Goal: Answer question/provide support: Answer question/provide support

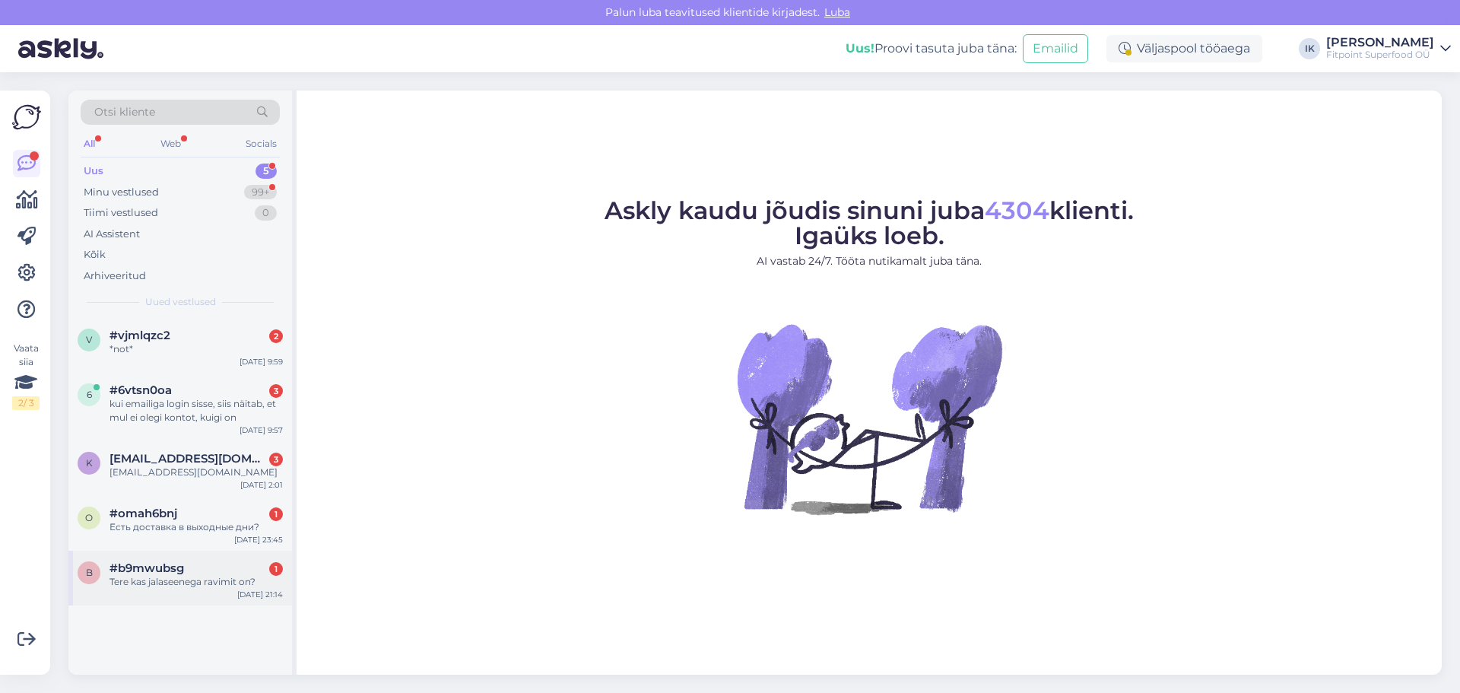
click at [168, 579] on div "Tere kas jalaseenega ravimit on?" at bounding box center [196, 582] width 173 height 14
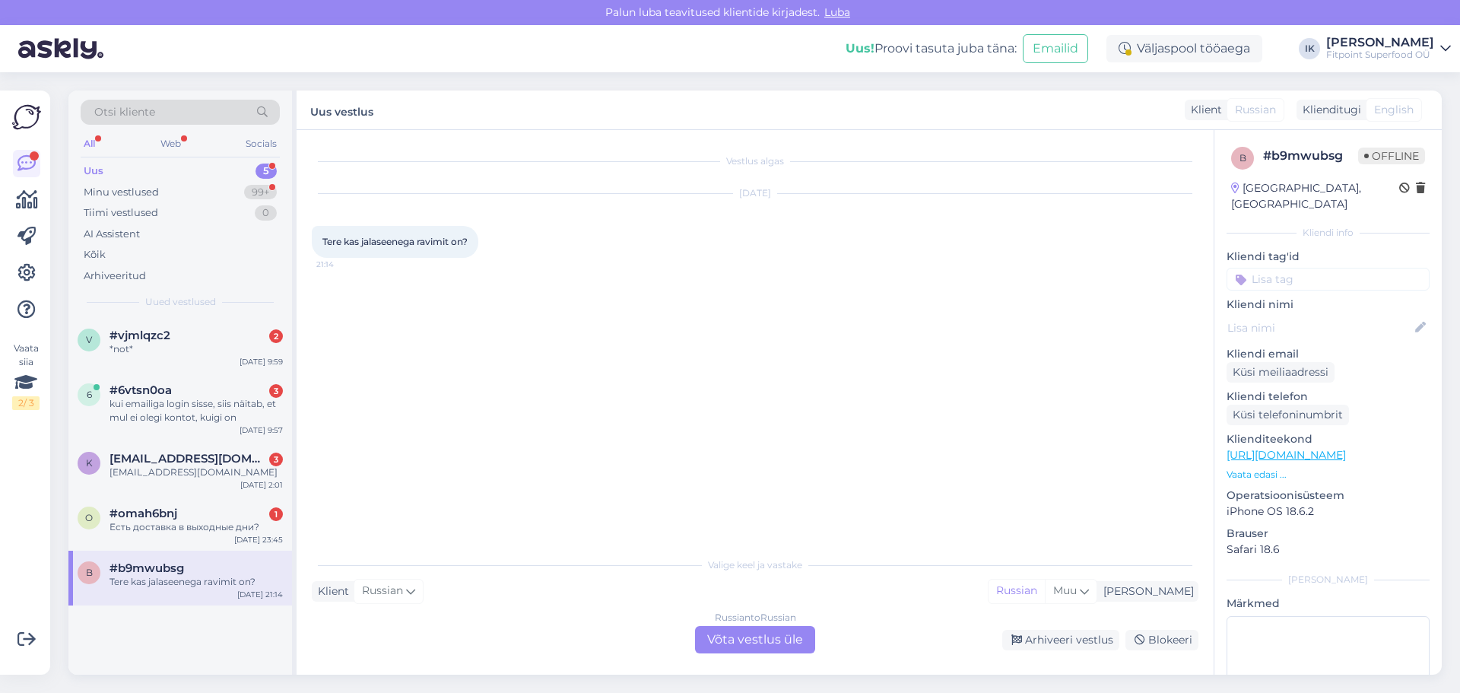
click at [766, 644] on div "Russian to Russian Võta vestlus üle" at bounding box center [755, 639] width 120 height 27
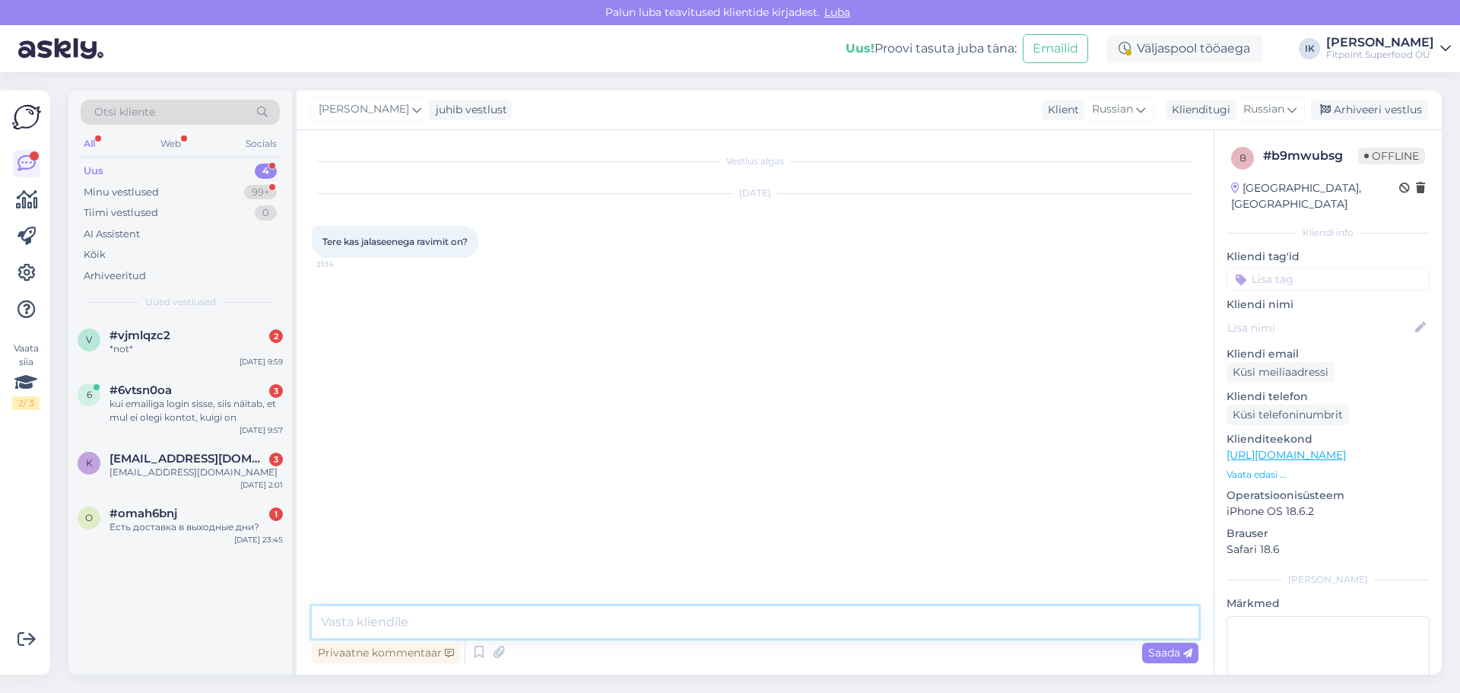
click at [585, 625] on textarea at bounding box center [755, 622] width 887 height 32
click at [722, 486] on div "Vestlus algas [DATE] Tere kas jalaseenega ravimit on? 21:14" at bounding box center [762, 368] width 900 height 447
click at [527, 624] on textarea at bounding box center [755, 622] width 887 height 32
drag, startPoint x: 471, startPoint y: 240, endPoint x: 316, endPoint y: 249, distance: 156.2
click at [316, 249] on div "Tere kas jalaseenega ravimit on? 21:14" at bounding box center [395, 242] width 167 height 32
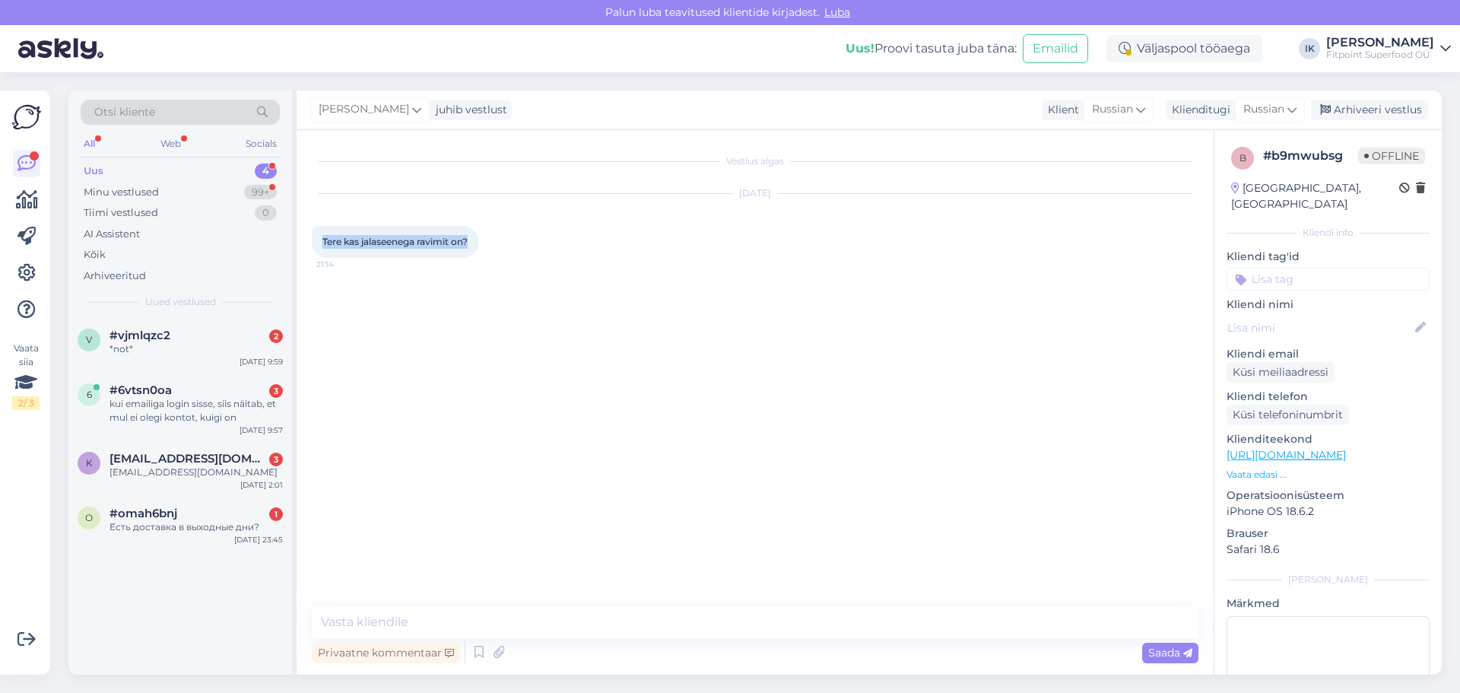
copy span "Tere kas jalaseenega ravimit on?"
click at [586, 614] on textarea at bounding box center [755, 622] width 887 height 32
click at [386, 623] on textarea at bounding box center [755, 622] width 887 height 32
paste textarea "Здравствуйте.К сожалению нет."
type textarea "Здравствуйте.К сожалению нет."
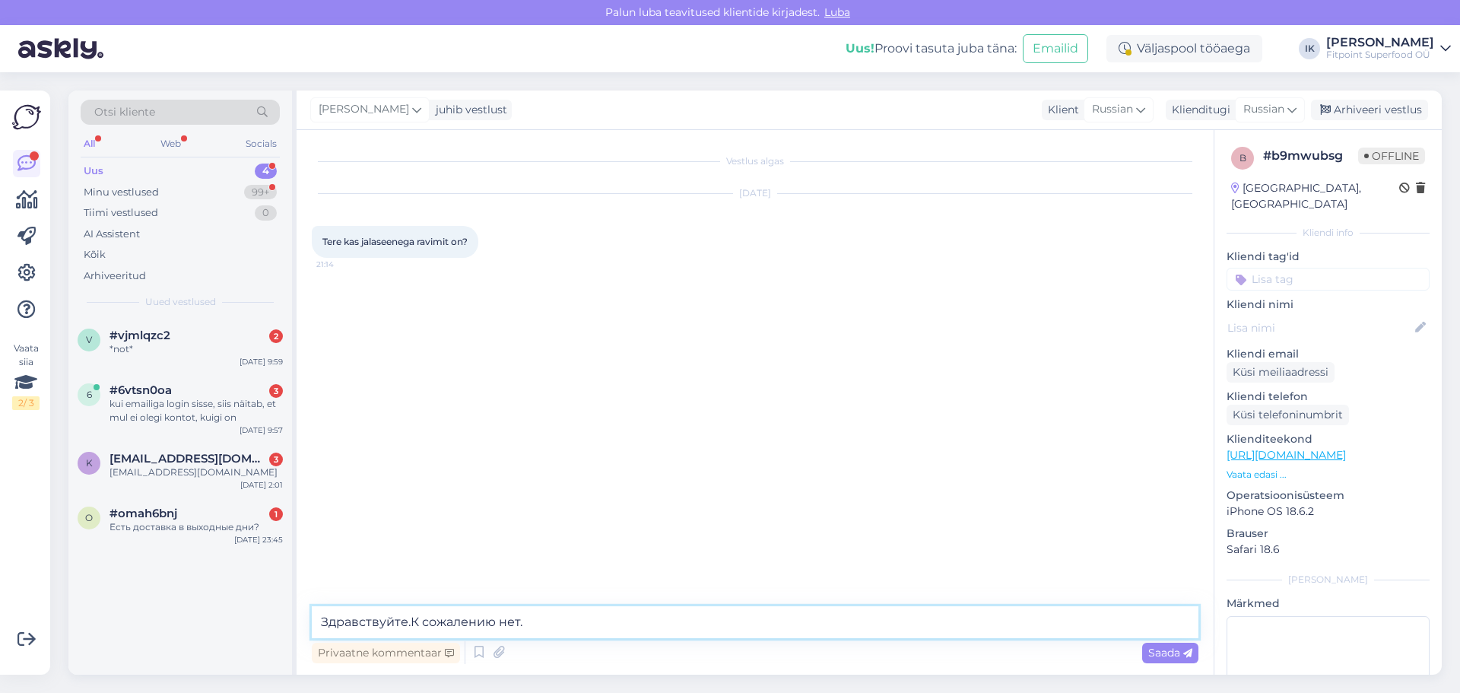
drag, startPoint x: 564, startPoint y: 617, endPoint x: 255, endPoint y: 614, distance: 308.8
click at [255, 619] on div "Otsi kliente All Web Socials Uus 4 Minu vestlused 99+ Tiimi vestlused 0 AI Assi…" at bounding box center [754, 382] width 1373 height 584
click at [524, 619] on textarea at bounding box center [755, 622] width 887 height 32
paste textarea "Tere.Kahjuks mitte."
type textarea "Tere.Kahjuks mitte."
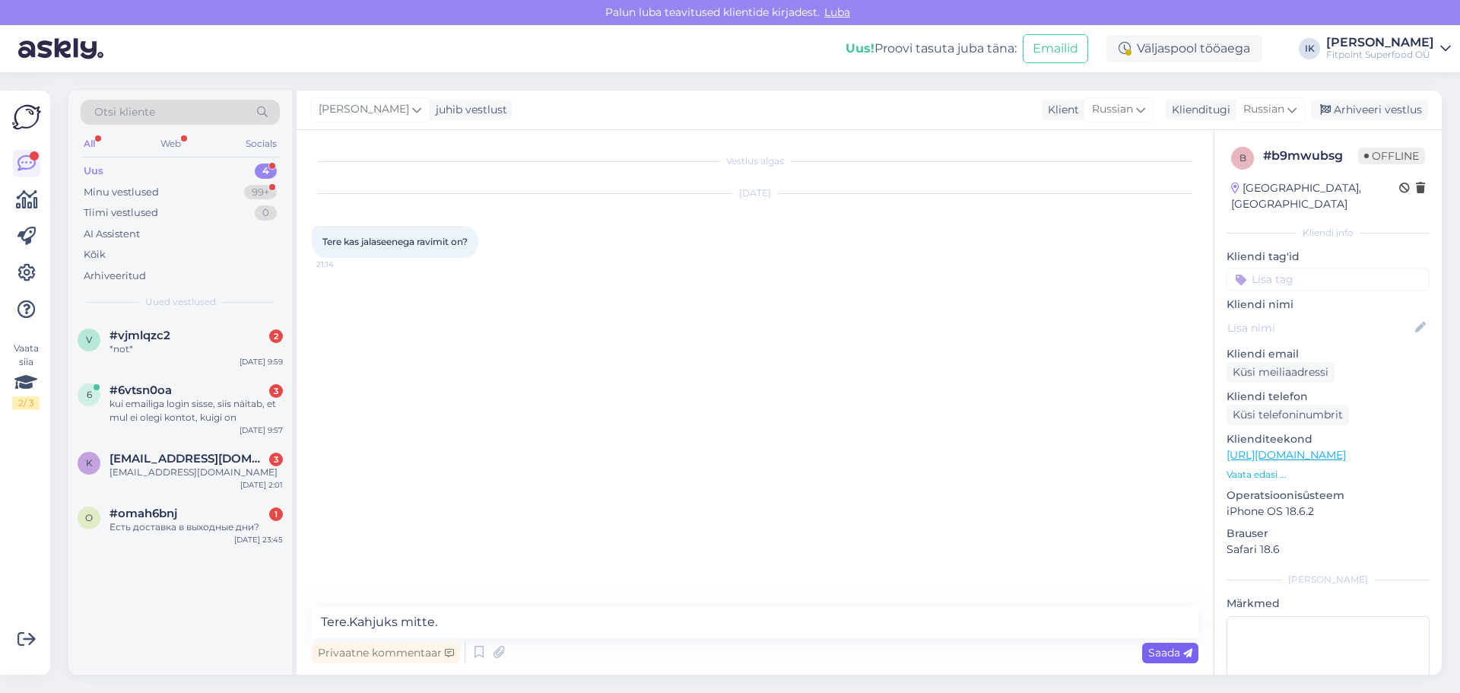
click at [1158, 659] on div "Saada" at bounding box center [1170, 653] width 56 height 21
click at [163, 476] on div "[EMAIL_ADDRESS][DOMAIN_NAME]" at bounding box center [196, 472] width 173 height 14
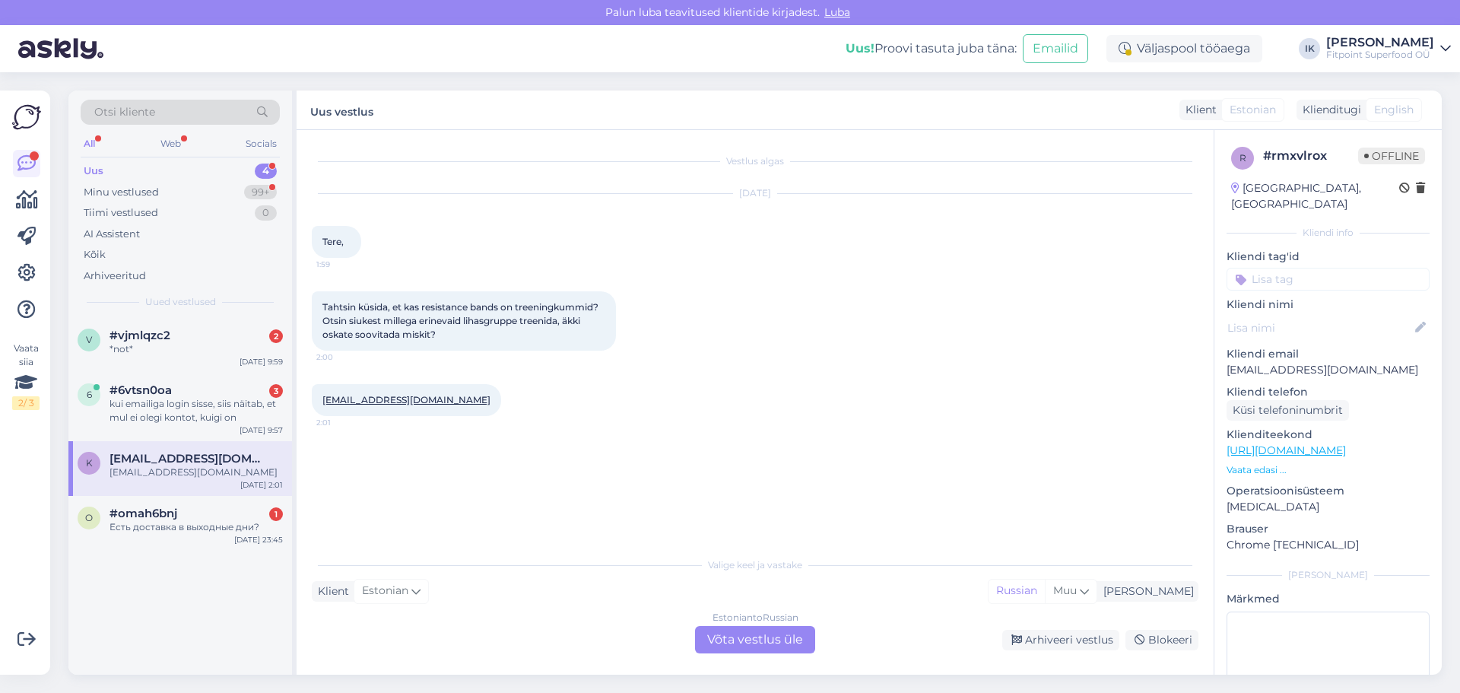
click at [741, 649] on div "Estonian to Russian Võta vestlus üle" at bounding box center [755, 639] width 120 height 27
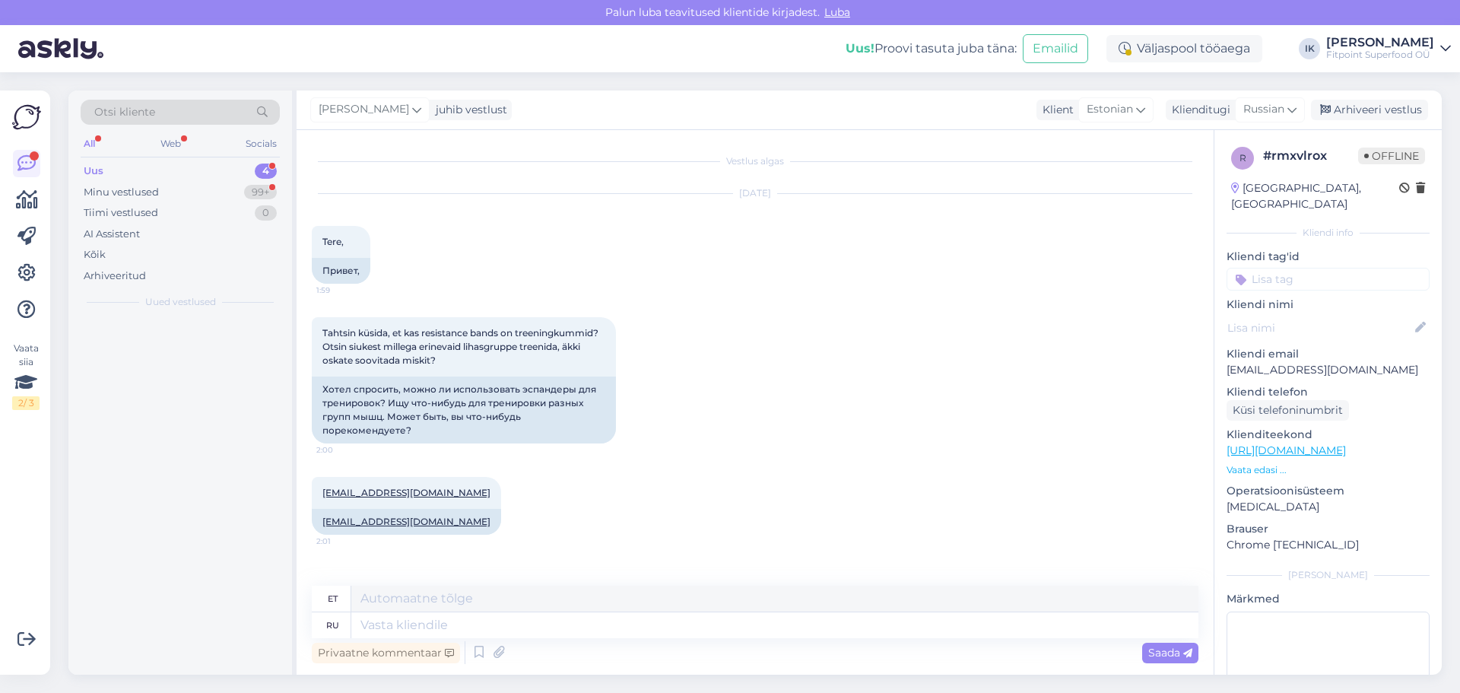
click at [746, 645] on div "Privaatne kommentaar Saada" at bounding box center [755, 652] width 887 height 29
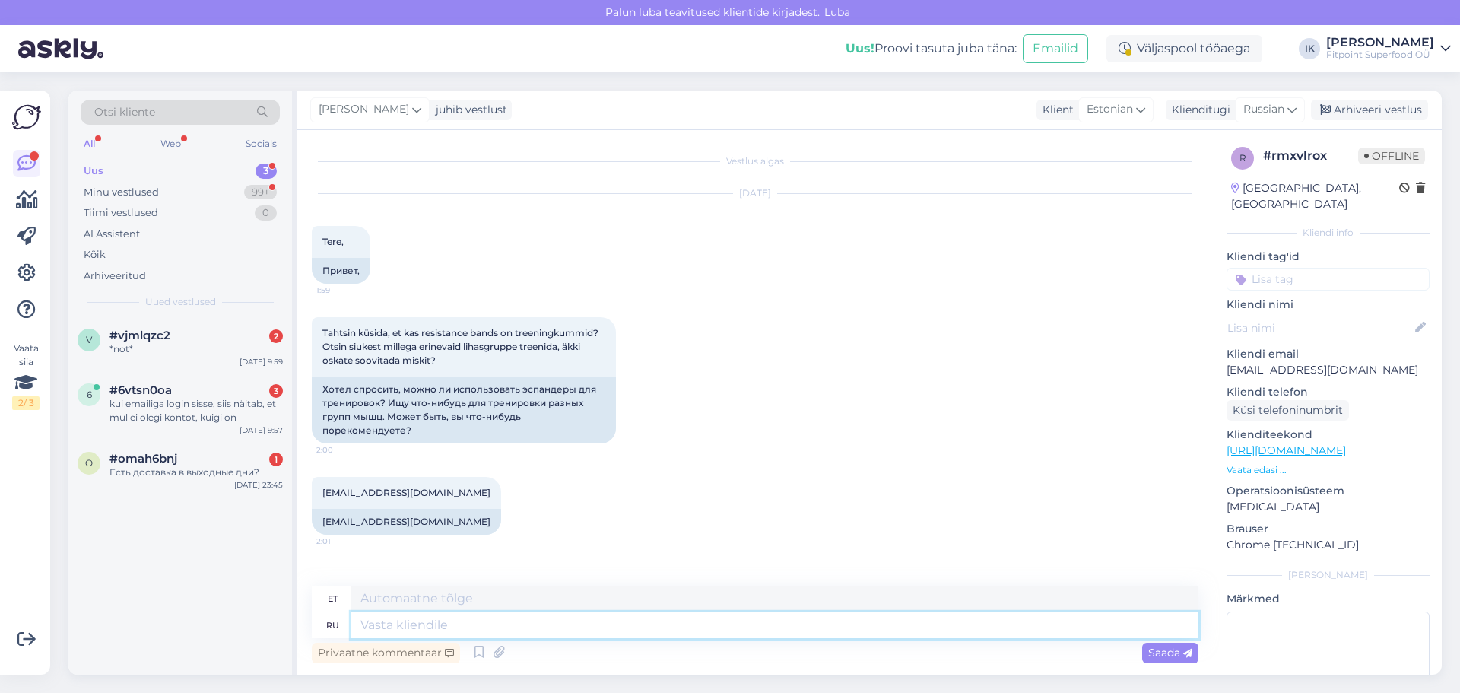
click at [450, 616] on textarea at bounding box center [774, 625] width 847 height 26
type textarea "Здравствуйте."
type textarea "Tere."
type textarea "Здравствуйте."
click at [1147, 649] on div "Saada" at bounding box center [1170, 653] width 56 height 21
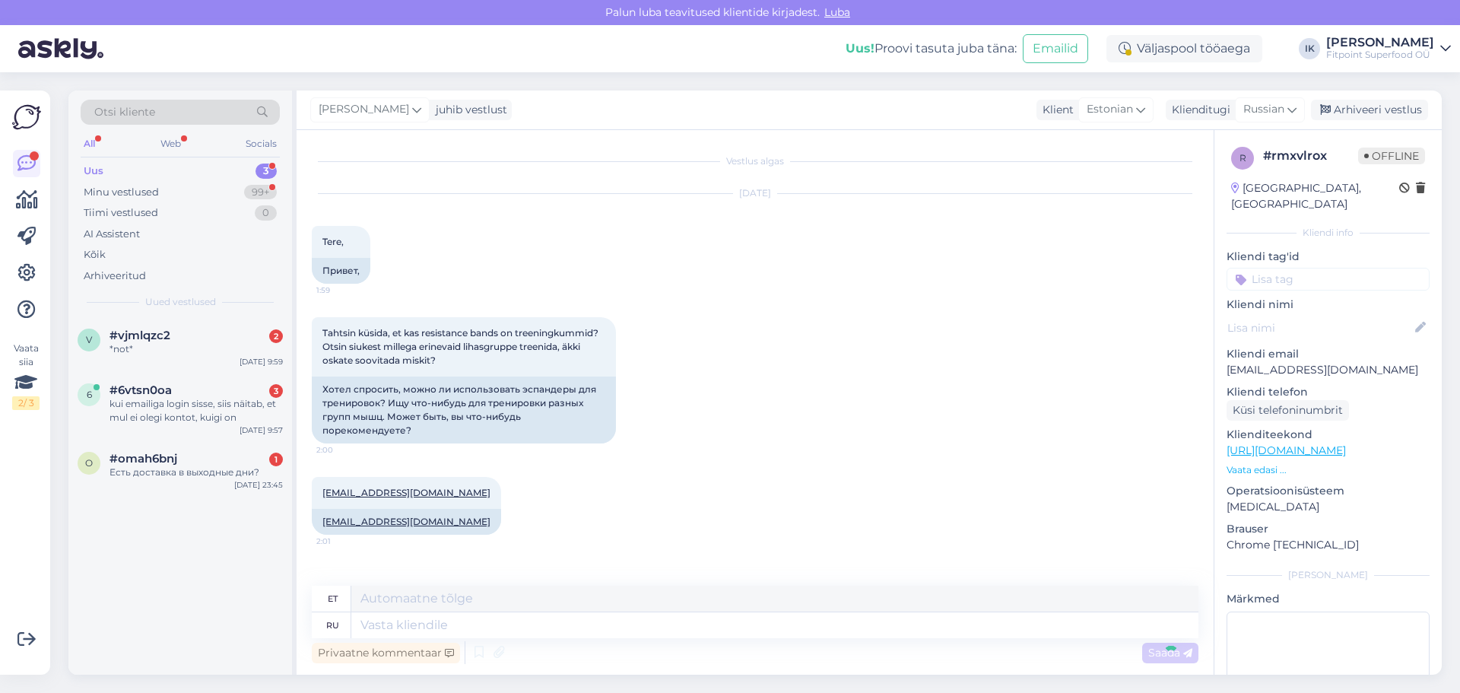
scroll to position [71, 0]
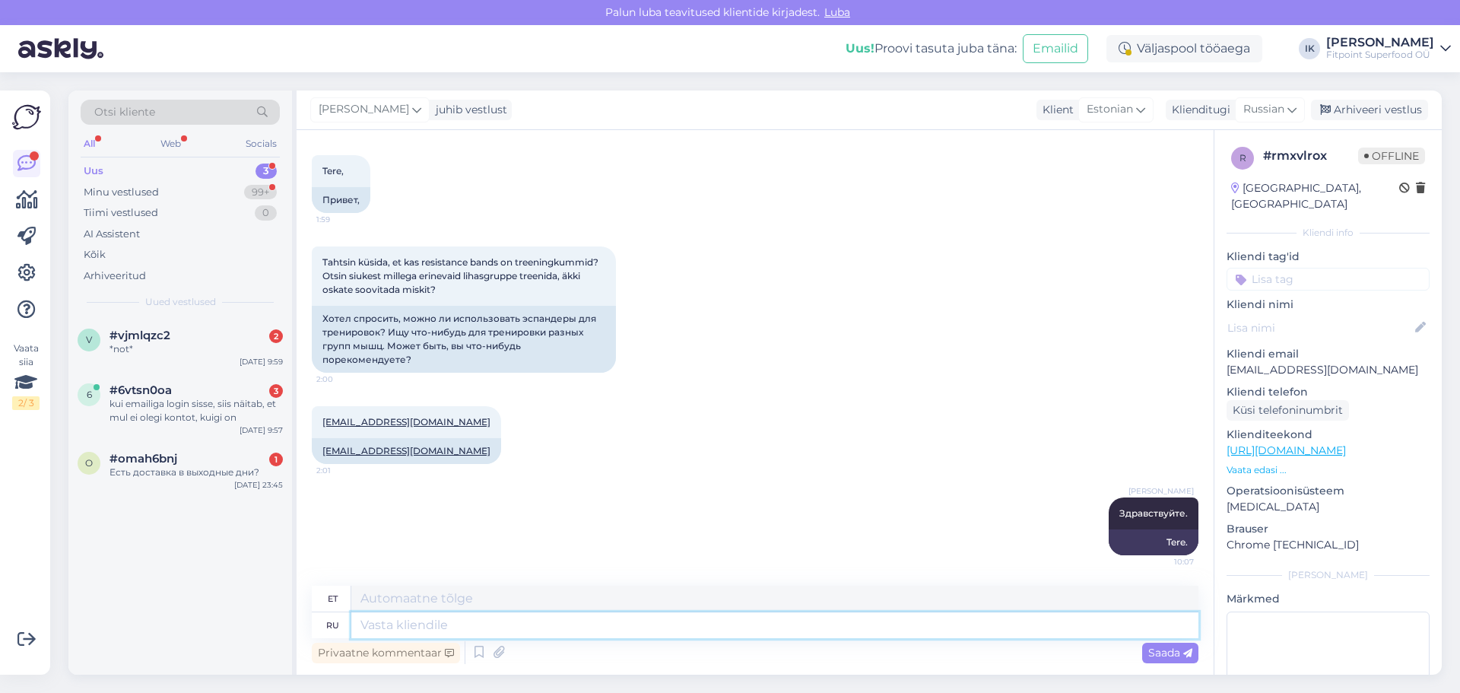
click at [595, 629] on textarea at bounding box center [774, 625] width 847 height 26
paste textarea "[URL][DOMAIN_NAME]"
type textarea "[URL][DOMAIN_NAME]"
click at [1170, 646] on span "Saada" at bounding box center [1170, 653] width 44 height 14
type textarea "[URL][DOMAIN_NAME]"
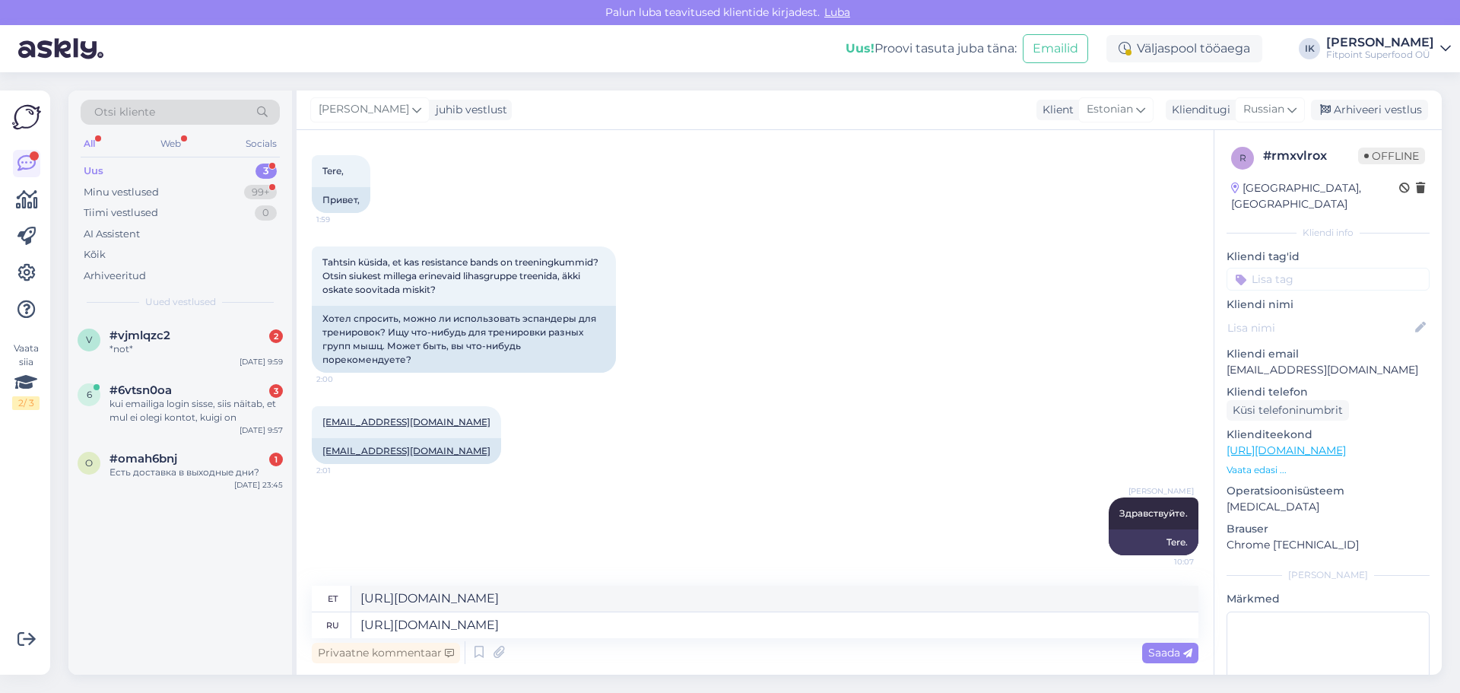
click at [762, 640] on div "Privaatne kommentaar Saada" at bounding box center [755, 652] width 887 height 29
click at [1183, 653] on icon at bounding box center [1187, 653] width 9 height 9
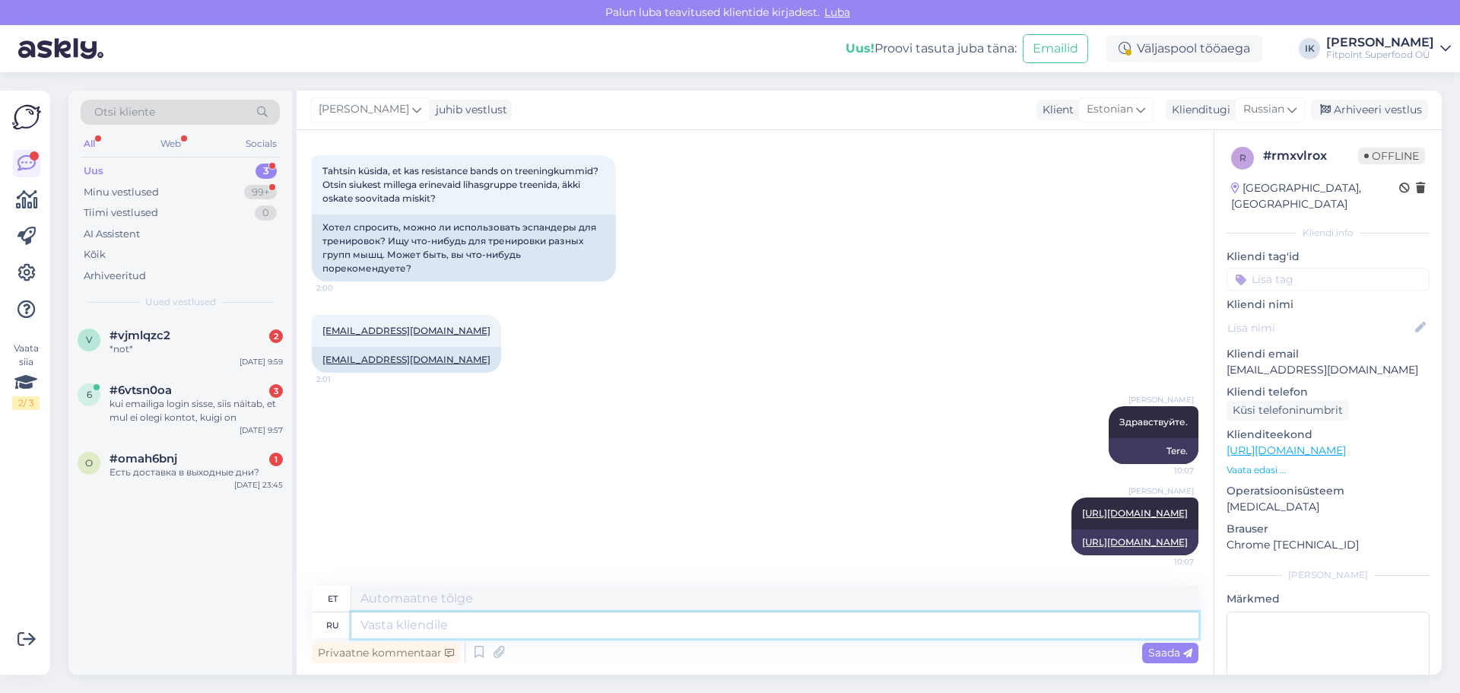
click at [771, 618] on textarea at bounding box center [774, 625] width 847 height 26
type textarea "Сдесь"
type textarea "Siin"
type textarea "Сдесь вы с"
type textarea "Siin sa oled"
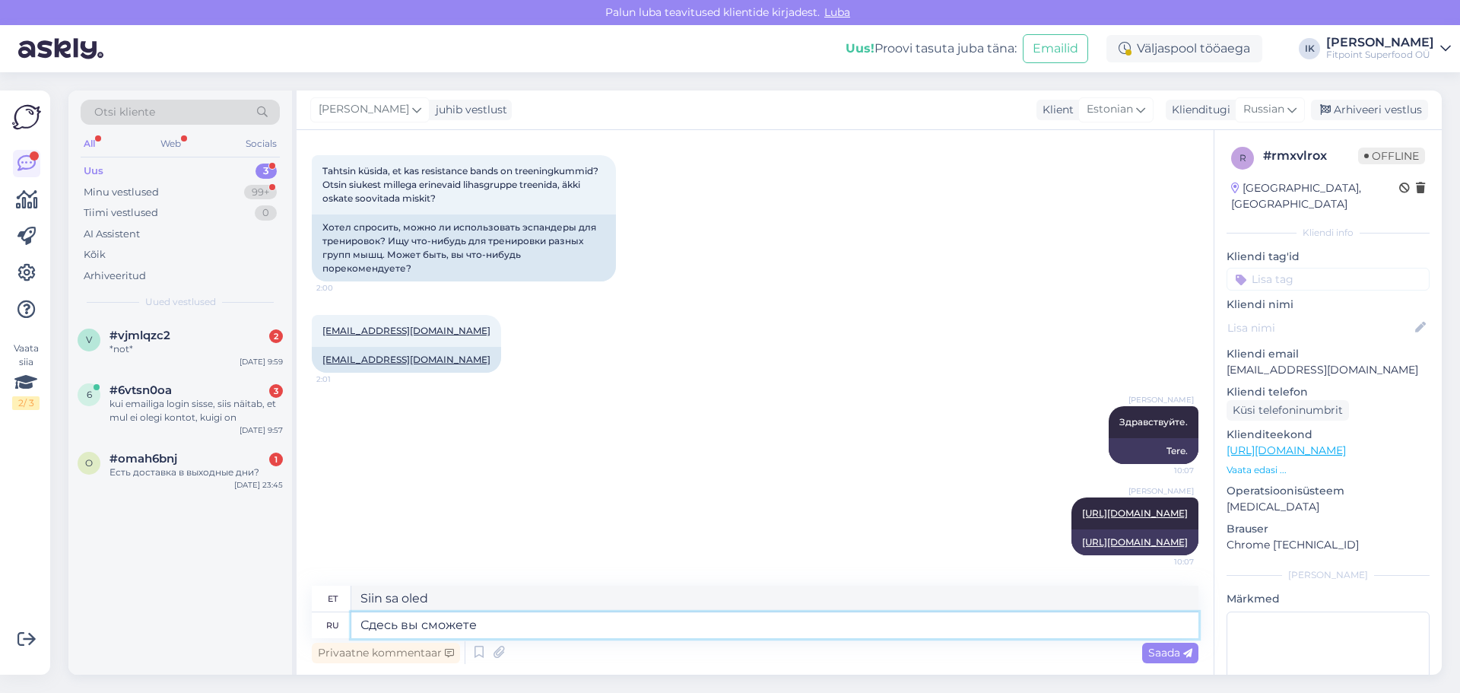
type textarea "Сдесь вы сможете"
type textarea "Siin saate"
type textarea "Сдесь вы сможете выбрать ч"
type textarea "Siin saate valida"
type textarea "Сдесь вы сможете выбрать что т"
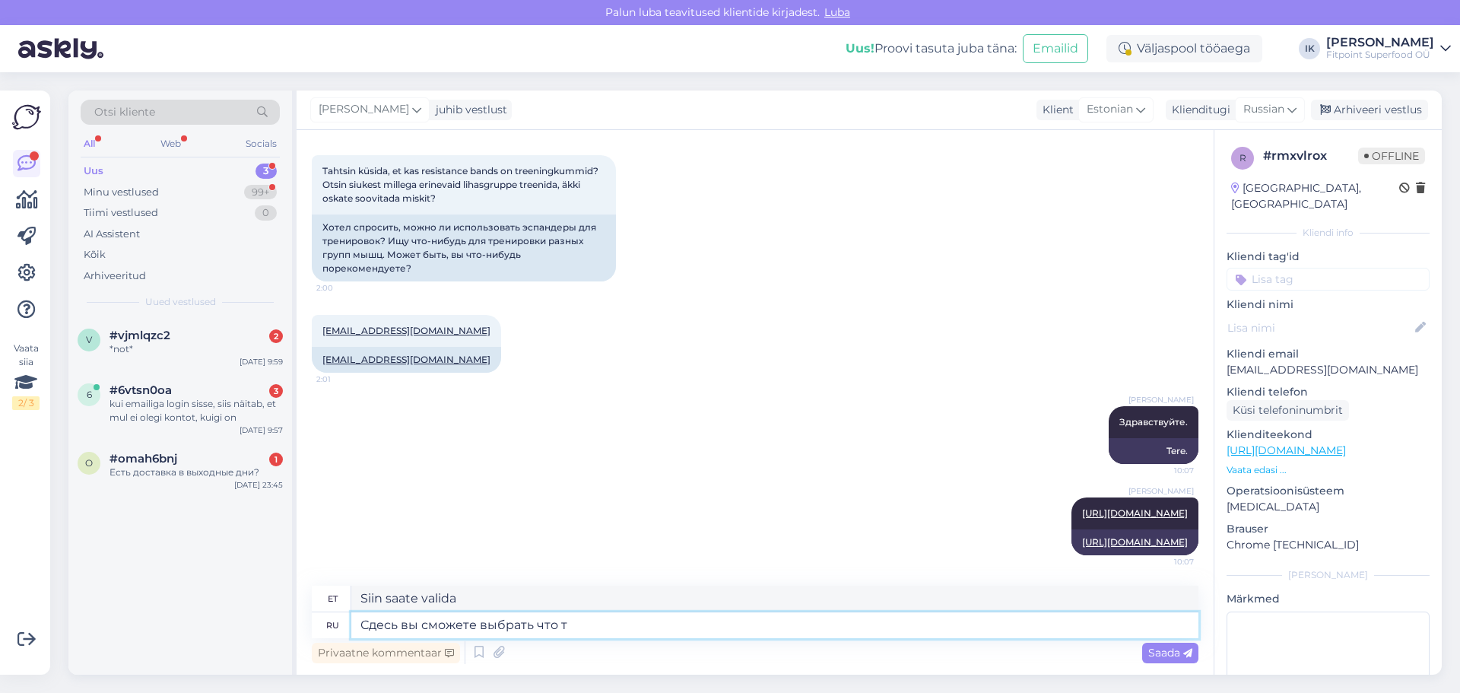
type textarea "Siin saate valida, mida"
type textarea "Сдесь вы сможете выбрать что то"
type textarea "Siit saate midagi valida"
type textarea "Сдесь вы сможете выбрать что то подходя"
type textarea "Siit saate valida midagi sobivat"
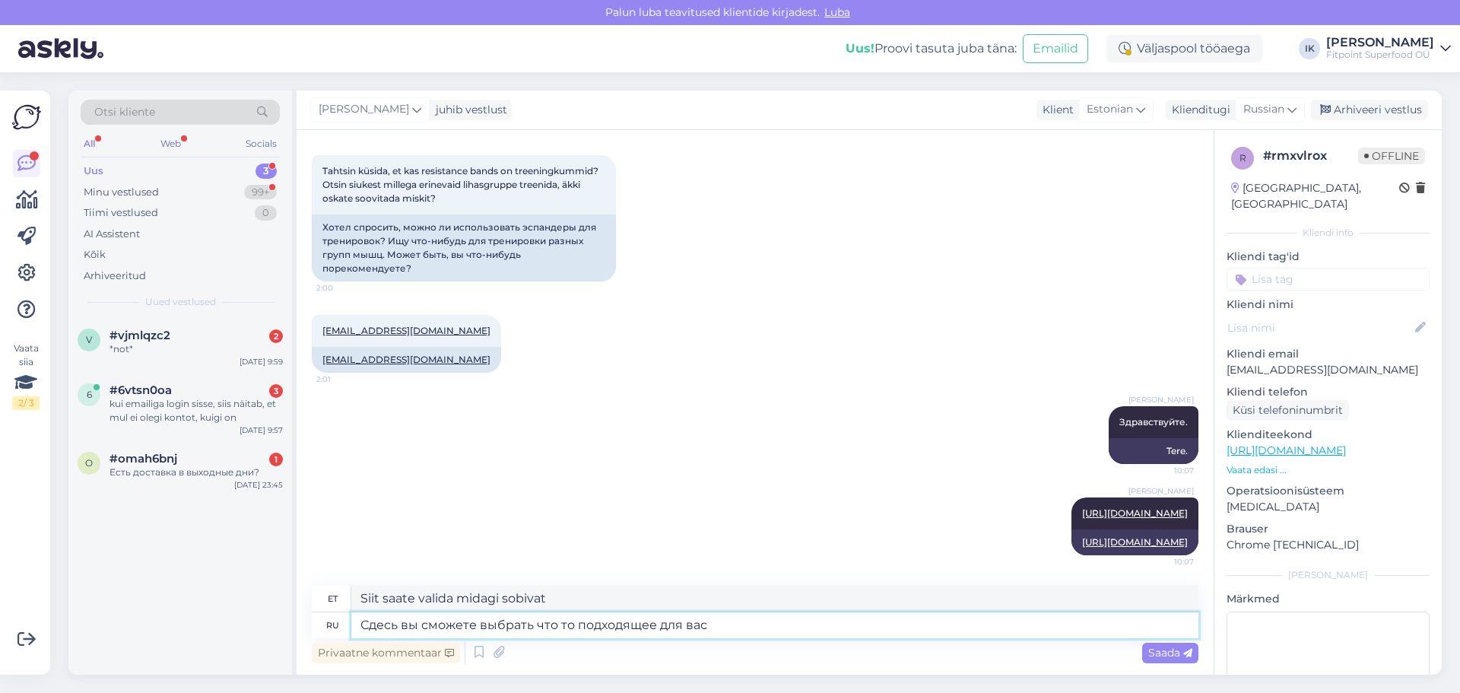
type textarea "Сдесь вы сможете выбрать что то подходящее для вас."
type textarea "Siit saate valida midagi endale sobivat."
type textarea "Сдесь вы сможете выбрать что то подходящее для вас."
click at [1162, 648] on span "Saada" at bounding box center [1170, 653] width 44 height 14
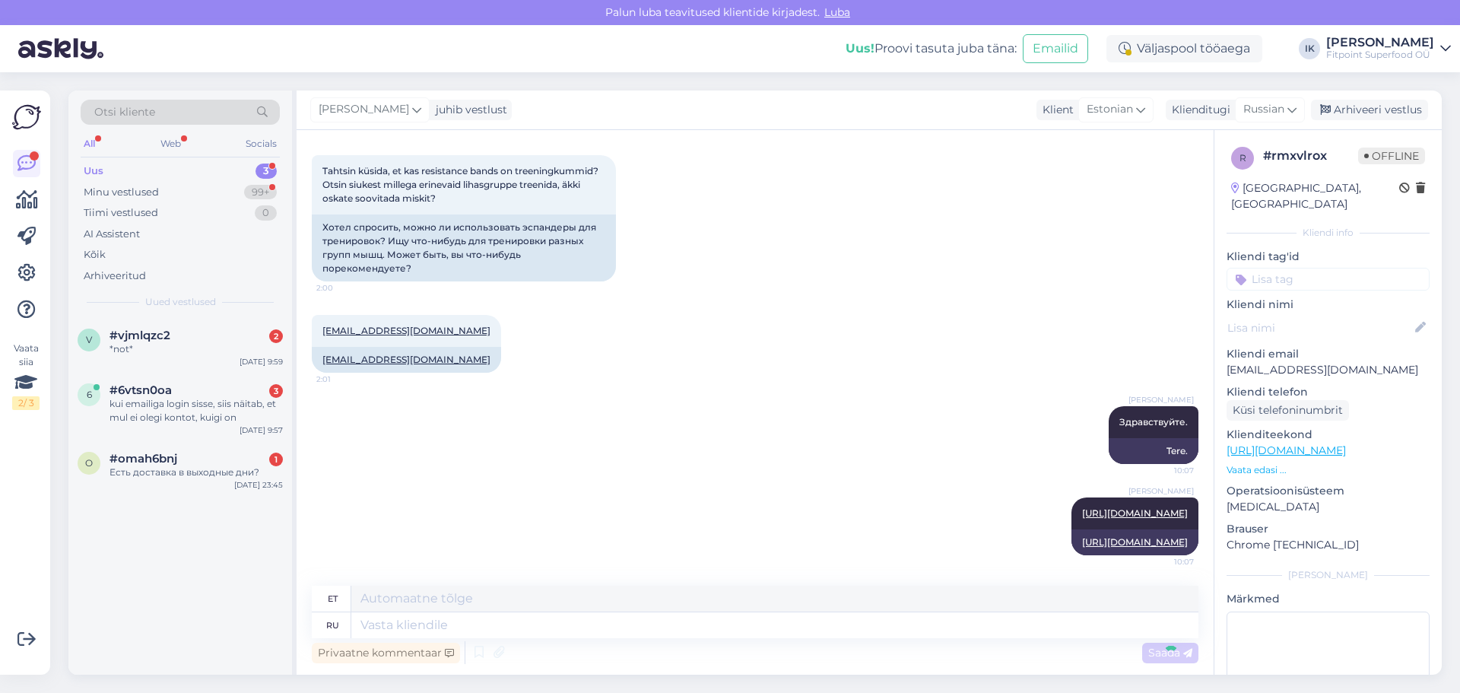
scroll to position [253, 0]
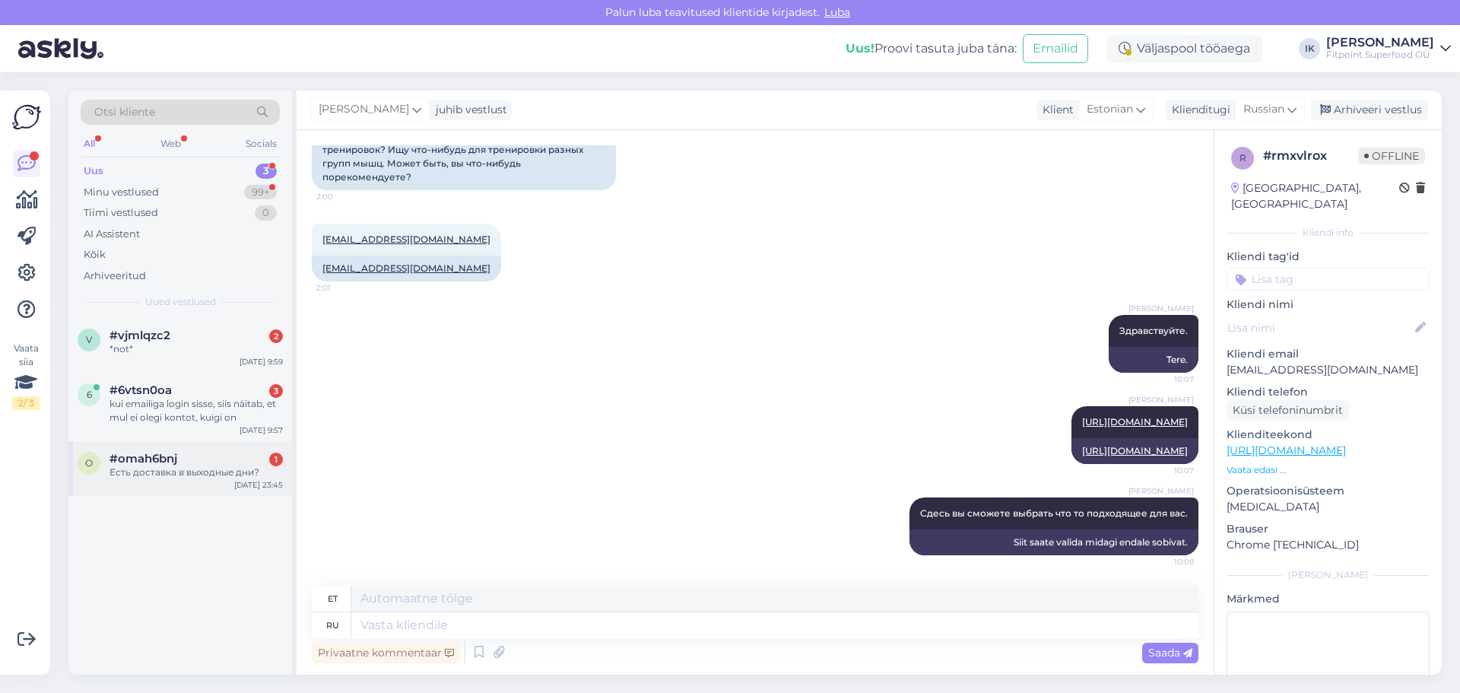
click at [172, 462] on span "#omah6bnj" at bounding box center [144, 459] width 68 height 14
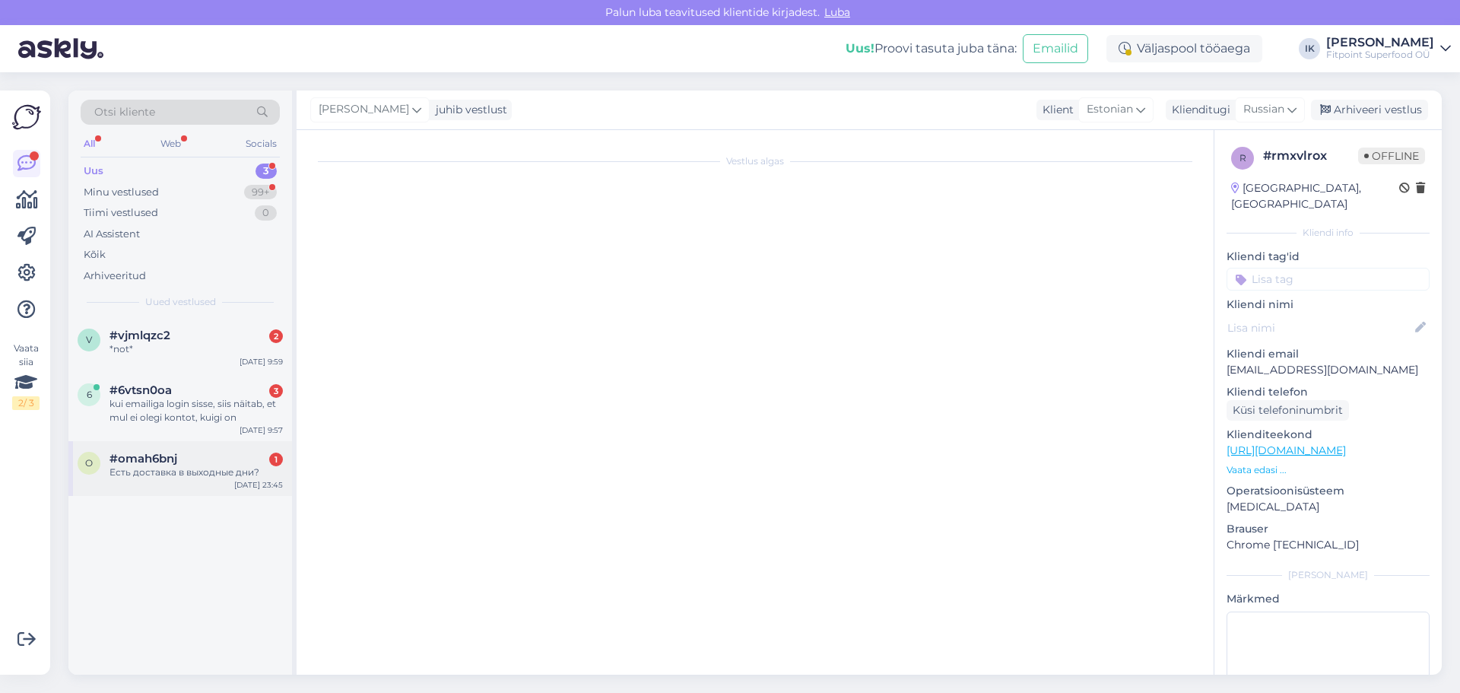
scroll to position [0, 0]
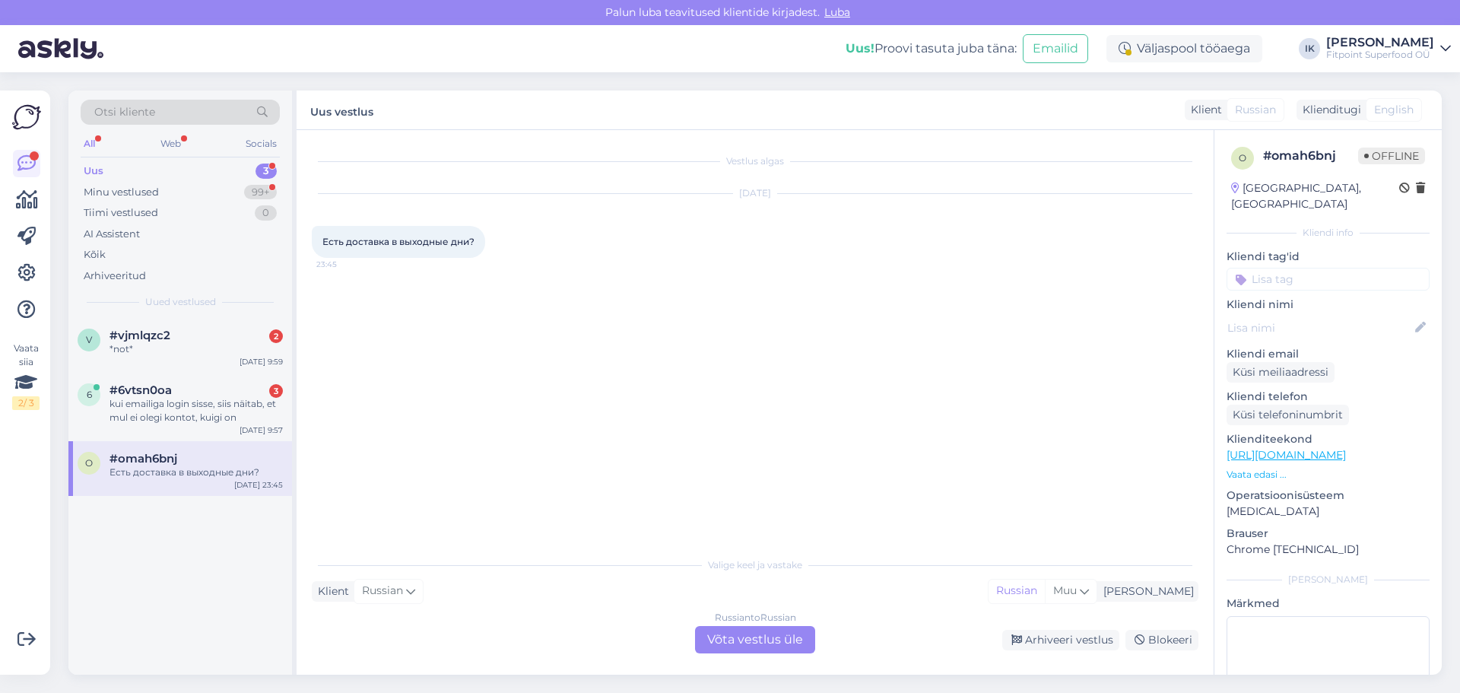
click at [739, 640] on div "Russian to Russian Võta vestlus üle" at bounding box center [755, 639] width 120 height 27
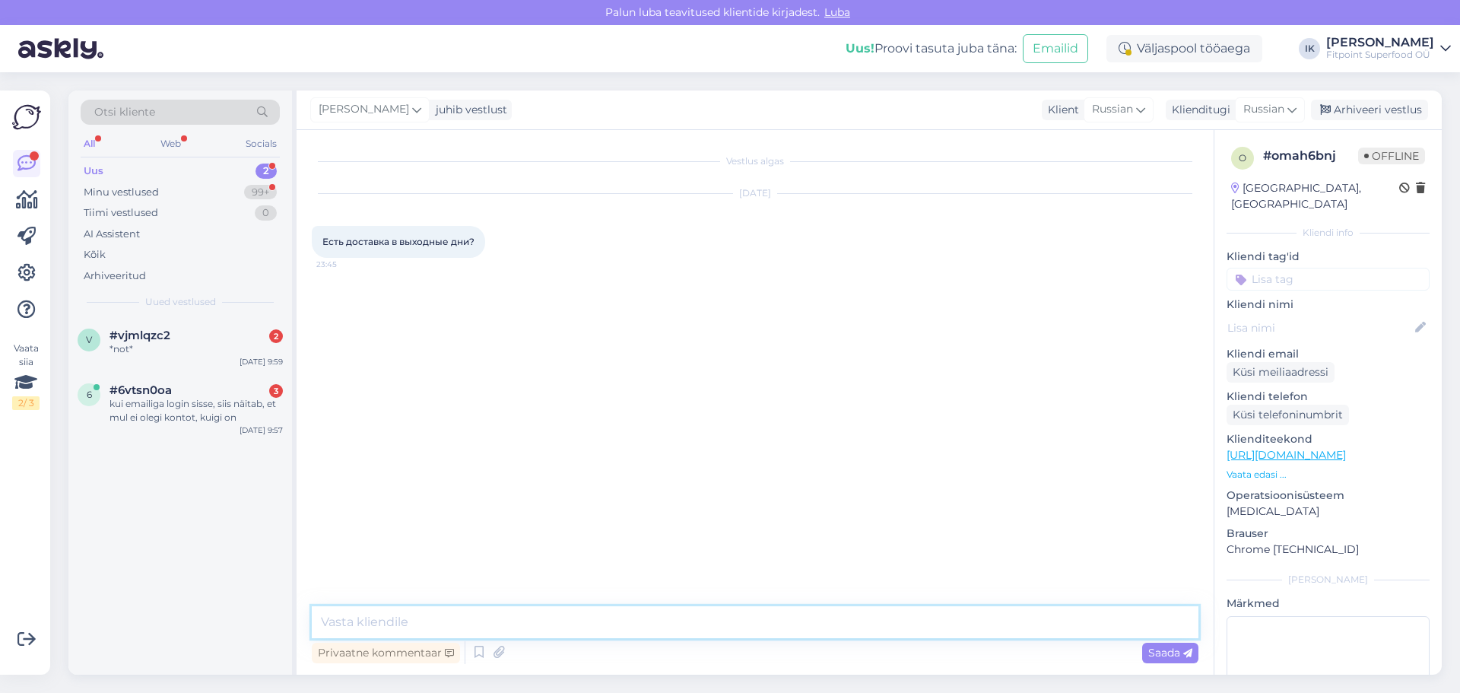
click at [628, 631] on textarea at bounding box center [755, 622] width 887 height 32
type textarea "Здравствуйте."
click at [1159, 657] on span "Saada" at bounding box center [1170, 653] width 44 height 14
click at [615, 618] on textarea at bounding box center [755, 622] width 887 height 32
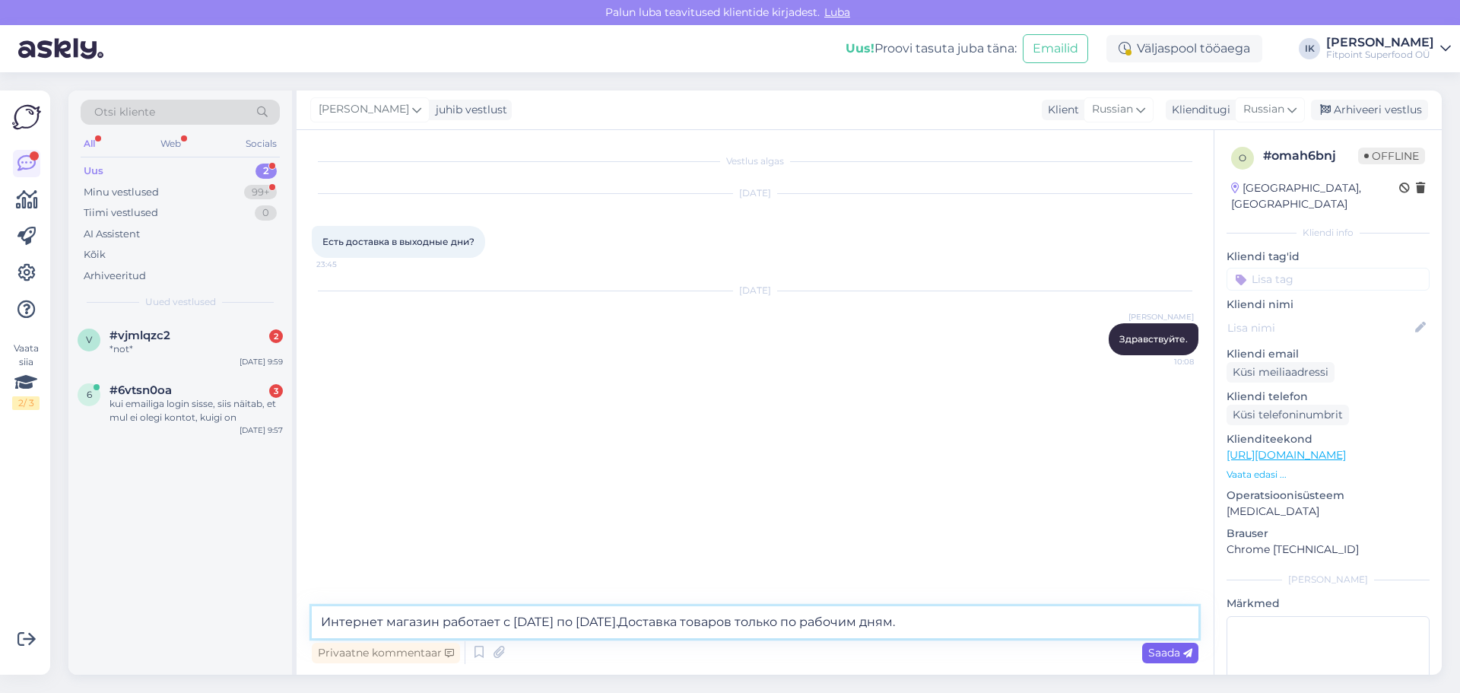
type textarea "Интернет магазин работает с [DATE] по [DATE].Доставка товаров только по рабочим…"
click at [1173, 661] on div "Saada" at bounding box center [1170, 653] width 56 height 21
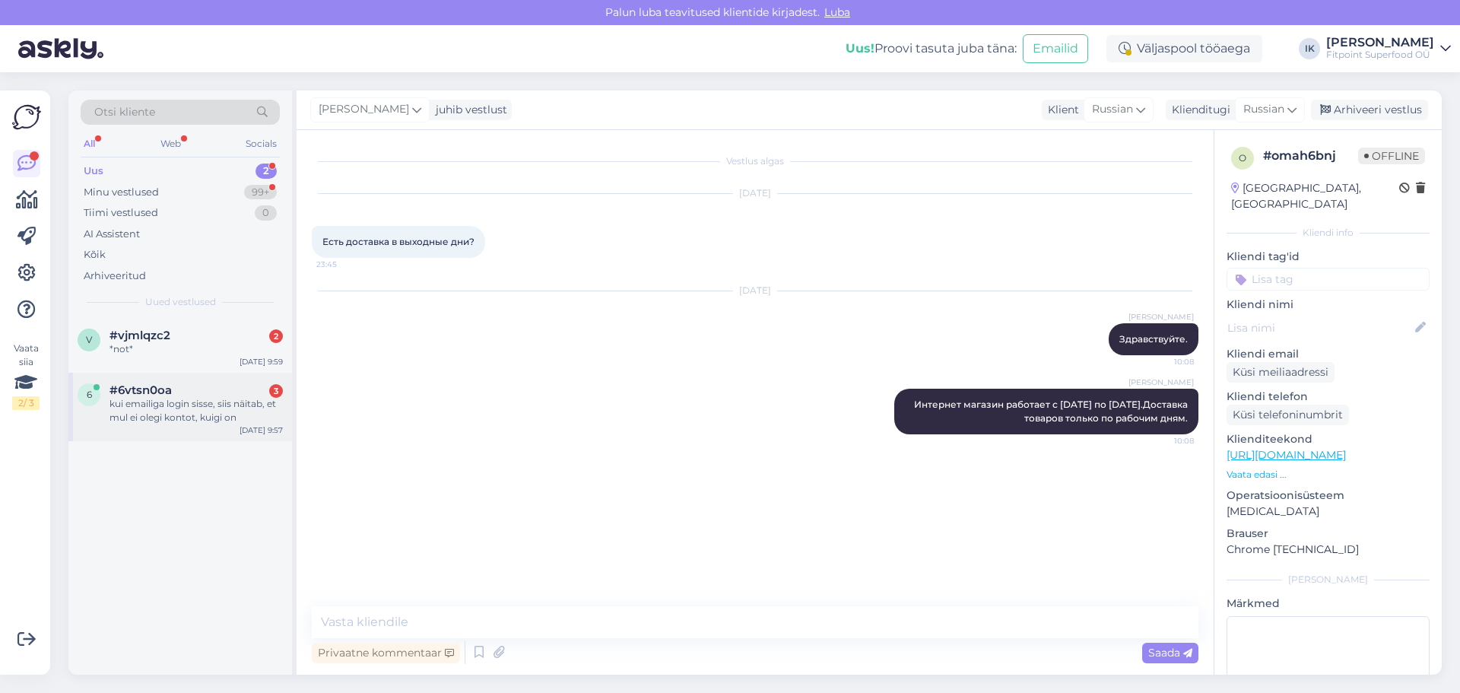
click at [158, 418] on div "kui emailiga login sisse, siis näitab, et mul ei olegi kontot, kuigi on" at bounding box center [196, 410] width 173 height 27
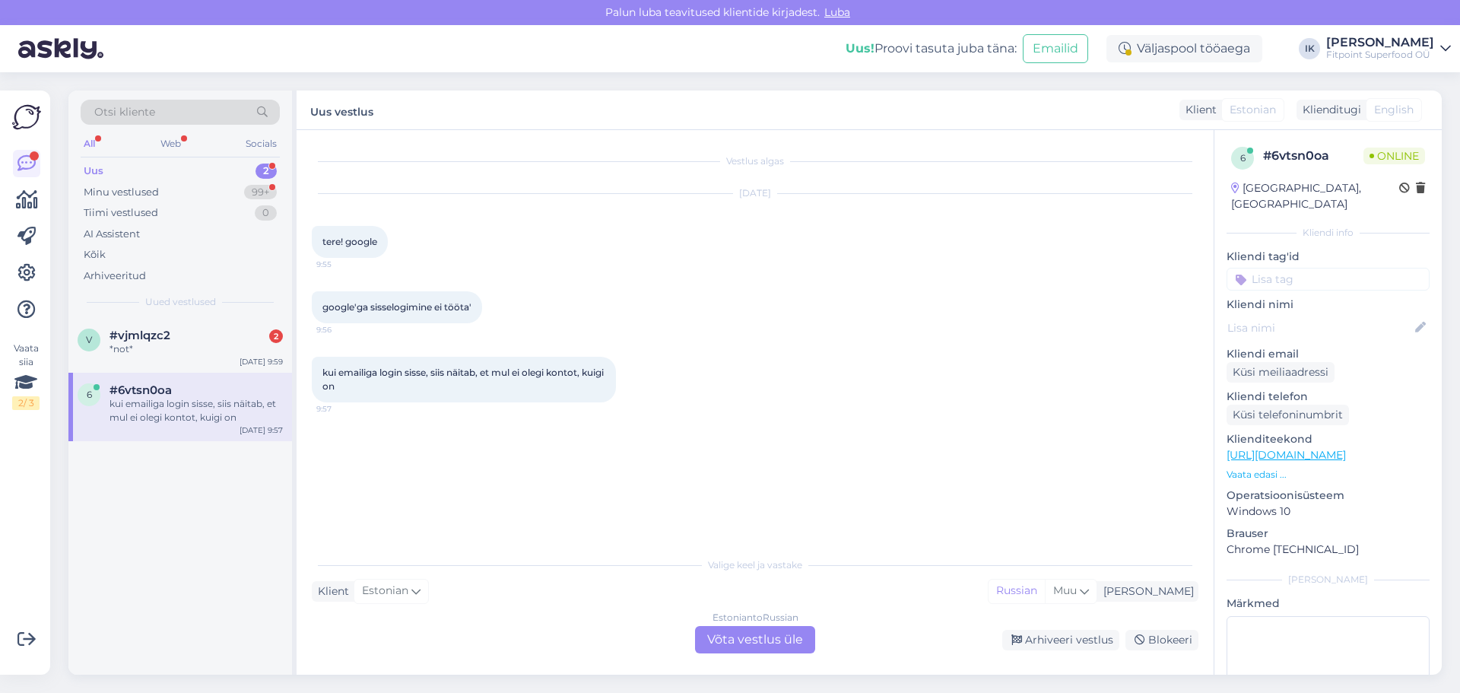
click at [751, 641] on div "Estonian to Russian Võta vestlus üle" at bounding box center [755, 639] width 120 height 27
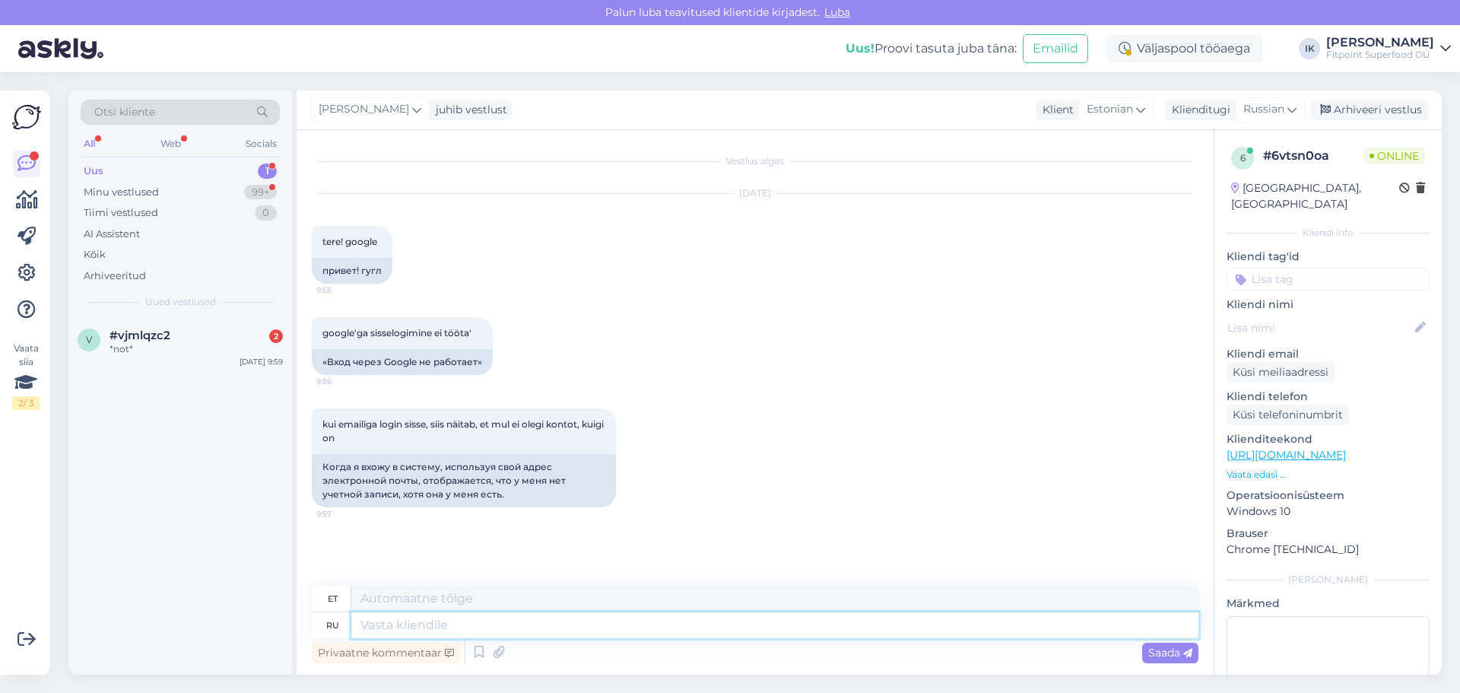
click at [576, 624] on textarea at bounding box center [774, 625] width 847 height 26
type textarea "Здравствуйте."
type textarea "Tere."
type textarea "Здравствуйте."
click at [1154, 659] on div "Saada" at bounding box center [1170, 653] width 56 height 21
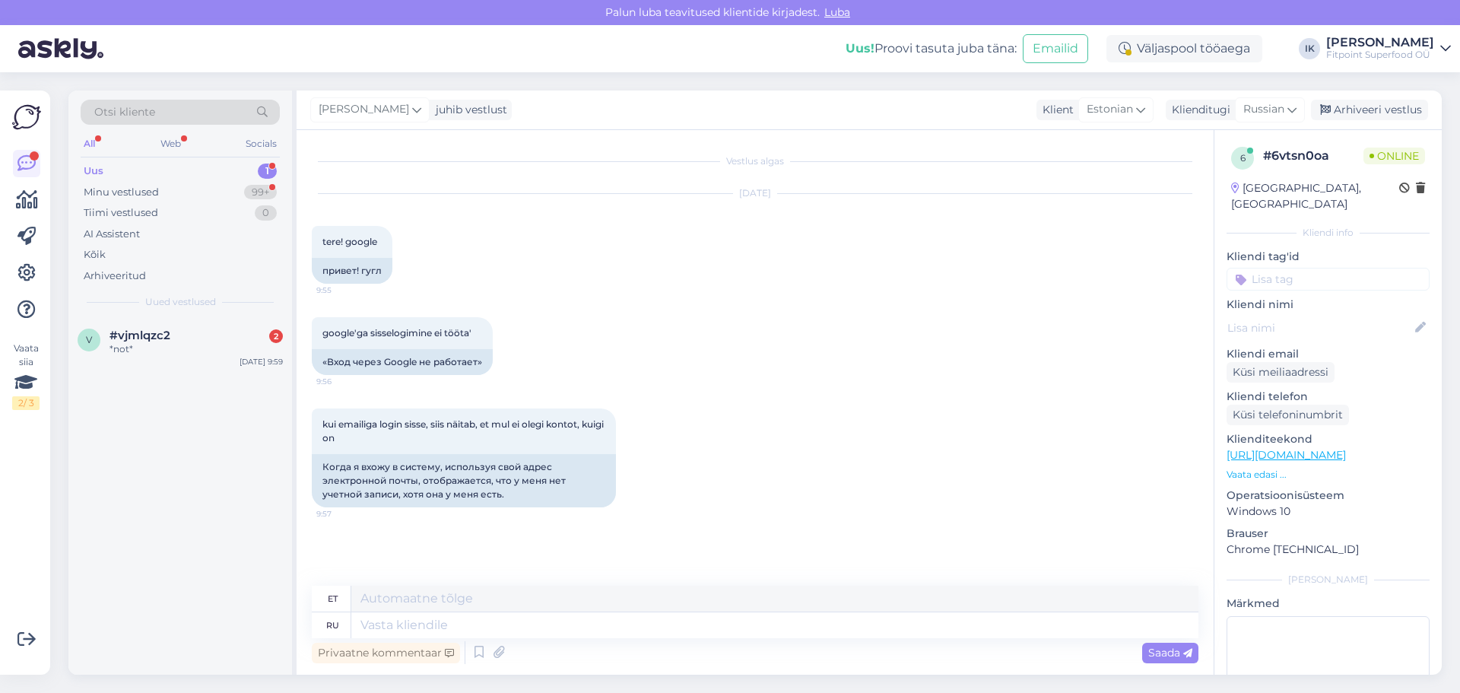
scroll to position [43, 0]
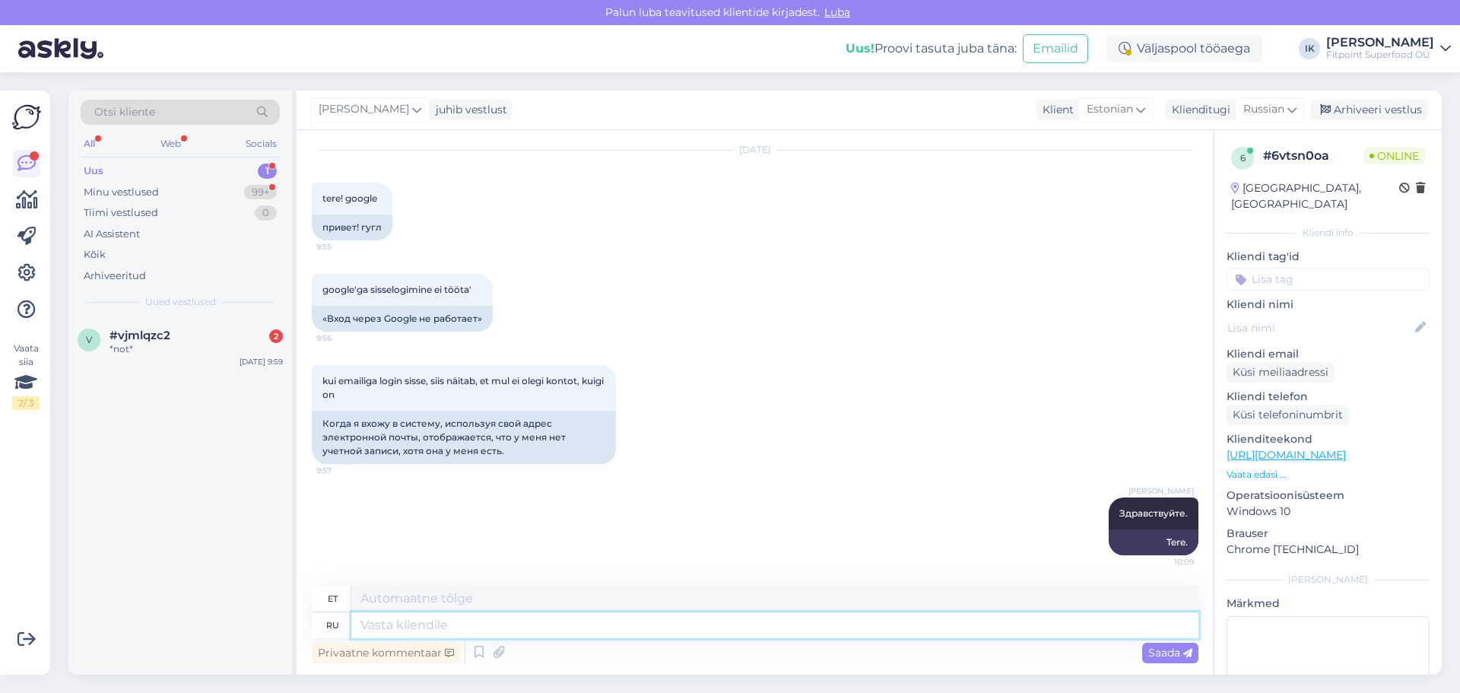
click at [811, 628] on textarea at bounding box center [774, 625] width 847 height 26
type textarea "Попробуйте"
type textarea "Proovi seda"
type textarea "Попробуйте зайти л"
type textarea "Proovige sisse logida"
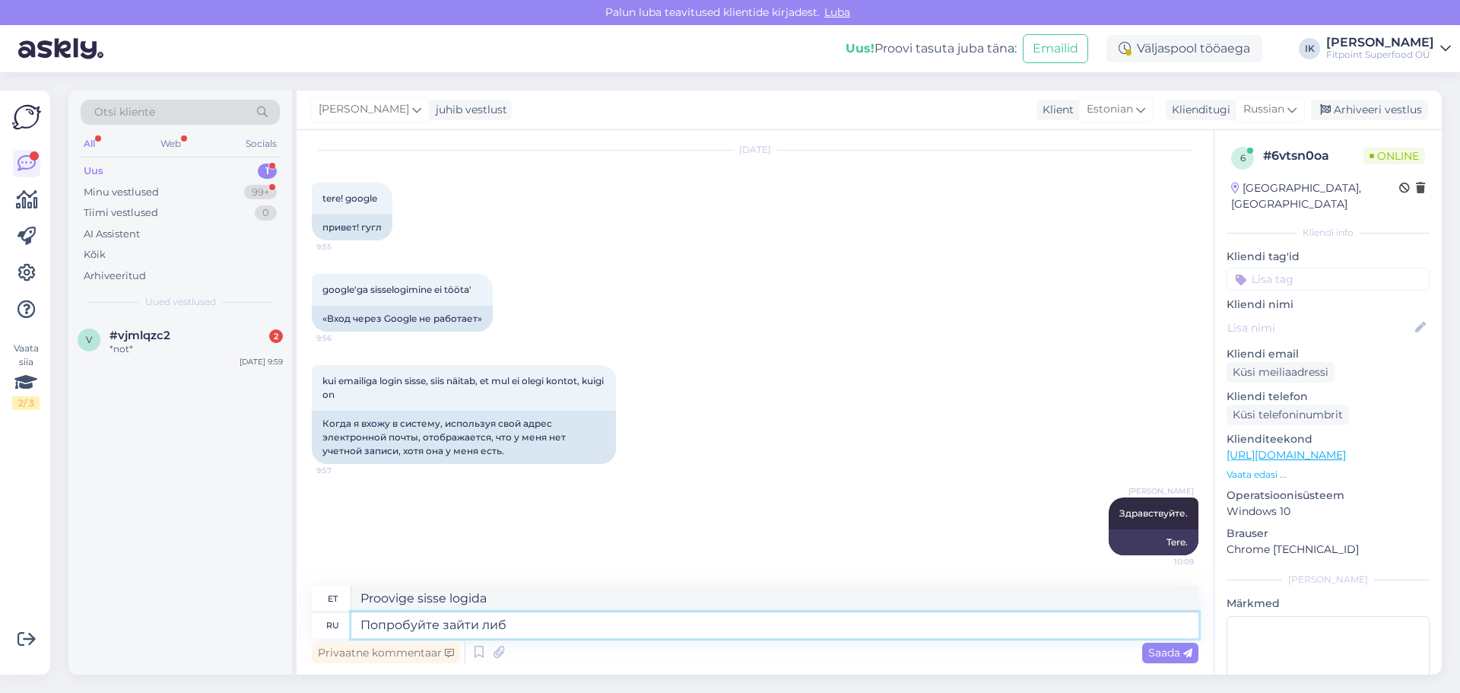
type textarea "Попробуйте зайти либо"
type textarea "Proovige sisse logida kas"
type textarea "Попробуйте зайти ч"
type textarea "Proovige sisse logida"
type textarea "Попробуйте зайти через"
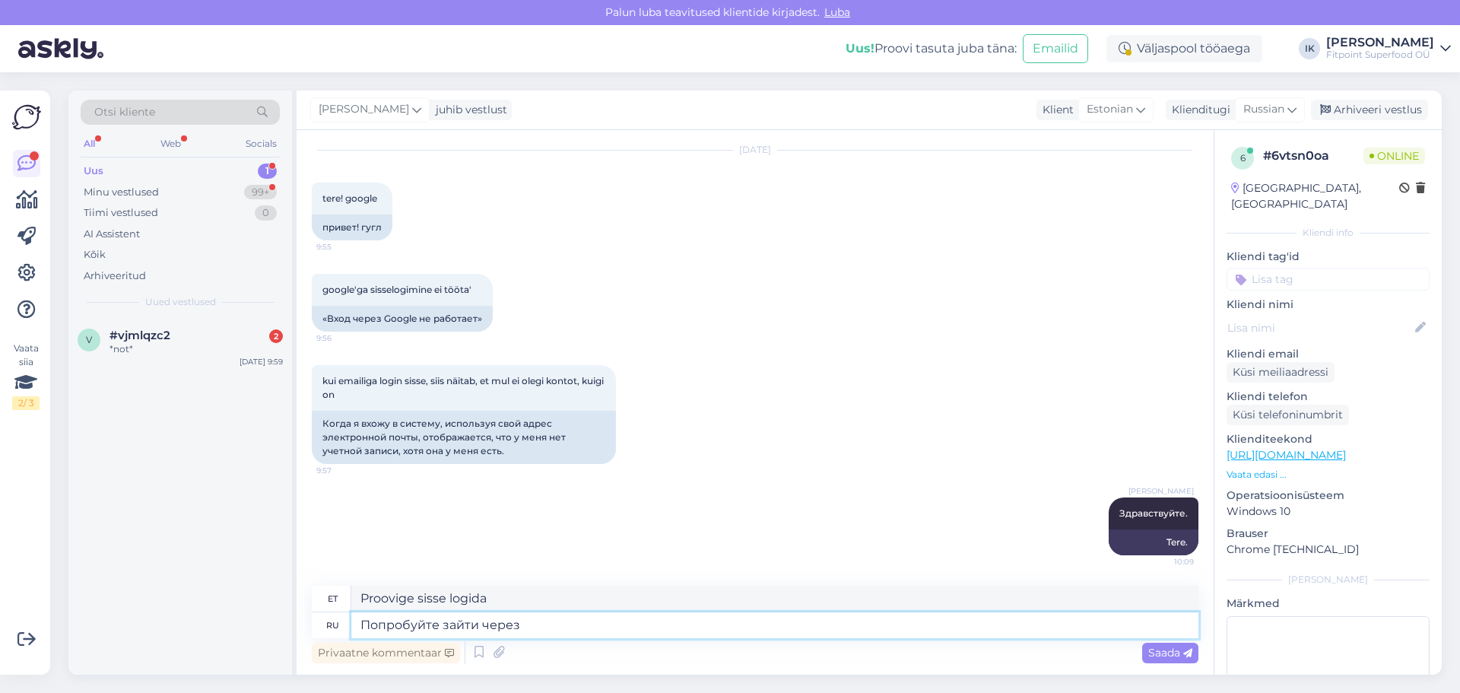
type textarea "Proovige sisse logida läbi"
type textarea "Попробуйте зайти через другую с"
type textarea "Proovige sisse logida teise kaudu"
type textarea "Попробуйте зайти через другую систему."
type textarea "Proovige sisse logida mõne teise süsteemi kaudu."
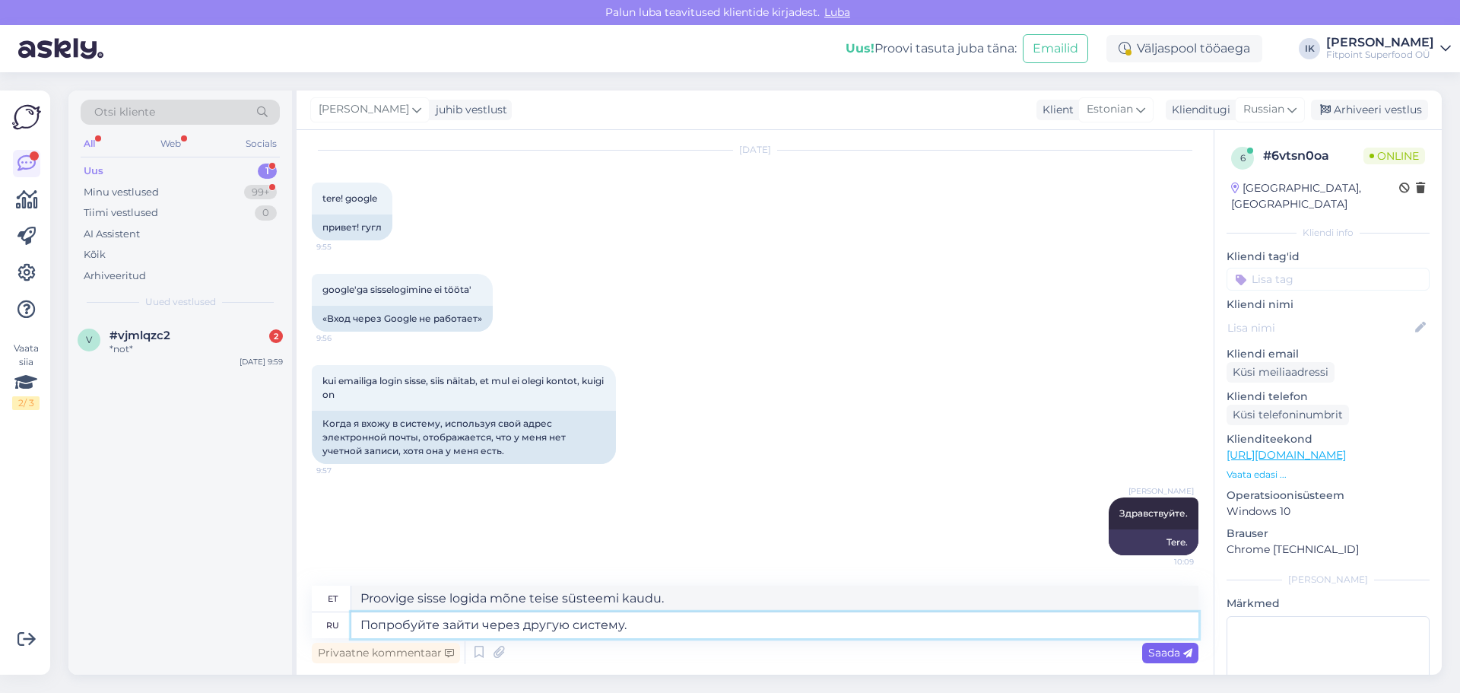
type textarea "Попробуйте зайти через другую систему."
click at [1164, 643] on div "Saada" at bounding box center [1170, 653] width 56 height 21
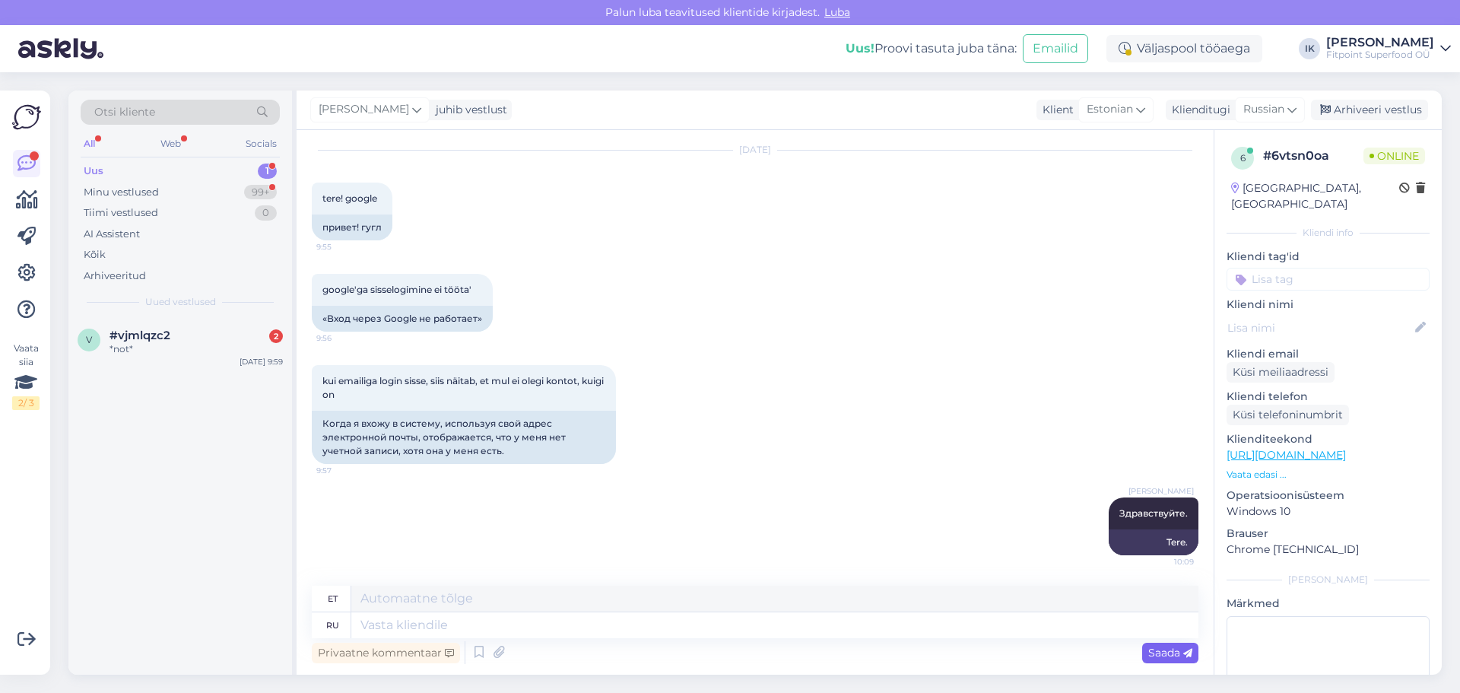
scroll to position [135, 0]
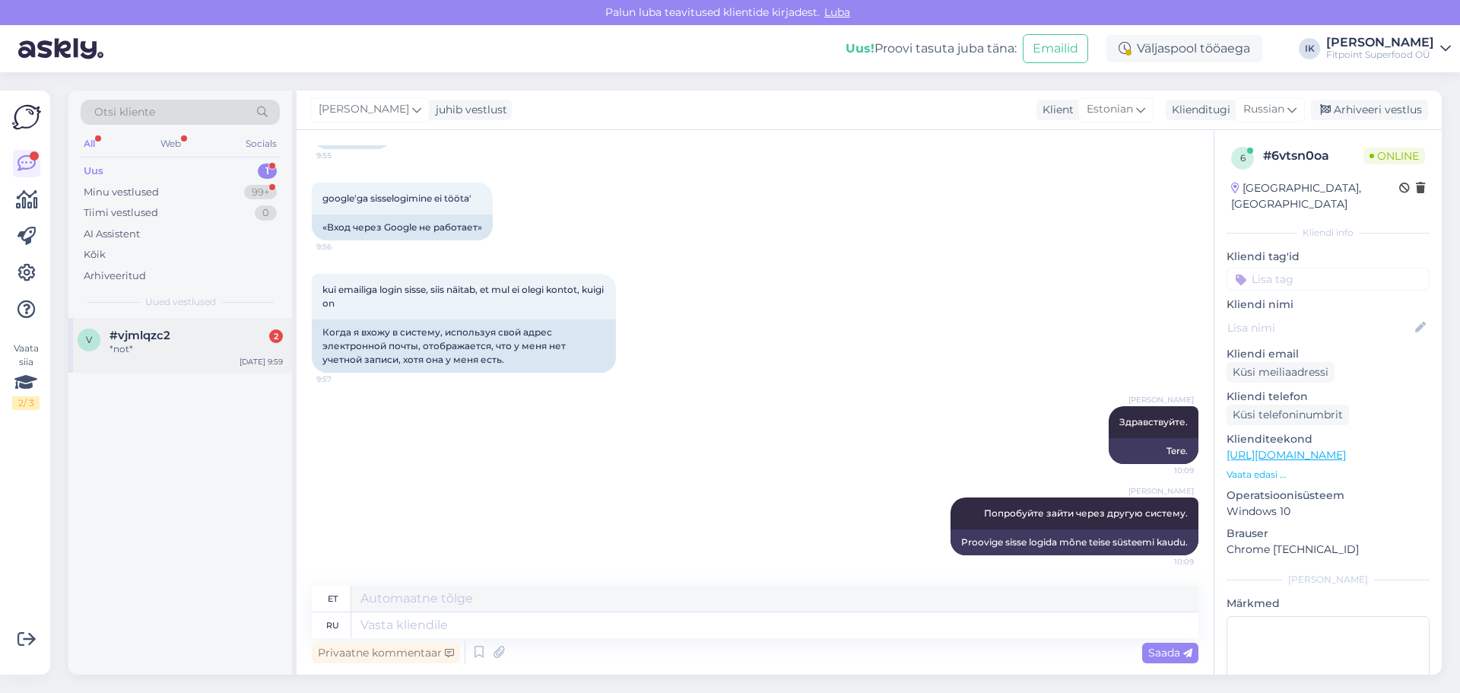
click at [152, 348] on div "*not*" at bounding box center [196, 349] width 173 height 14
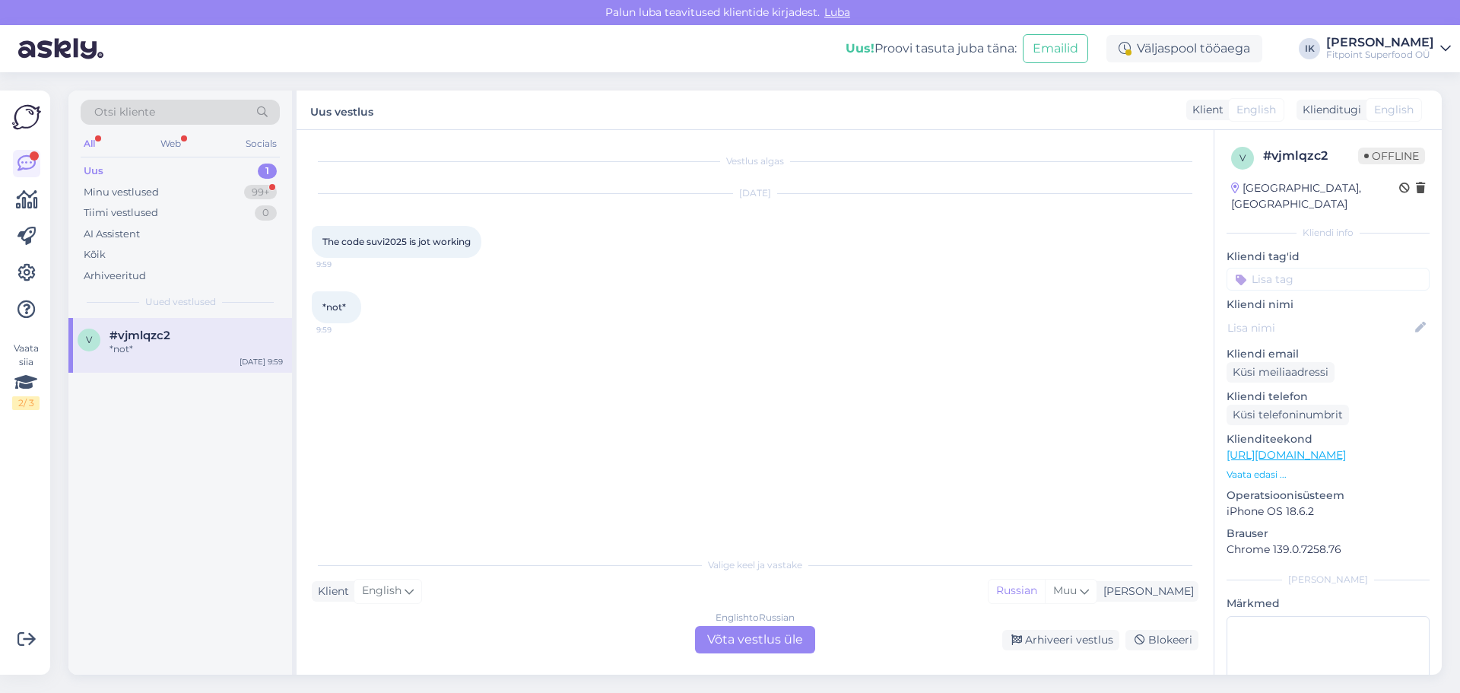
click at [745, 639] on div "English to Russian Võta vestlus üle" at bounding box center [755, 639] width 120 height 27
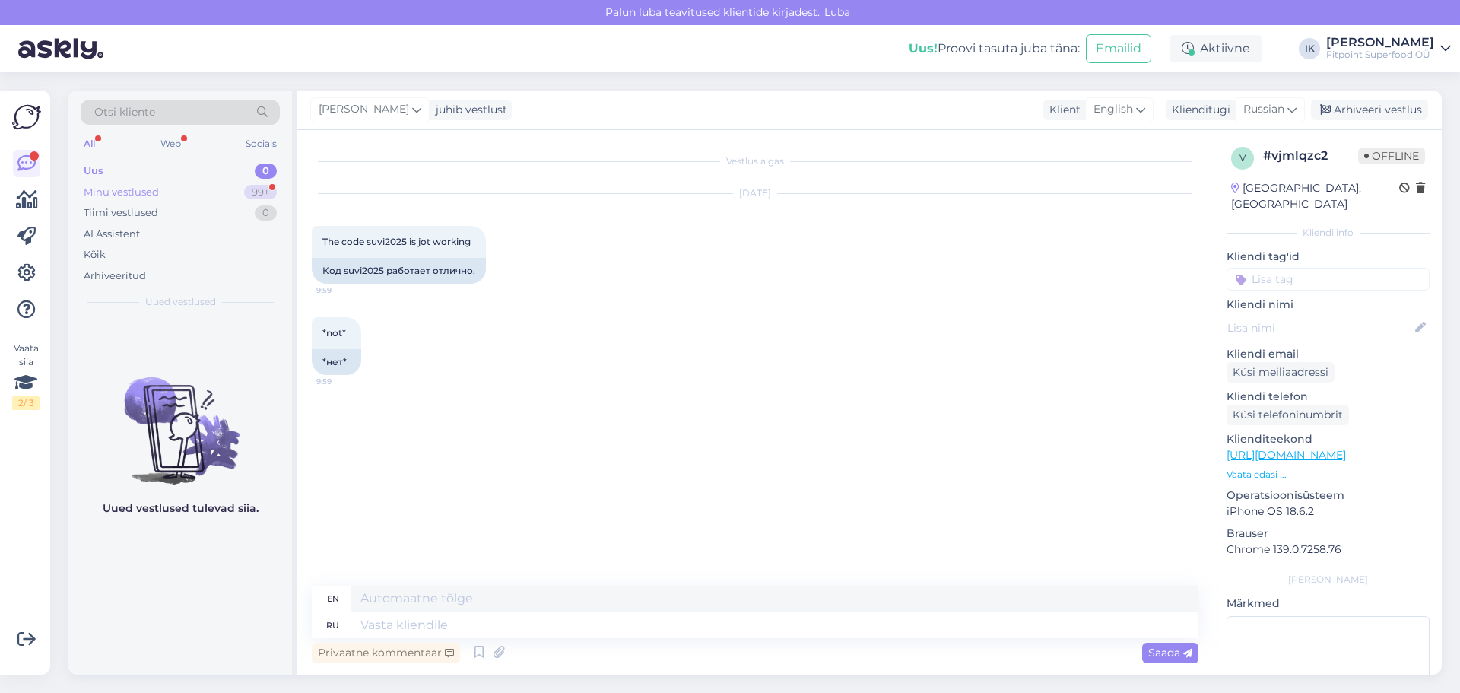
click at [186, 195] on div "Minu vestlused 99+" at bounding box center [180, 192] width 199 height 21
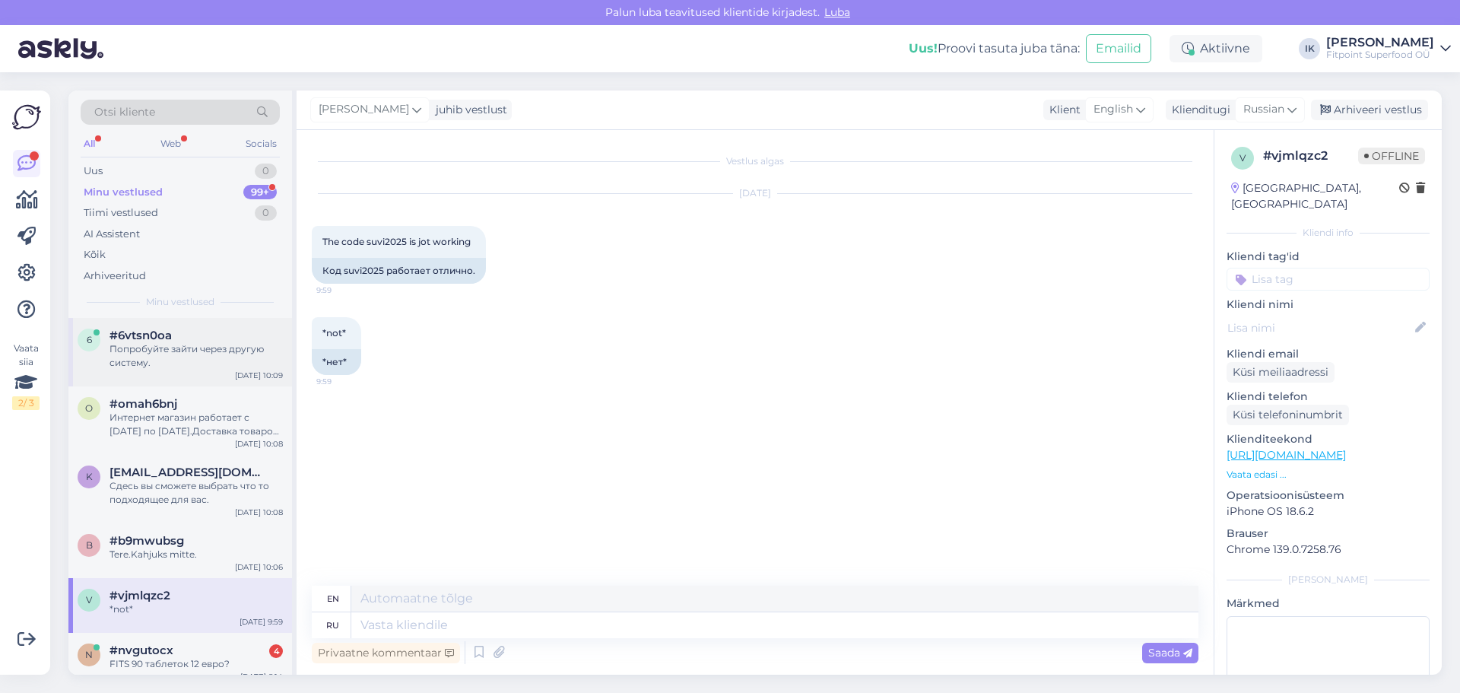
scroll to position [152, 0]
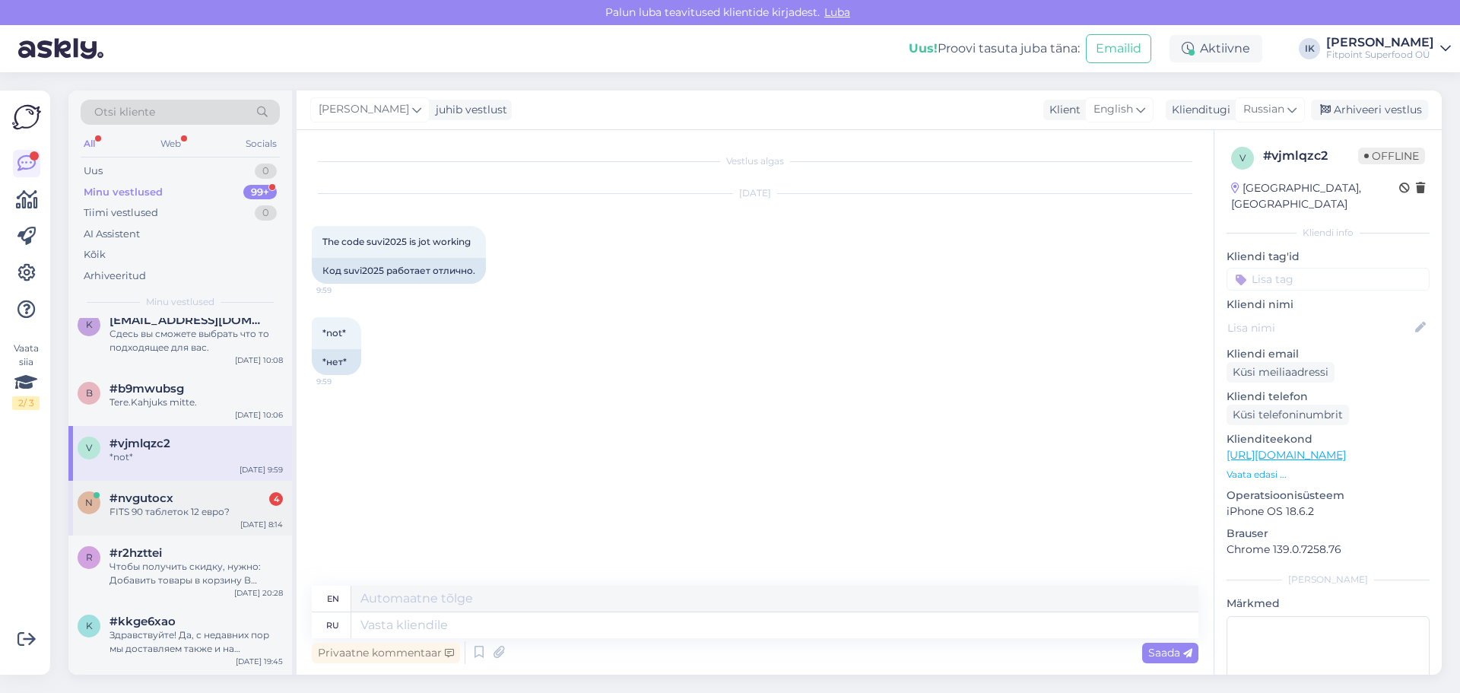
click at [211, 513] on div "FITS 90 таблеток 12 евро?" at bounding box center [196, 512] width 173 height 14
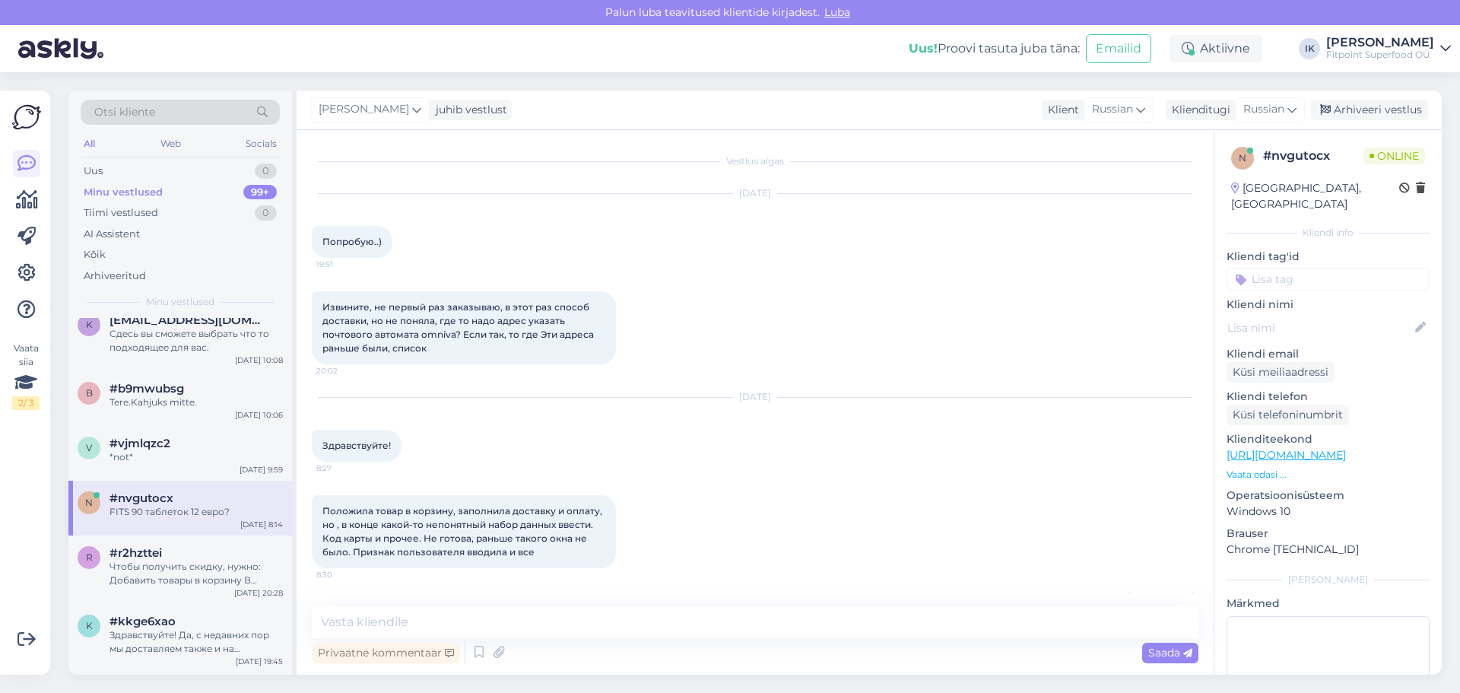
scroll to position [7498, 0]
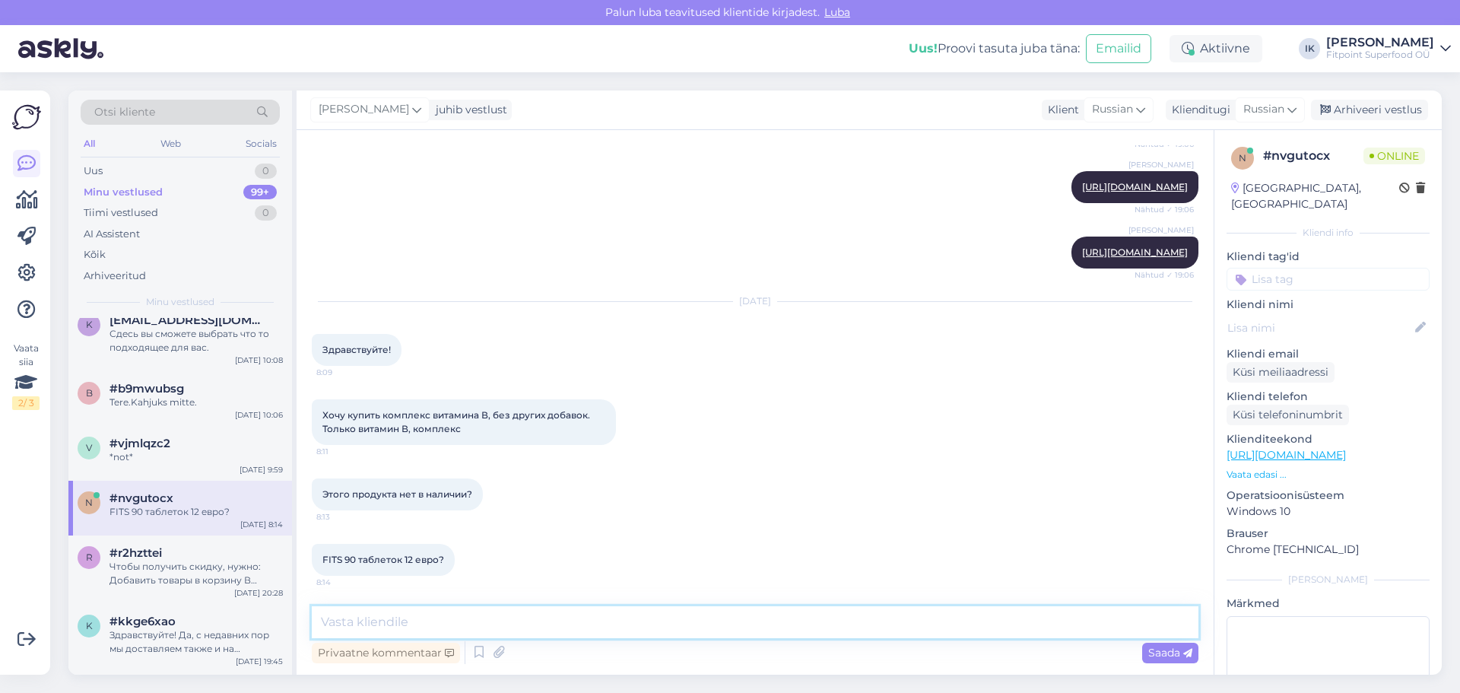
click at [596, 630] on textarea at bounding box center [755, 622] width 887 height 32
type textarea "Здравствуйте."
click at [1156, 654] on span "Saada" at bounding box center [1170, 653] width 44 height 14
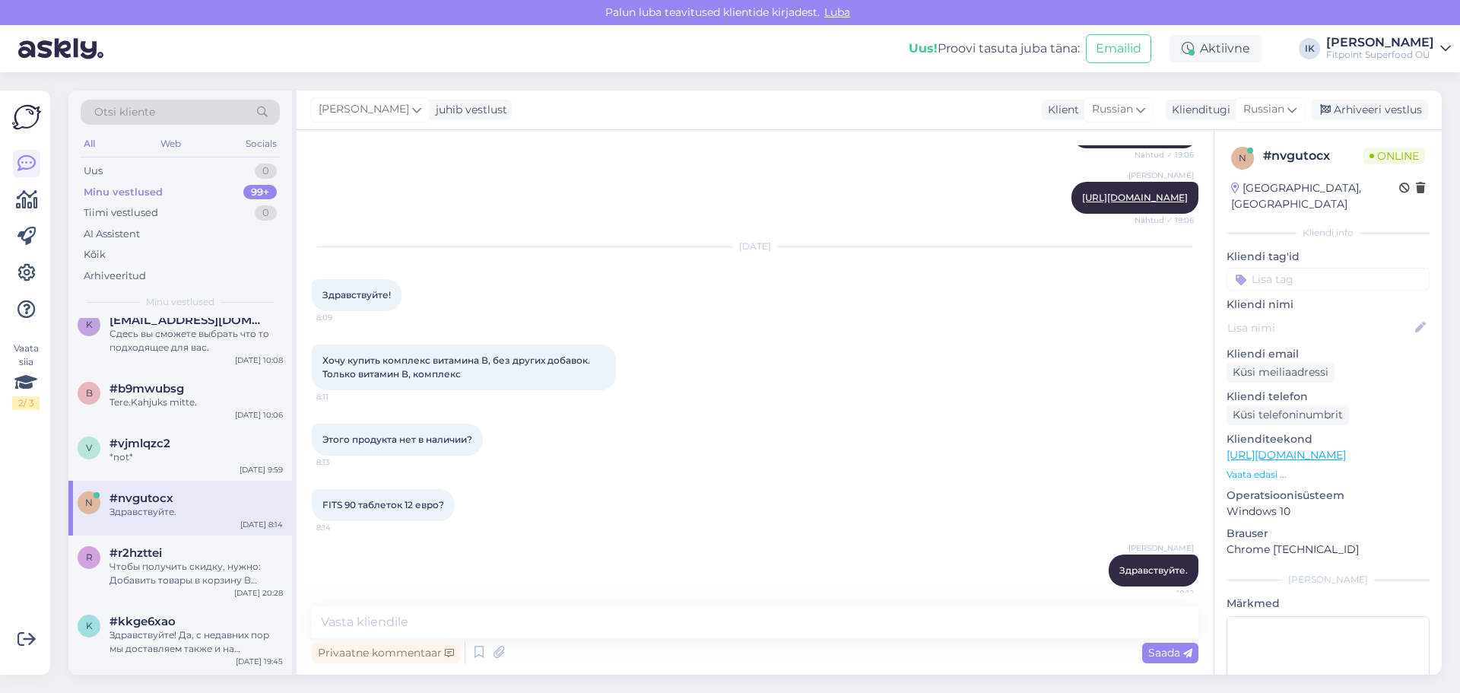
scroll to position [7564, 0]
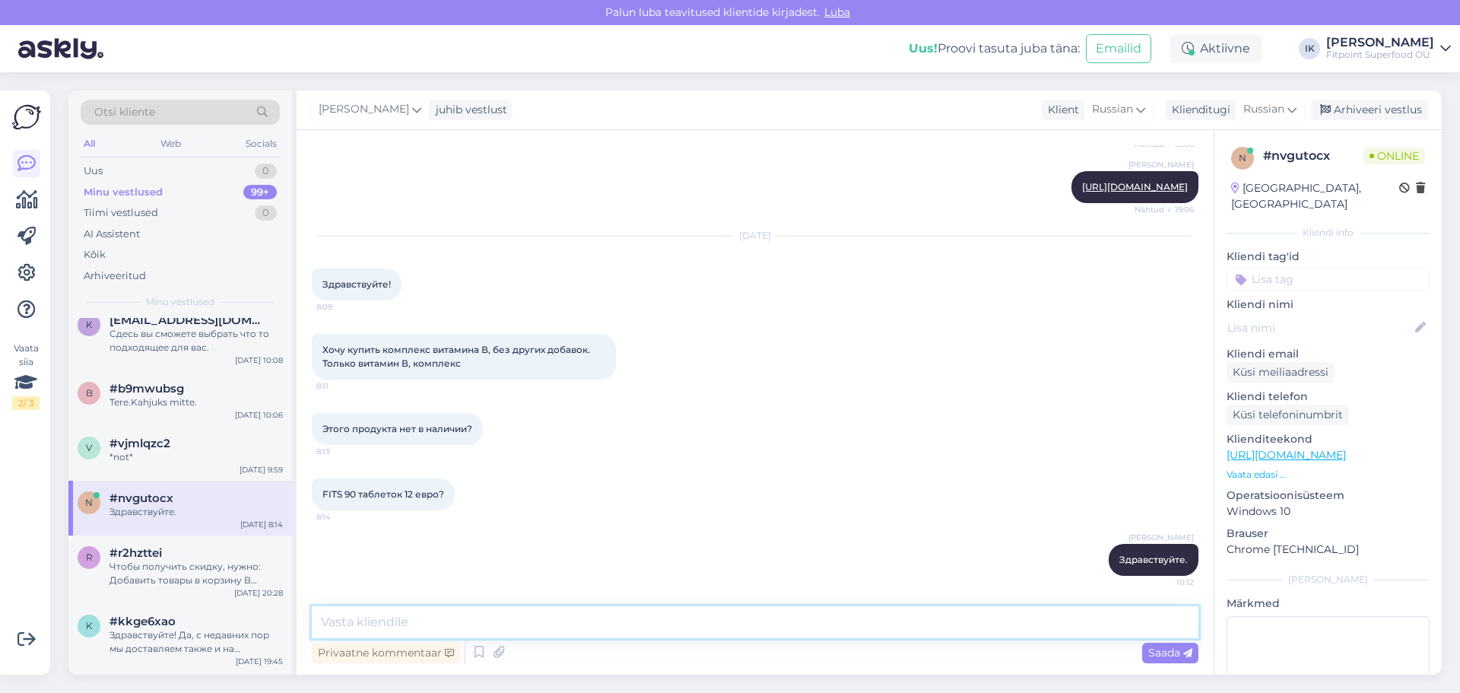
click at [628, 621] on textarea at bounding box center [755, 622] width 887 height 32
type textarea "К сожалению в данный момент его нет в наличии."
click at [1163, 652] on span "Saada" at bounding box center [1170, 653] width 44 height 14
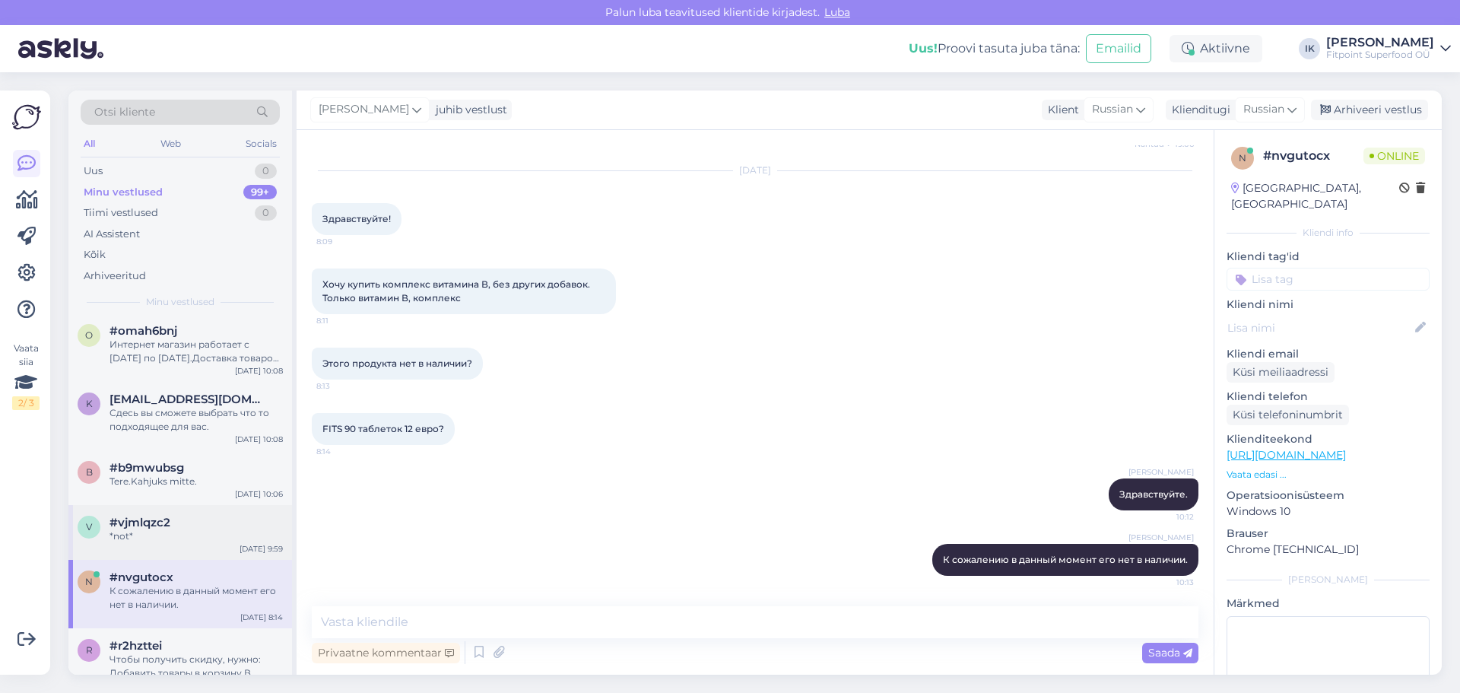
scroll to position [0, 0]
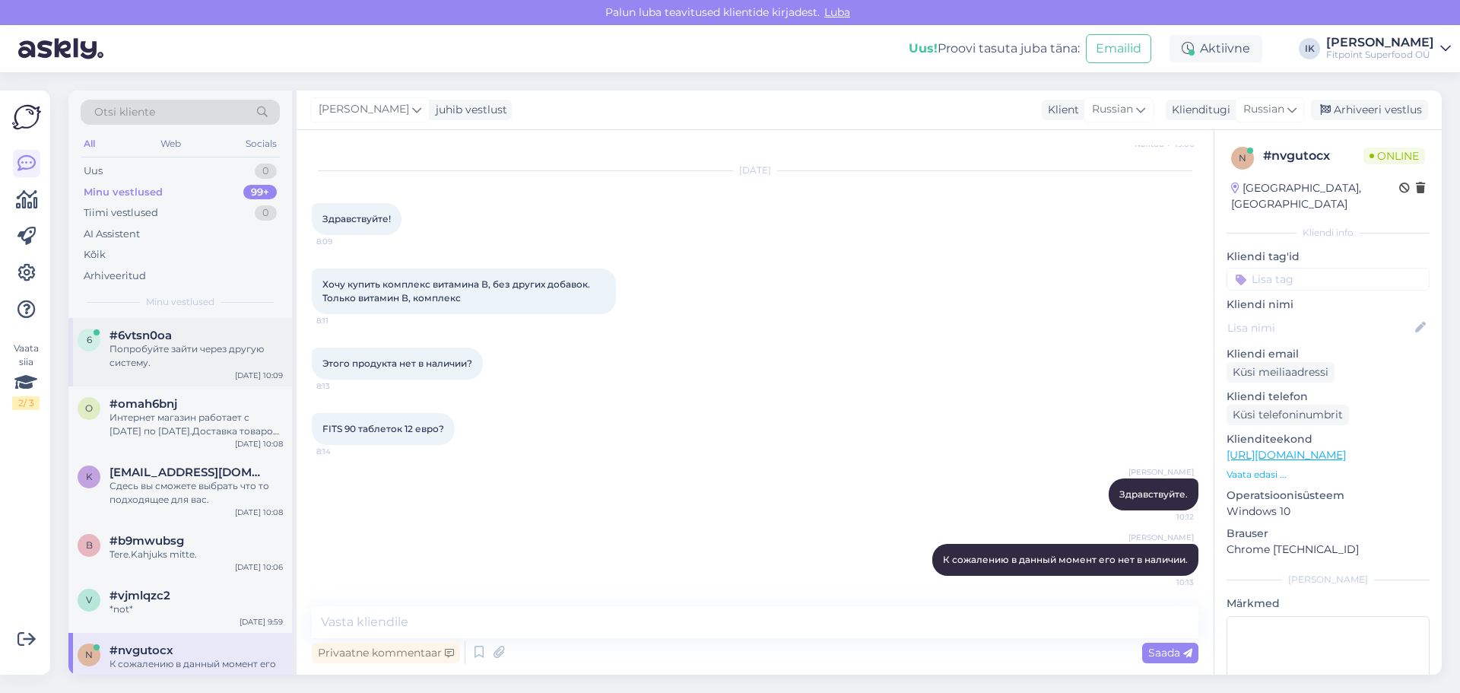
click at [196, 339] on div "#6vtsn0oa" at bounding box center [196, 336] width 173 height 14
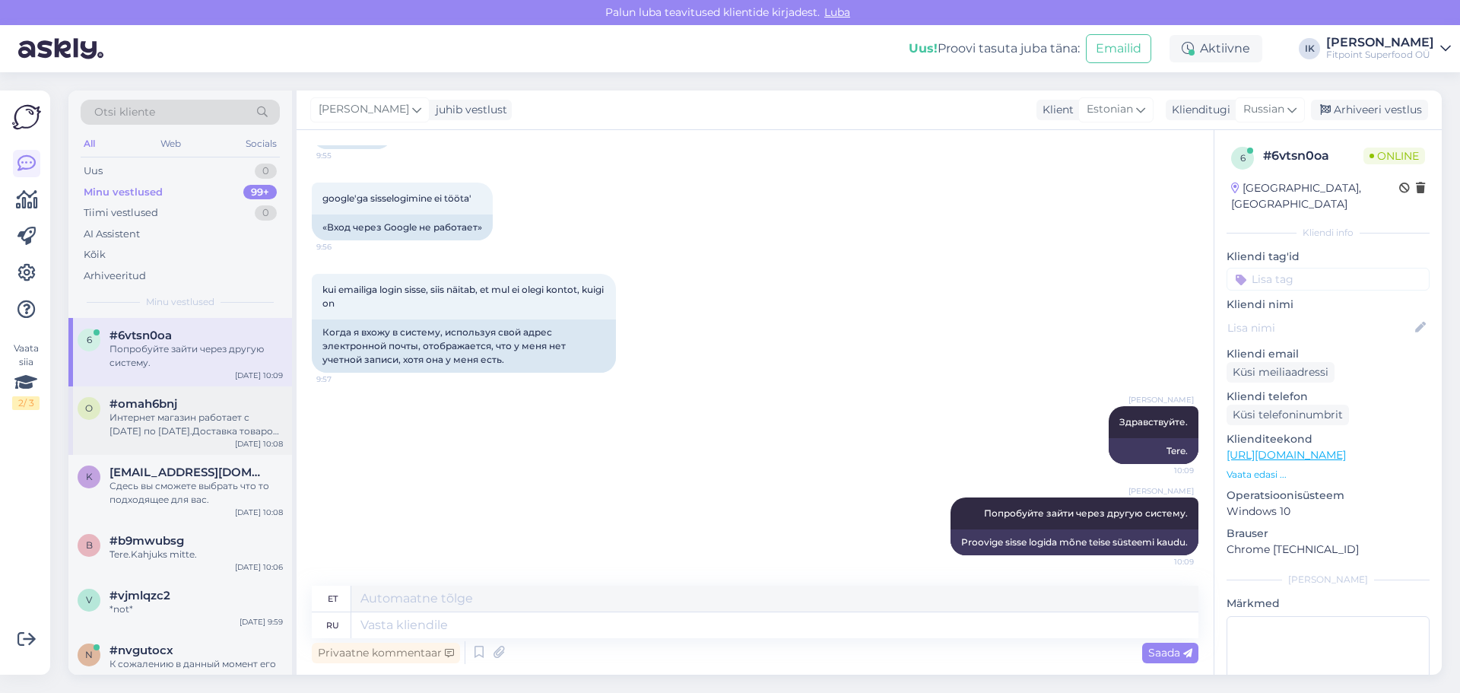
click at [198, 424] on div "Интернет магазин работает с [DATE] по [DATE].Доставка товаров только по рабочим…" at bounding box center [196, 424] width 173 height 27
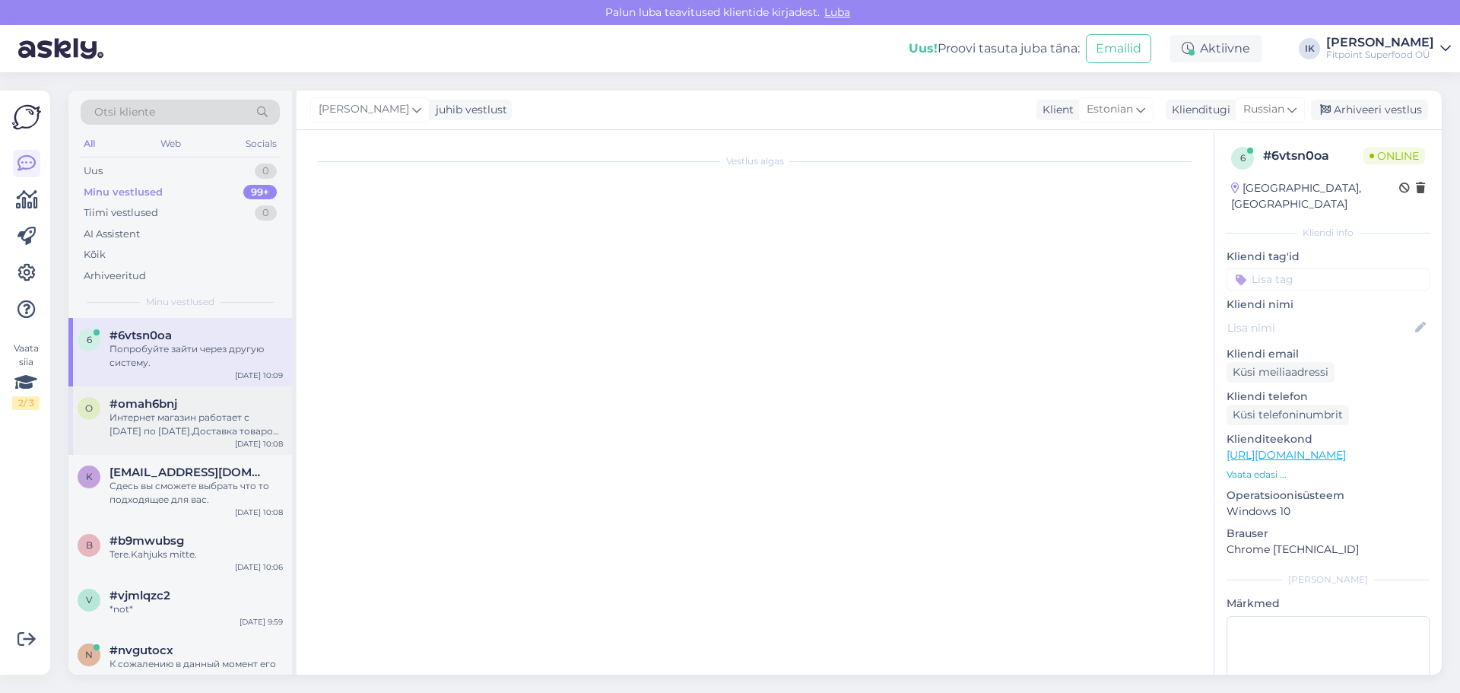
scroll to position [0, 0]
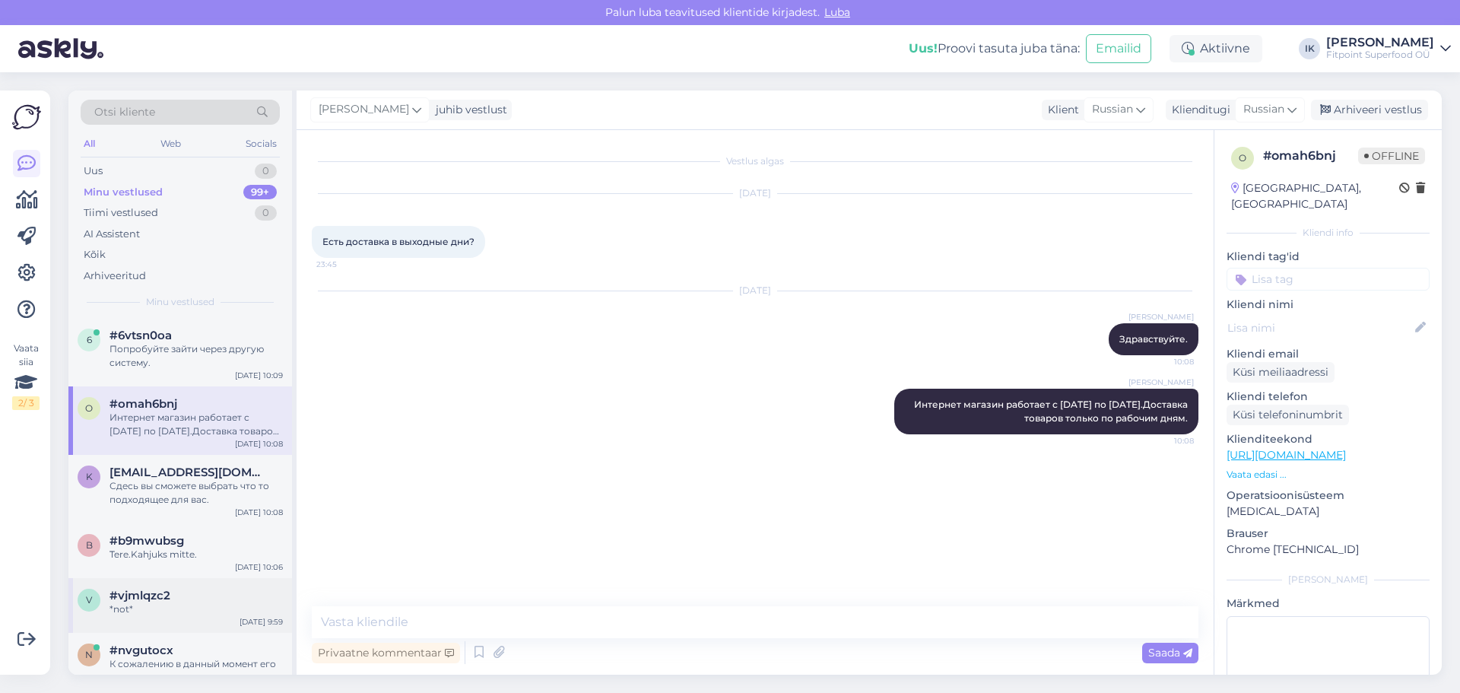
click at [194, 613] on div "*not*" at bounding box center [196, 609] width 173 height 14
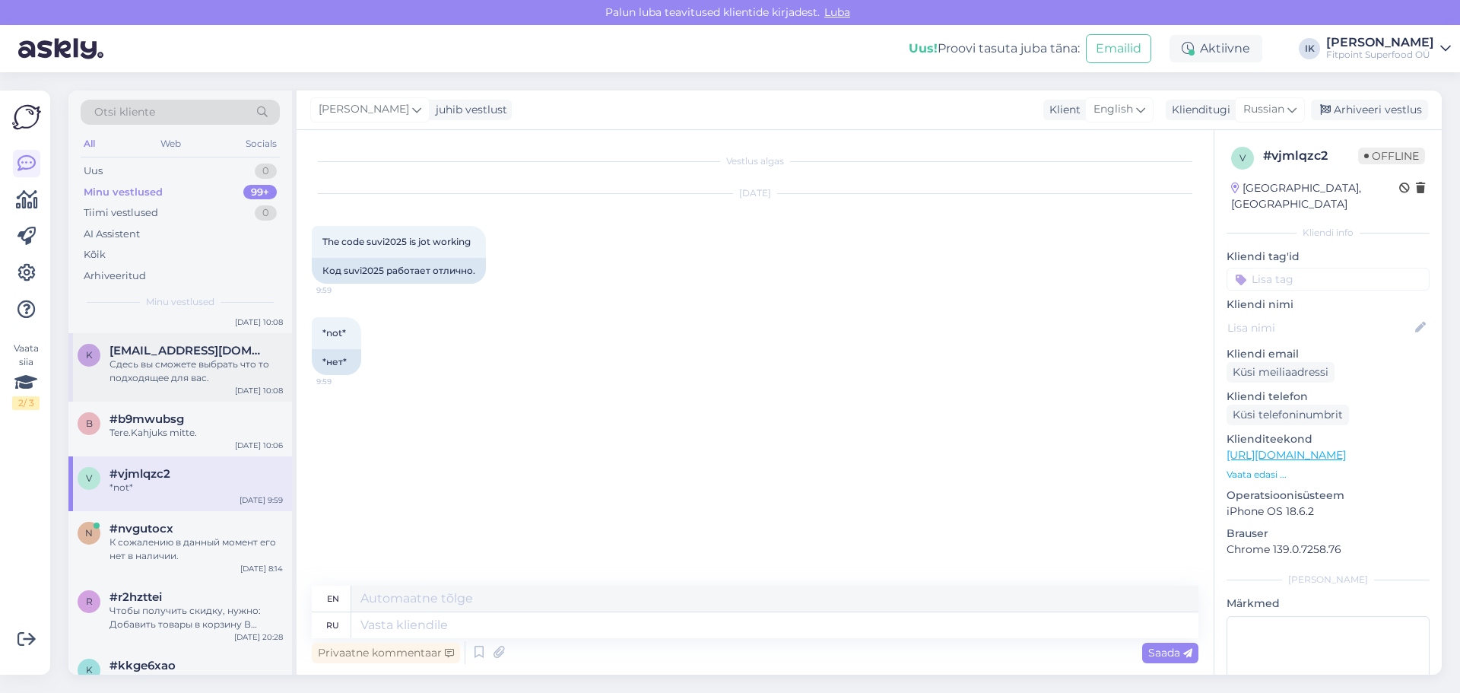
scroll to position [304, 0]
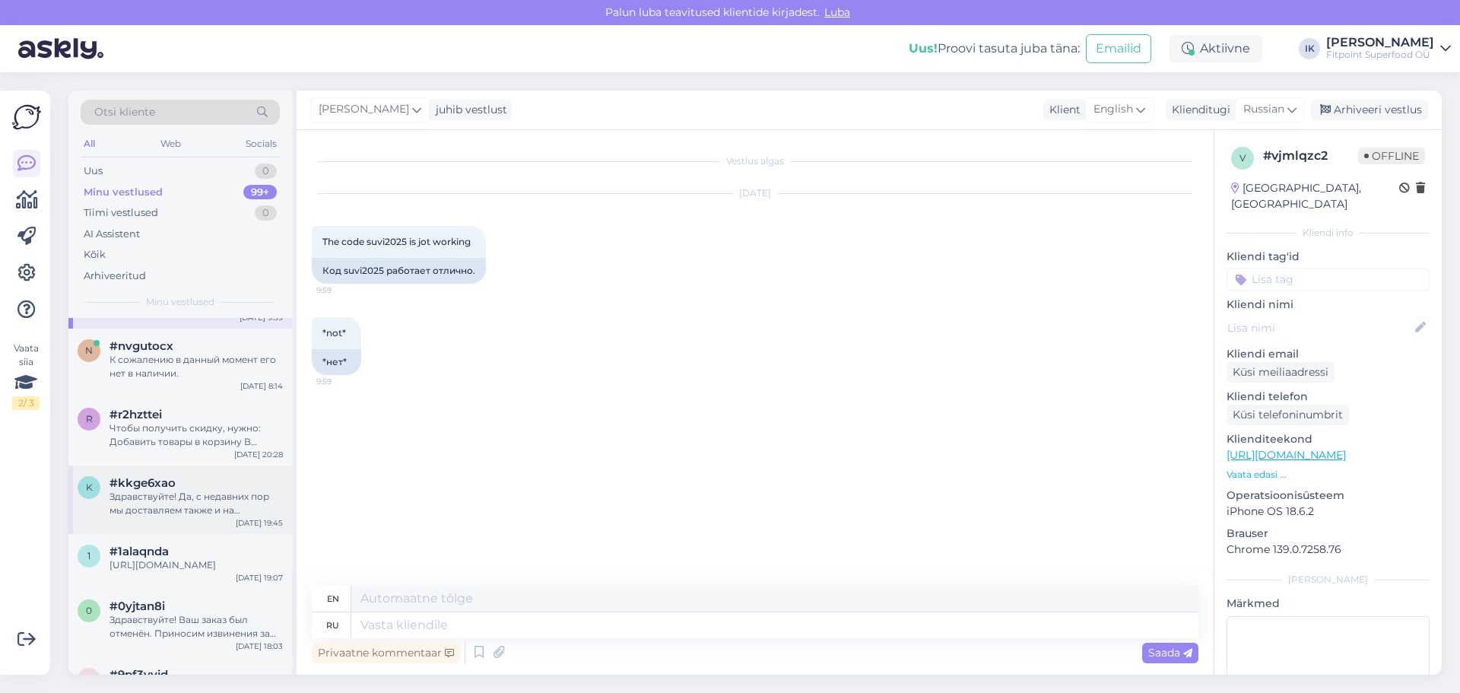
click at [217, 487] on div "#kkge6xao" at bounding box center [196, 483] width 173 height 14
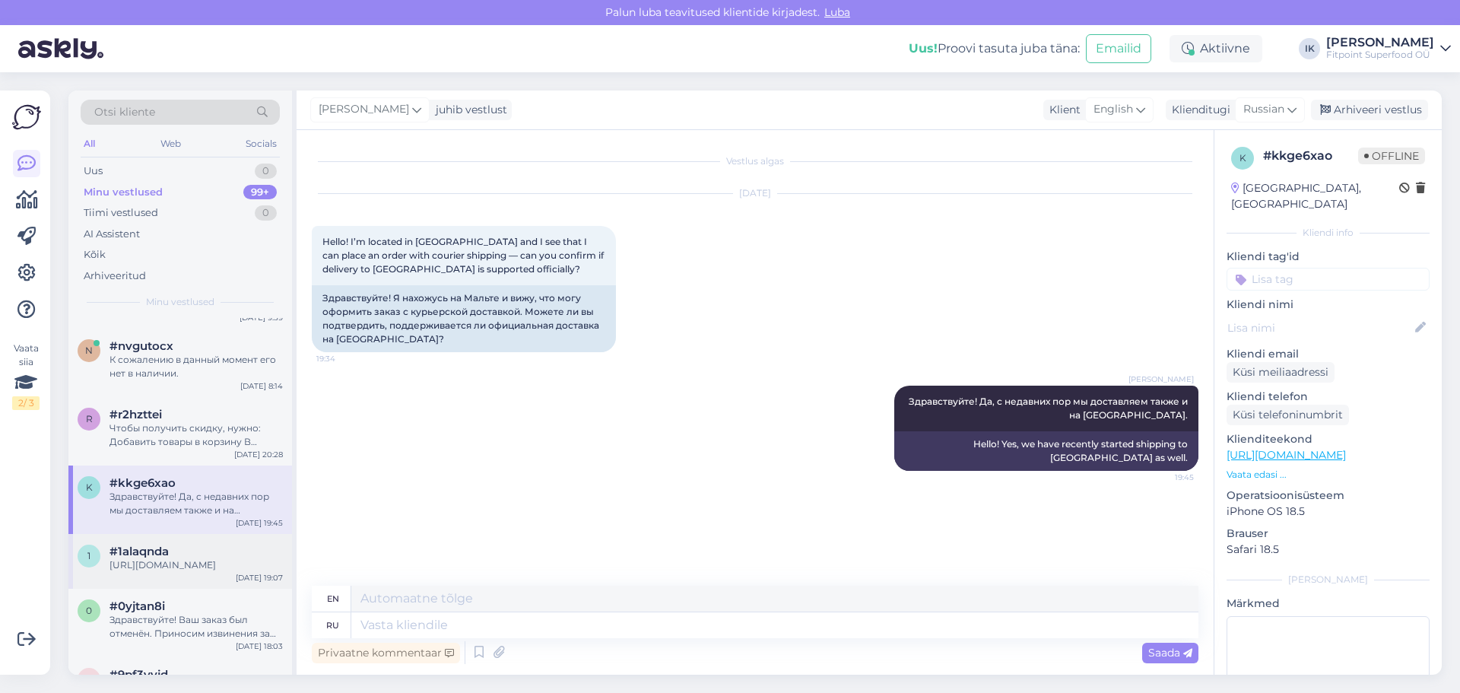
click at [238, 569] on div "[URL][DOMAIN_NAME]" at bounding box center [196, 565] width 173 height 14
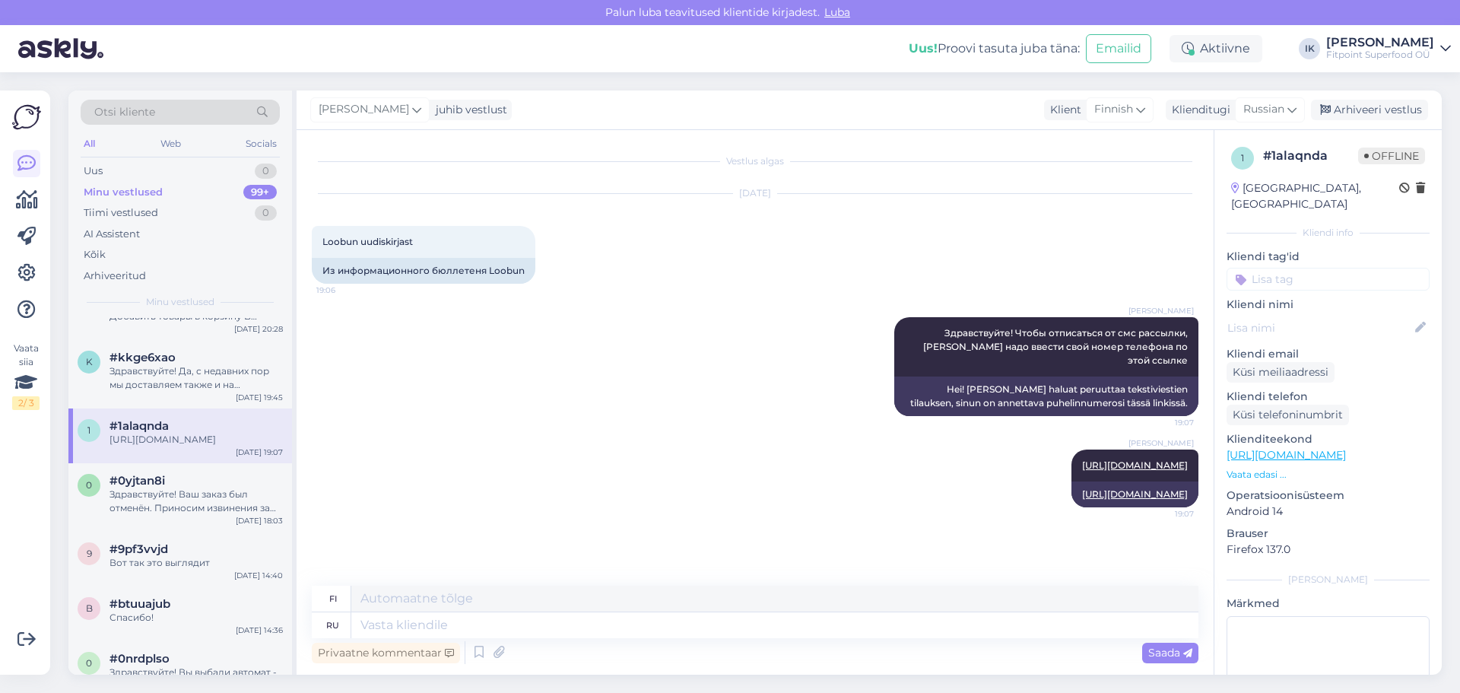
scroll to position [532, 0]
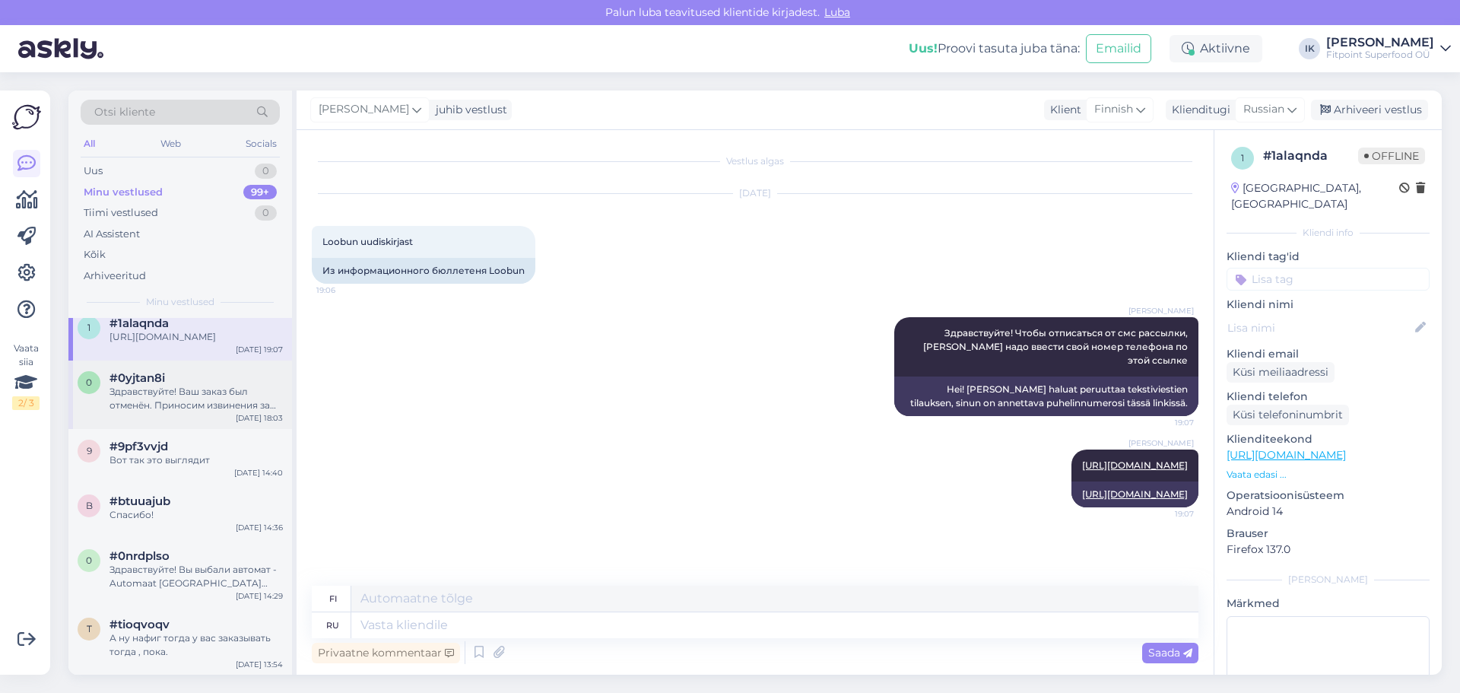
click at [191, 388] on div "Здравствуйте! Ваш заказ был отменён. Приносим извинения за неудобства с промоко…" at bounding box center [196, 398] width 173 height 27
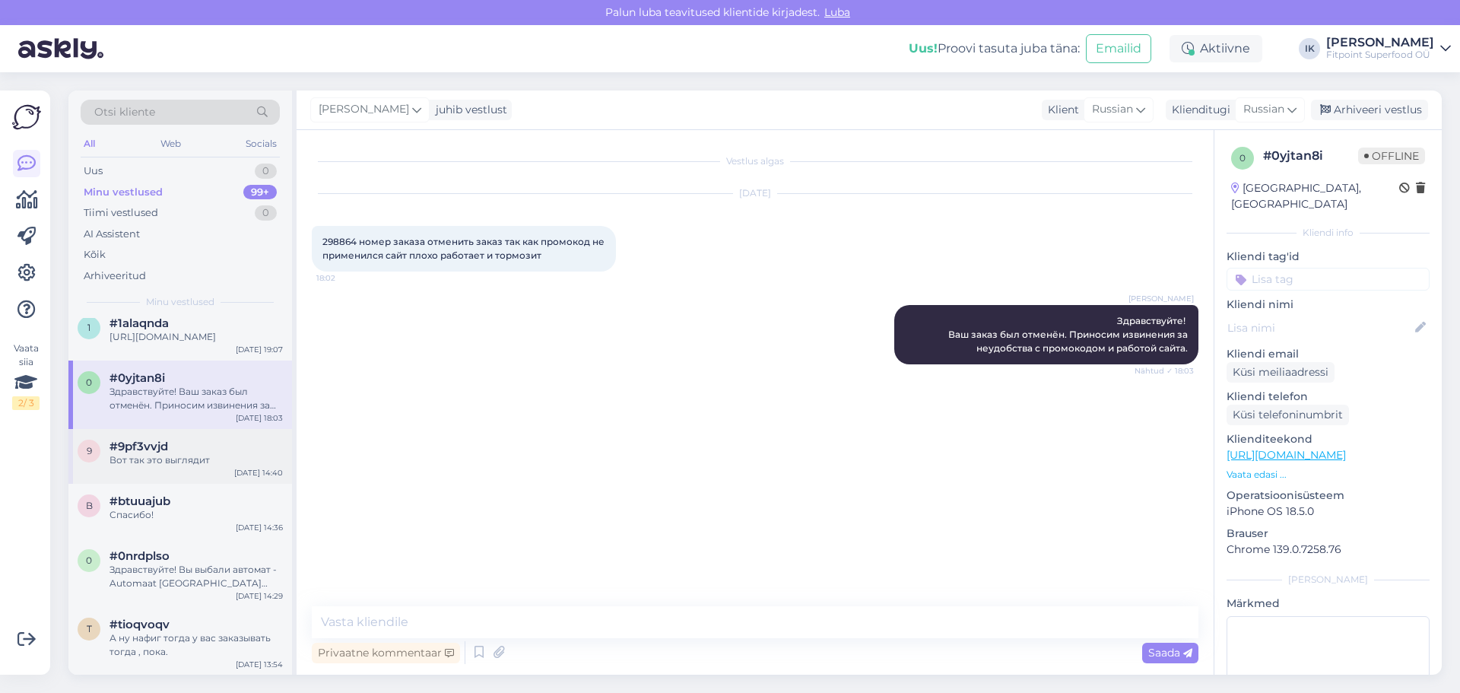
click at [218, 447] on div "#9pf3vvjd" at bounding box center [196, 447] width 173 height 14
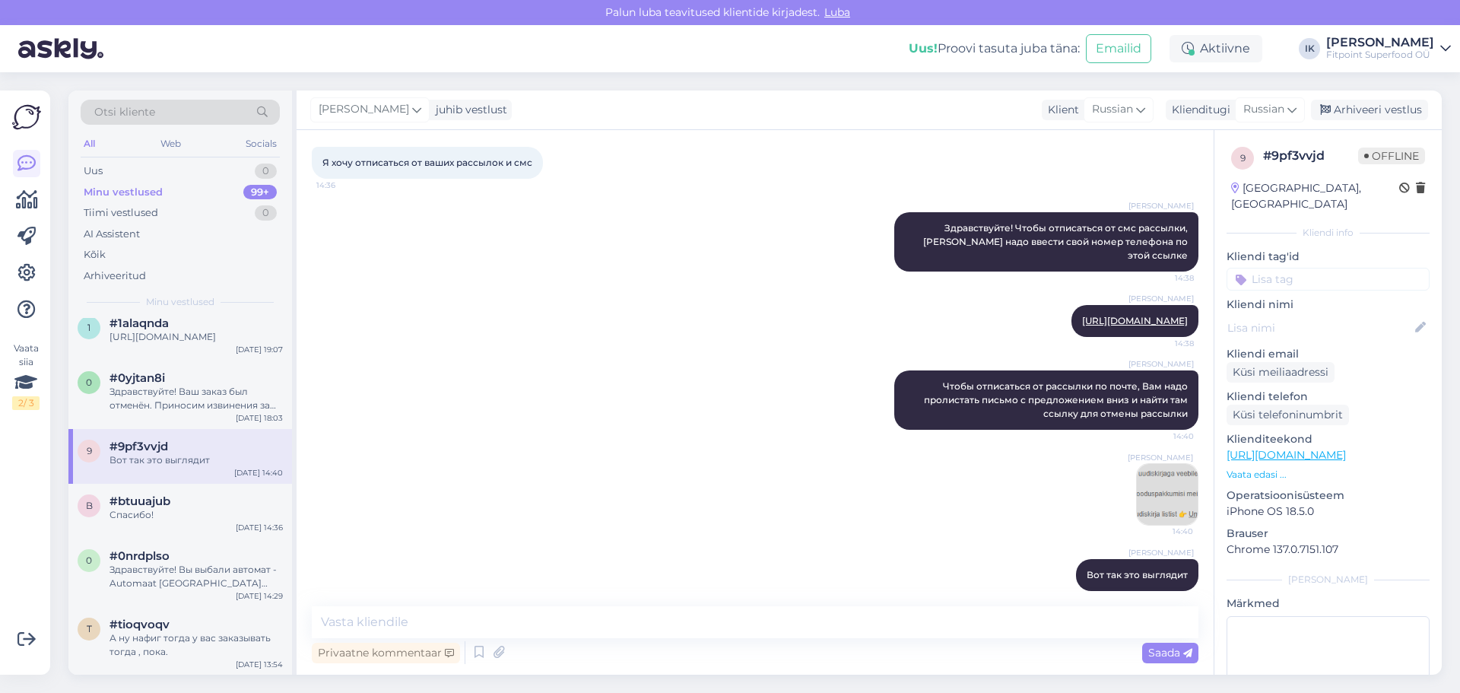
scroll to position [81, 0]
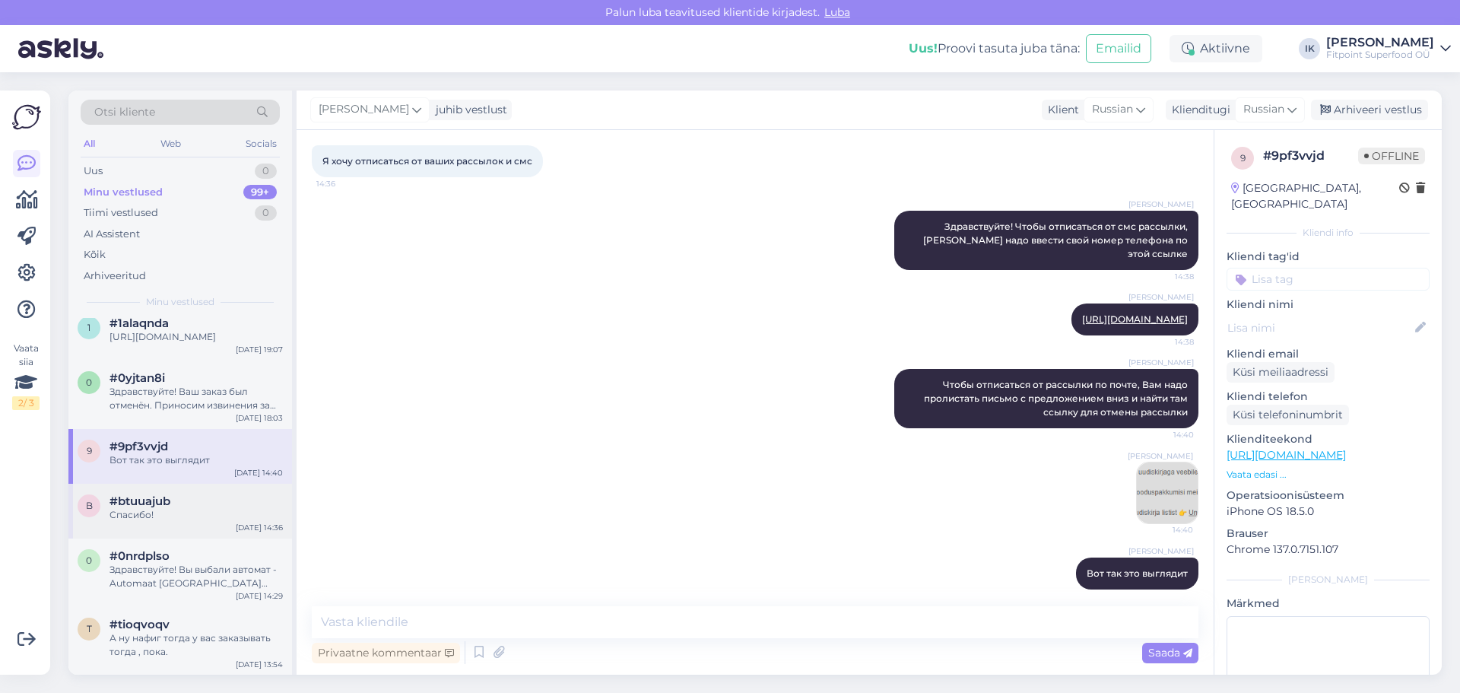
click at [134, 506] on span "#btuuajub" at bounding box center [140, 501] width 61 height 14
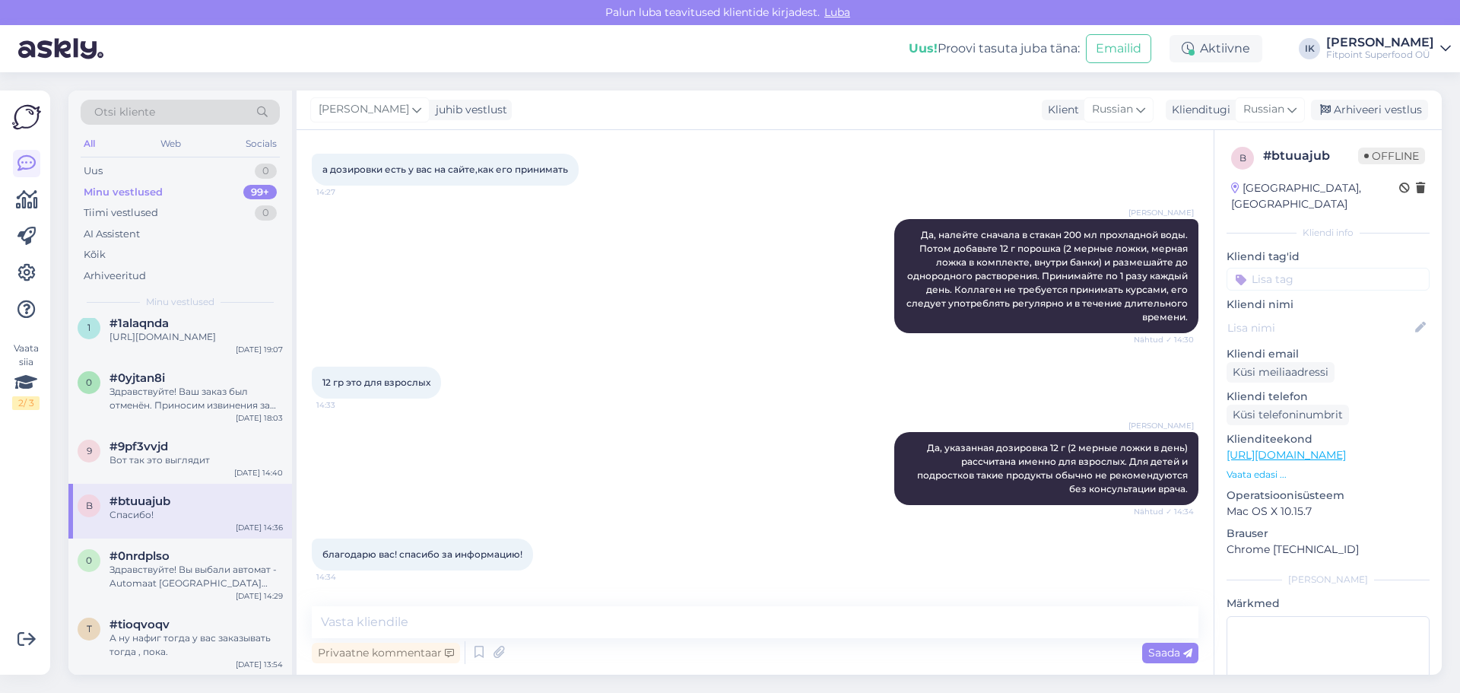
scroll to position [923, 0]
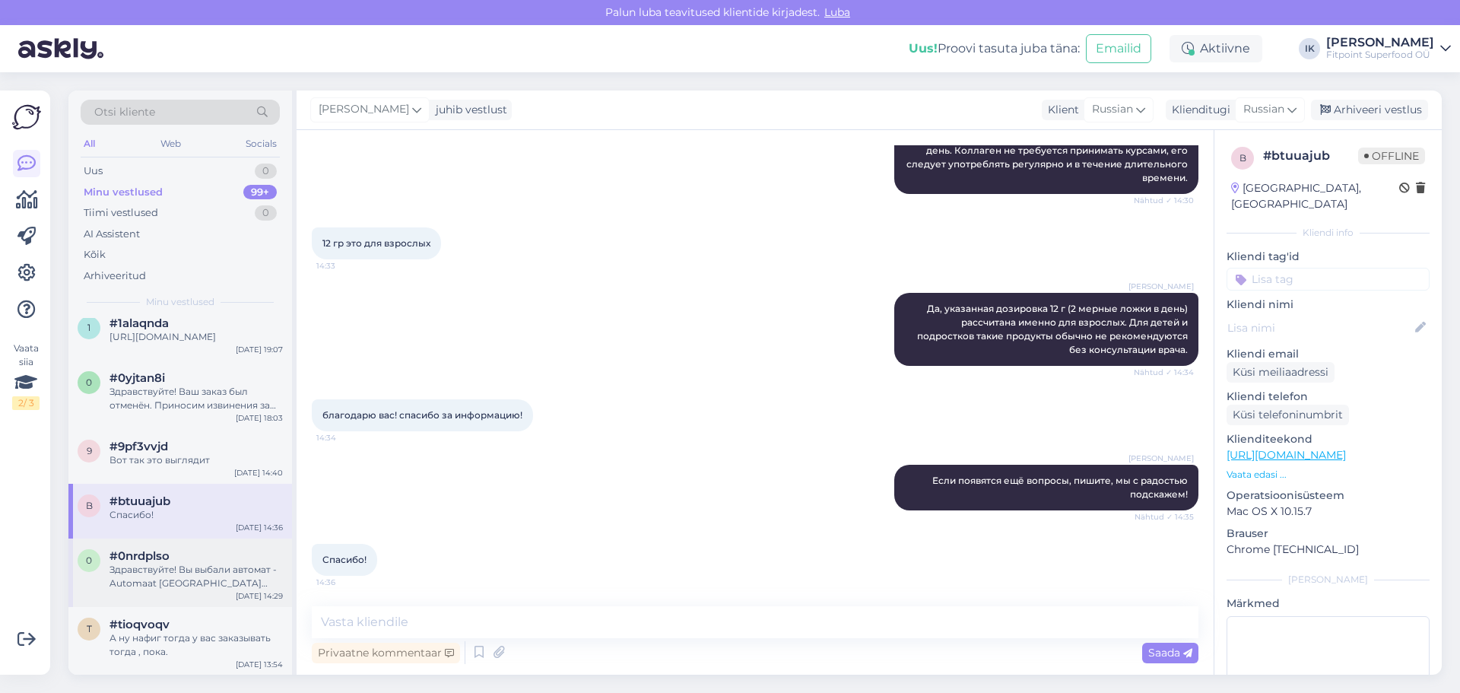
click at [179, 561] on div "#0nrdplso" at bounding box center [196, 556] width 173 height 14
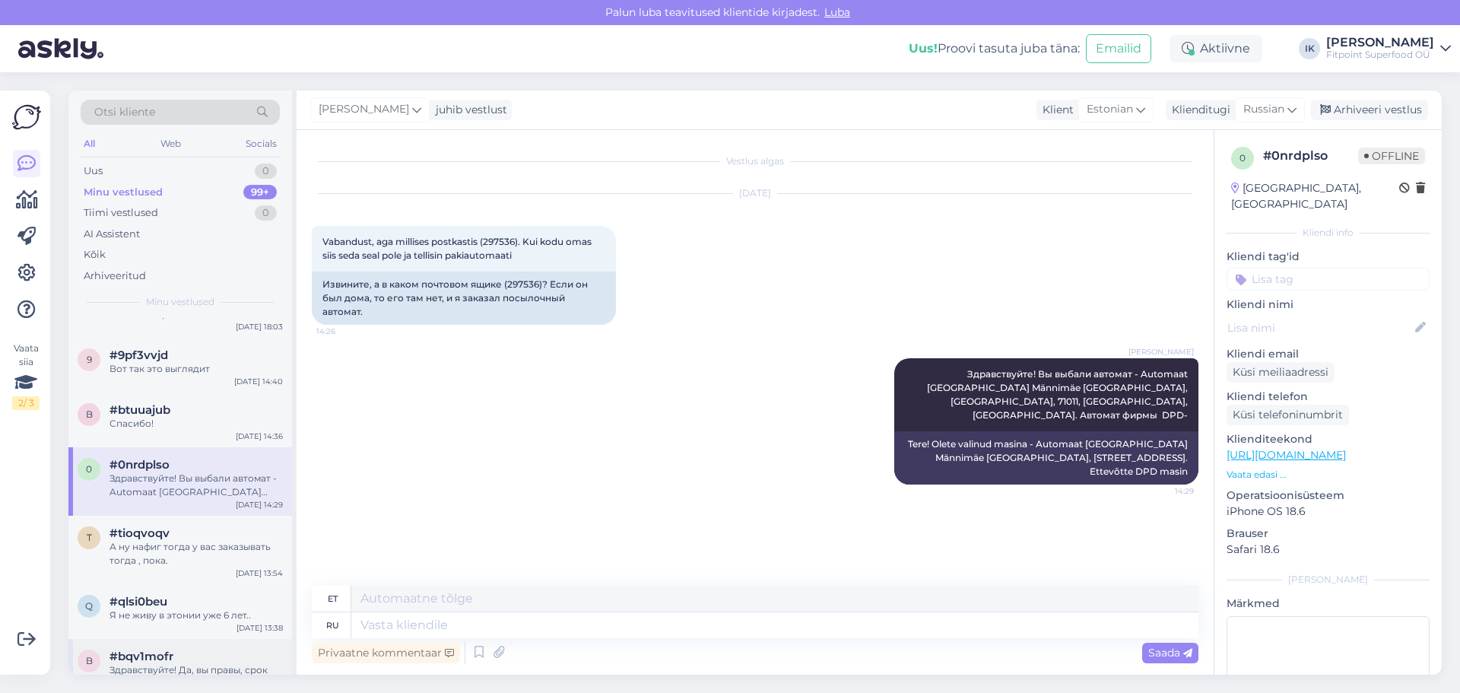
scroll to position [760, 0]
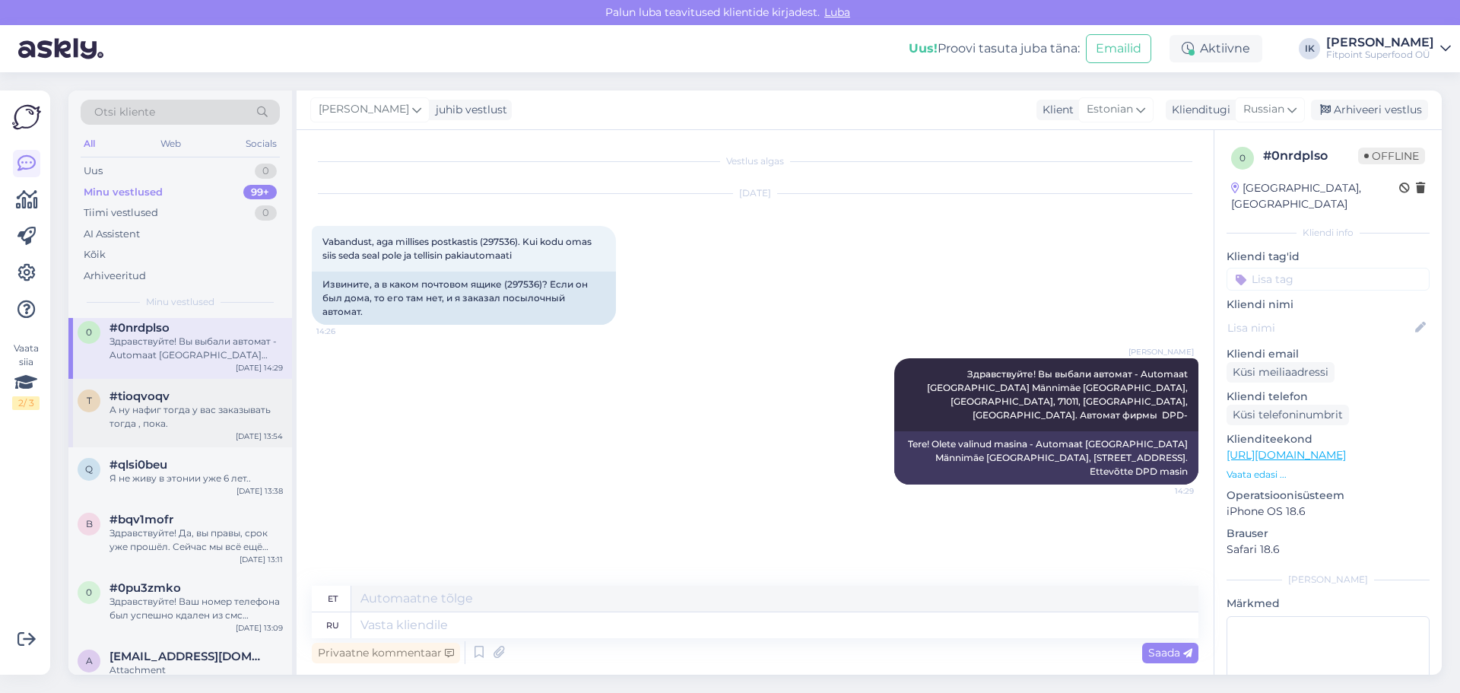
click at [178, 414] on div "А ну нафиг тогда у вас заказывать тогда , пока." at bounding box center [196, 416] width 173 height 27
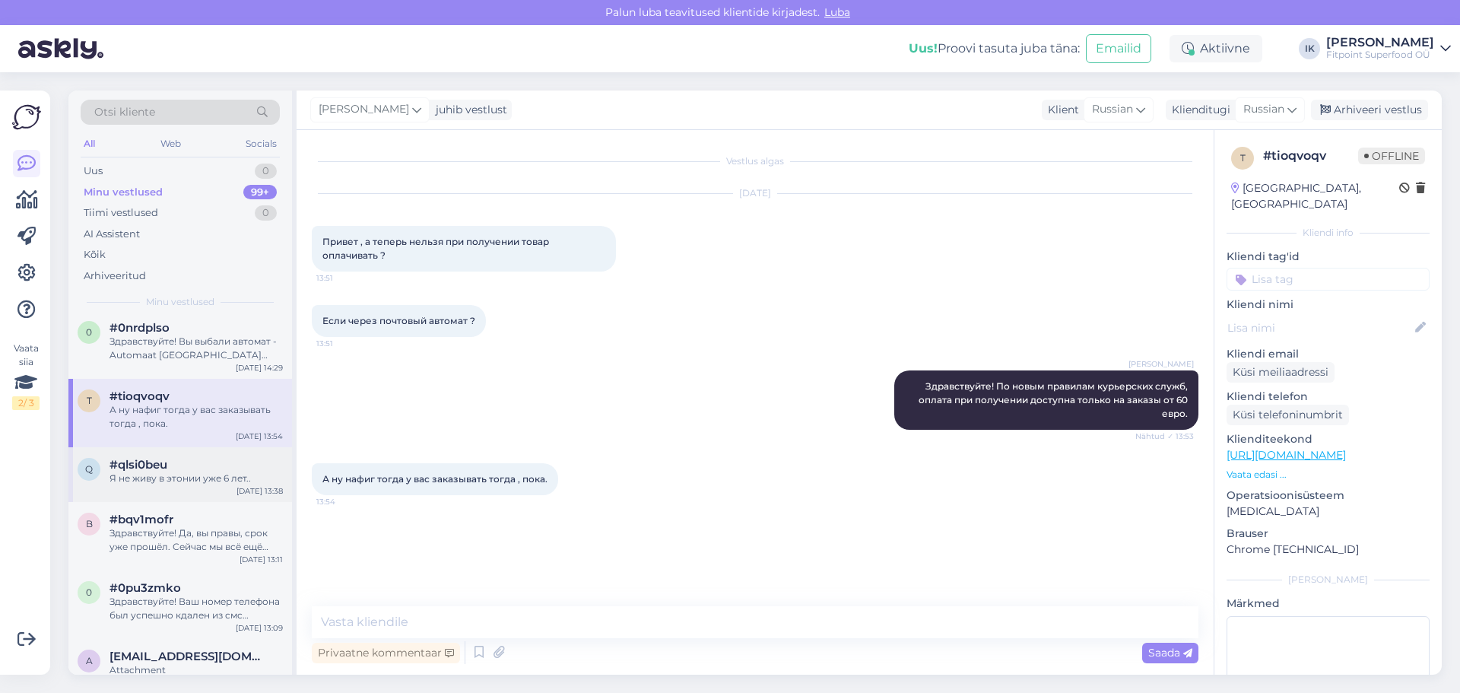
click at [186, 496] on div "q #qlsi0beu Я не живу в [GEOGRAPHIC_DATA] уже 6 лет.. [DATE] 13:38" at bounding box center [180, 474] width 224 height 55
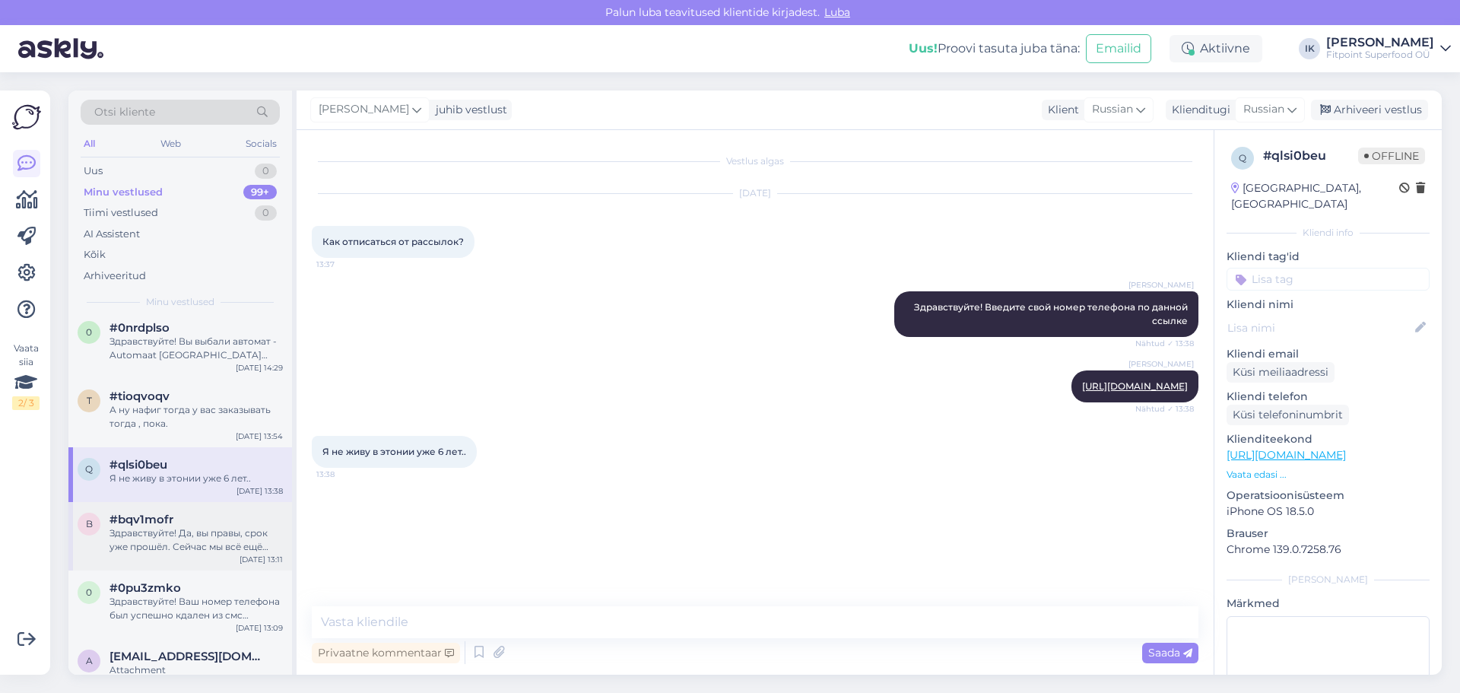
click at [190, 530] on div "Здравствуйте! Да, вы правы, срок уже прошёл. Сейчас мы всё ещё ожидаем поступле…" at bounding box center [196, 539] width 173 height 27
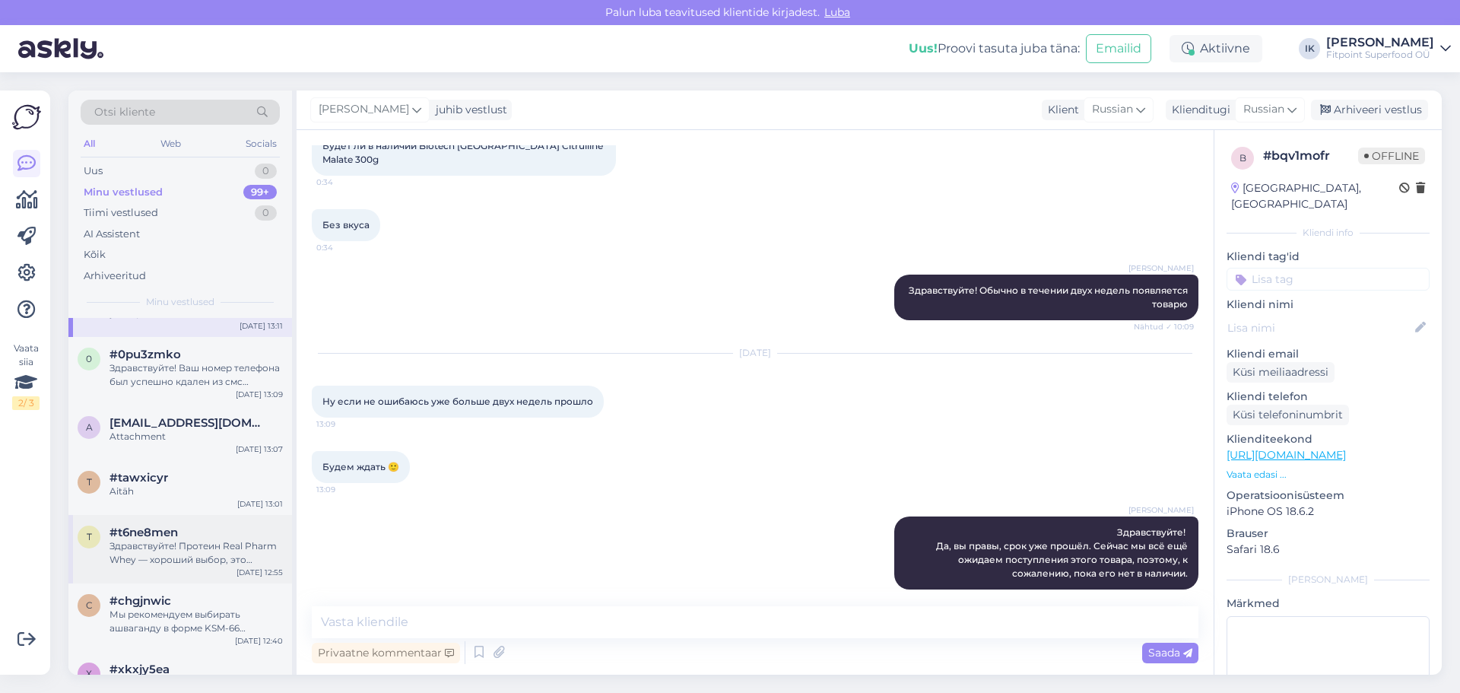
scroll to position [913, 0]
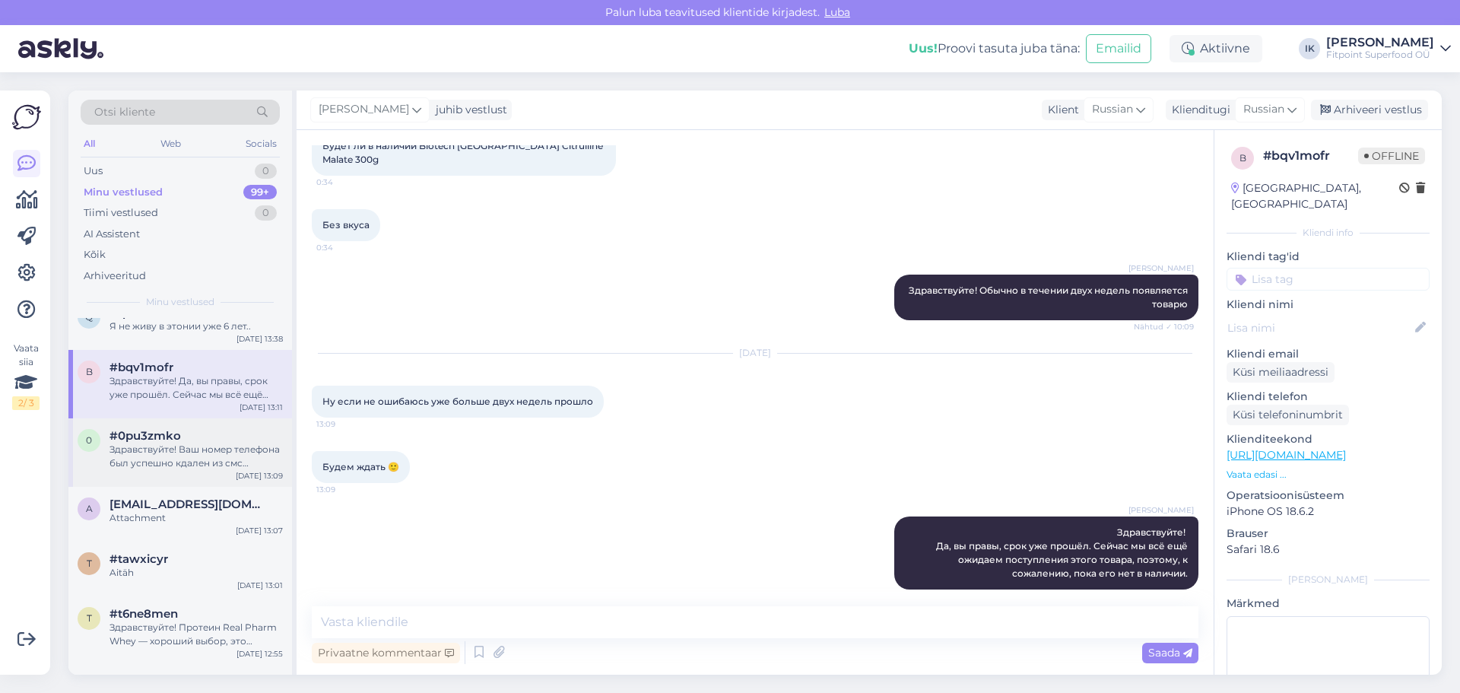
click at [194, 459] on div "Здравствуйте! Ваш номер телефона был успешно кдален из смс рассылки." at bounding box center [196, 456] width 173 height 27
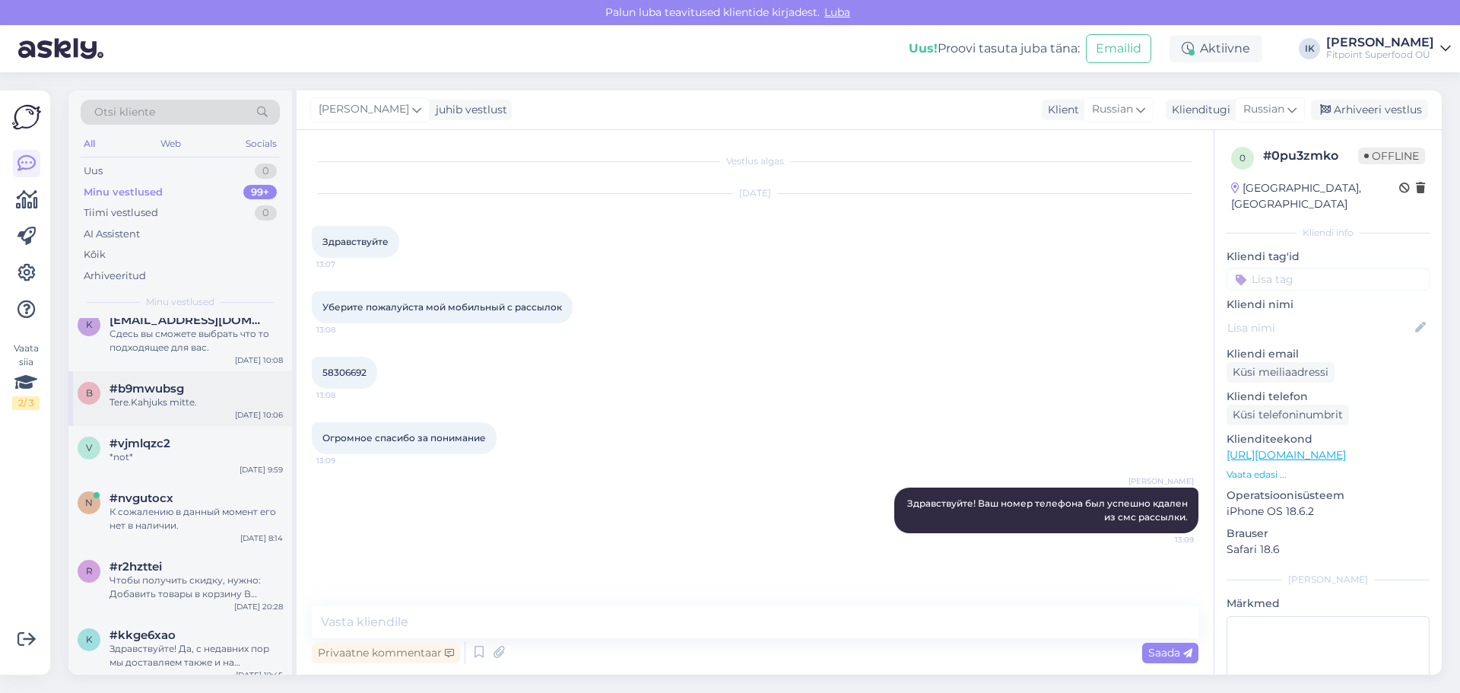
scroll to position [0, 0]
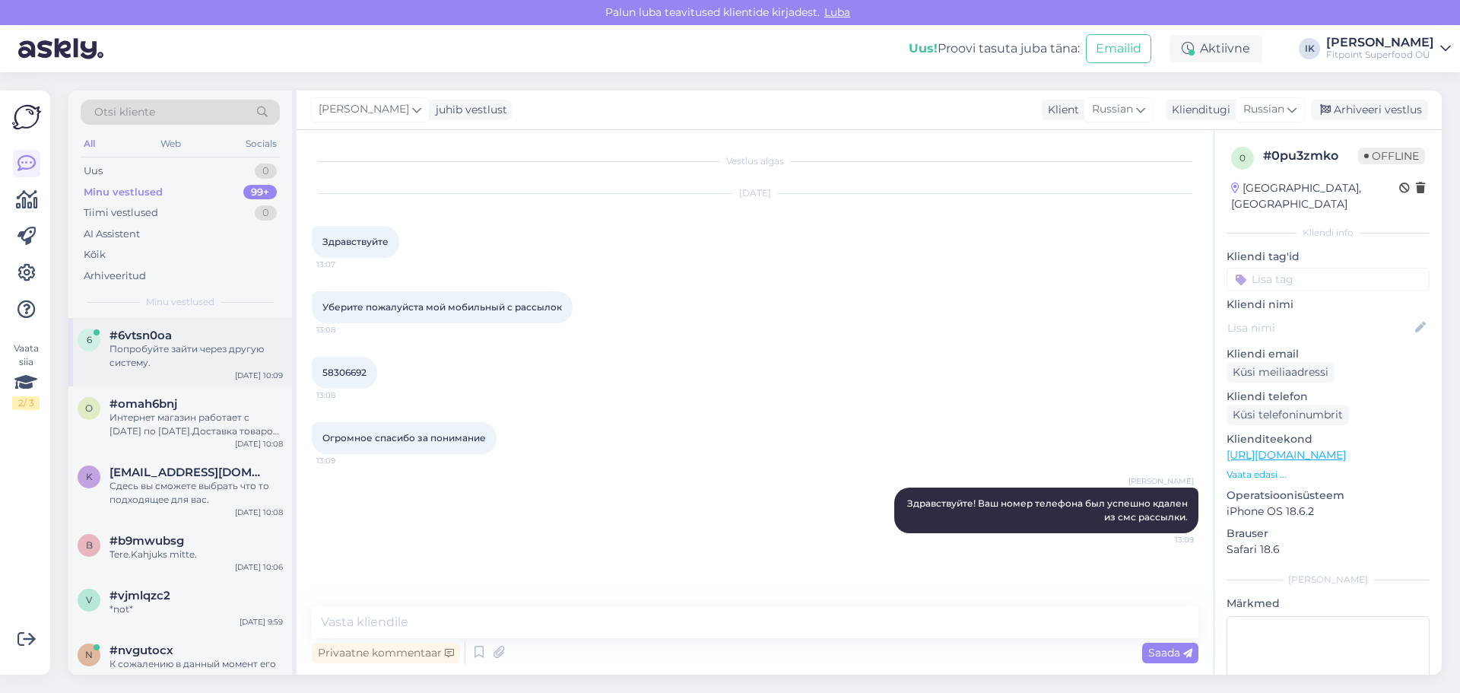
click at [192, 325] on div "6 #6vtsn0oa Попробуйте зайти через другую систему. [DATE] 10:09" at bounding box center [180, 352] width 224 height 68
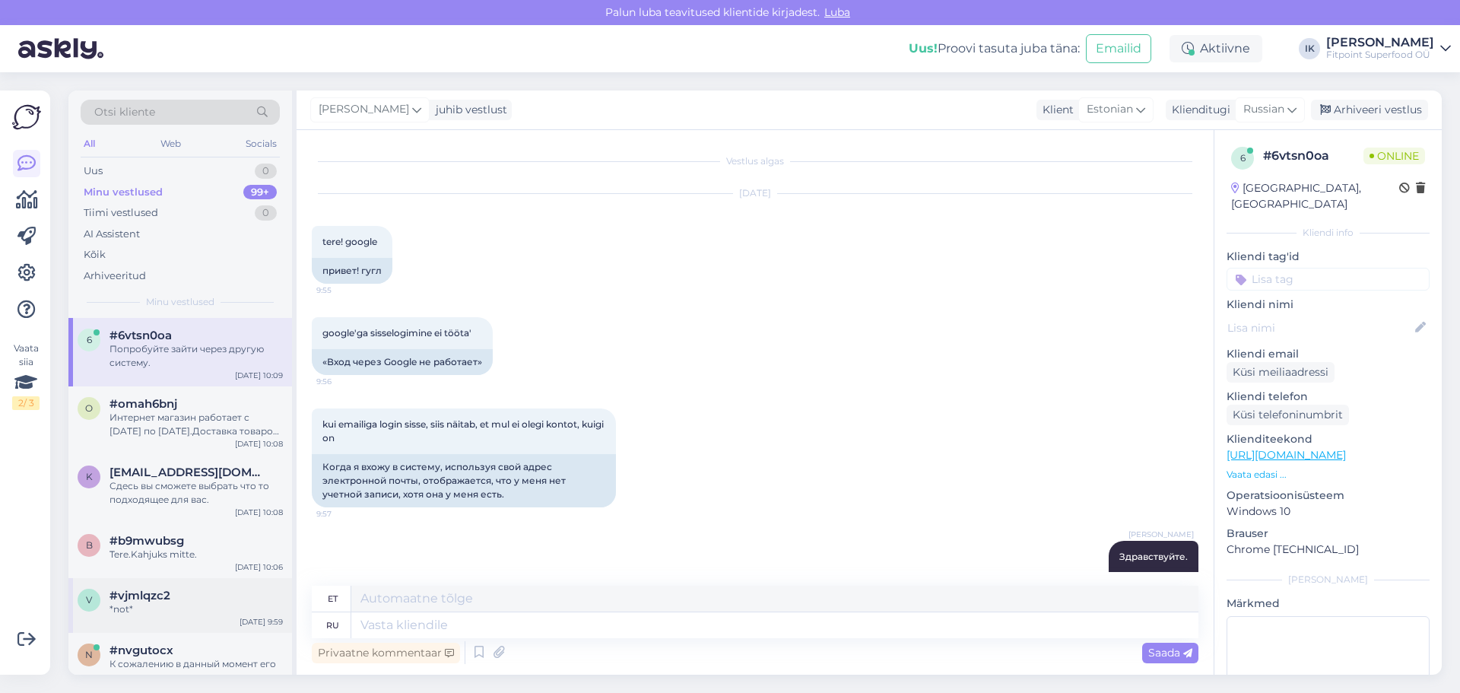
click at [147, 614] on div "*not*" at bounding box center [196, 609] width 173 height 14
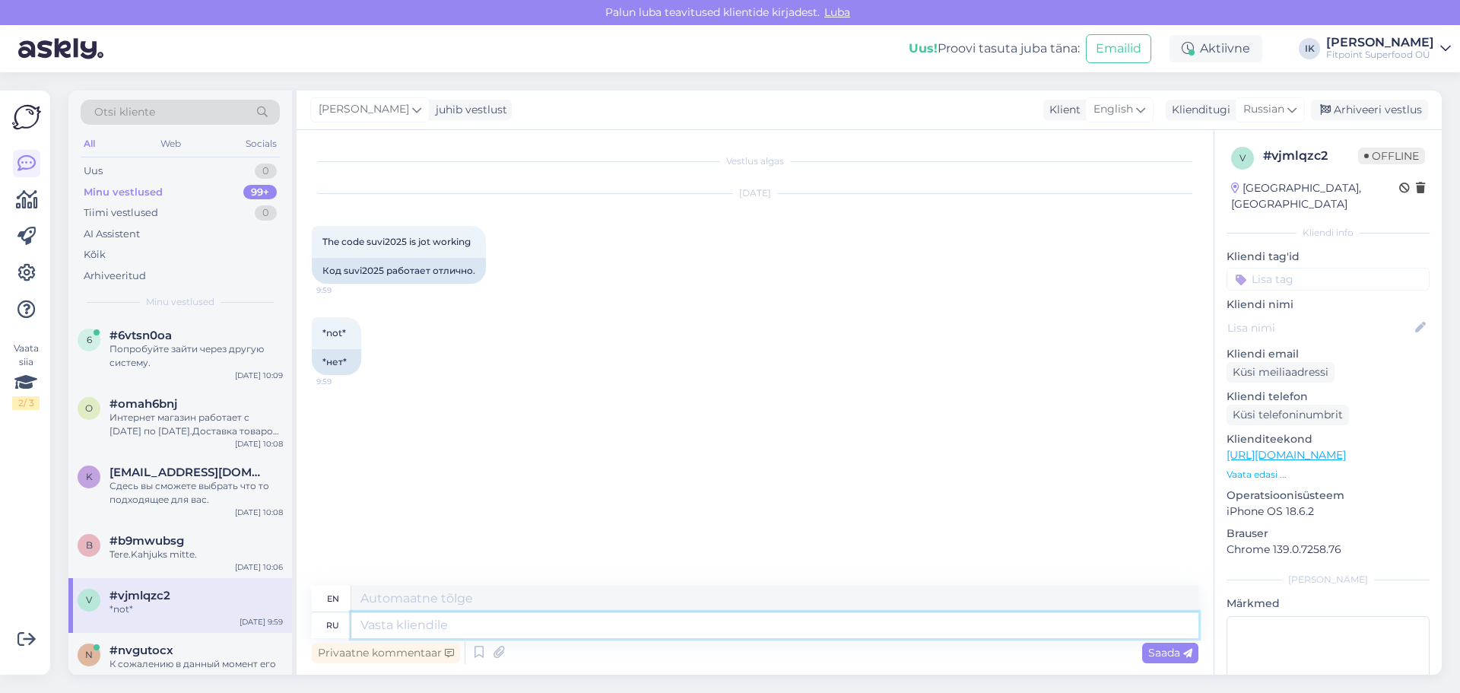
click at [487, 622] on textarea at bounding box center [774, 625] width 847 height 26
type textarea "Здравст"
type textarea "Hello"
type textarea "Здравстуйте."
type textarea "Hello."
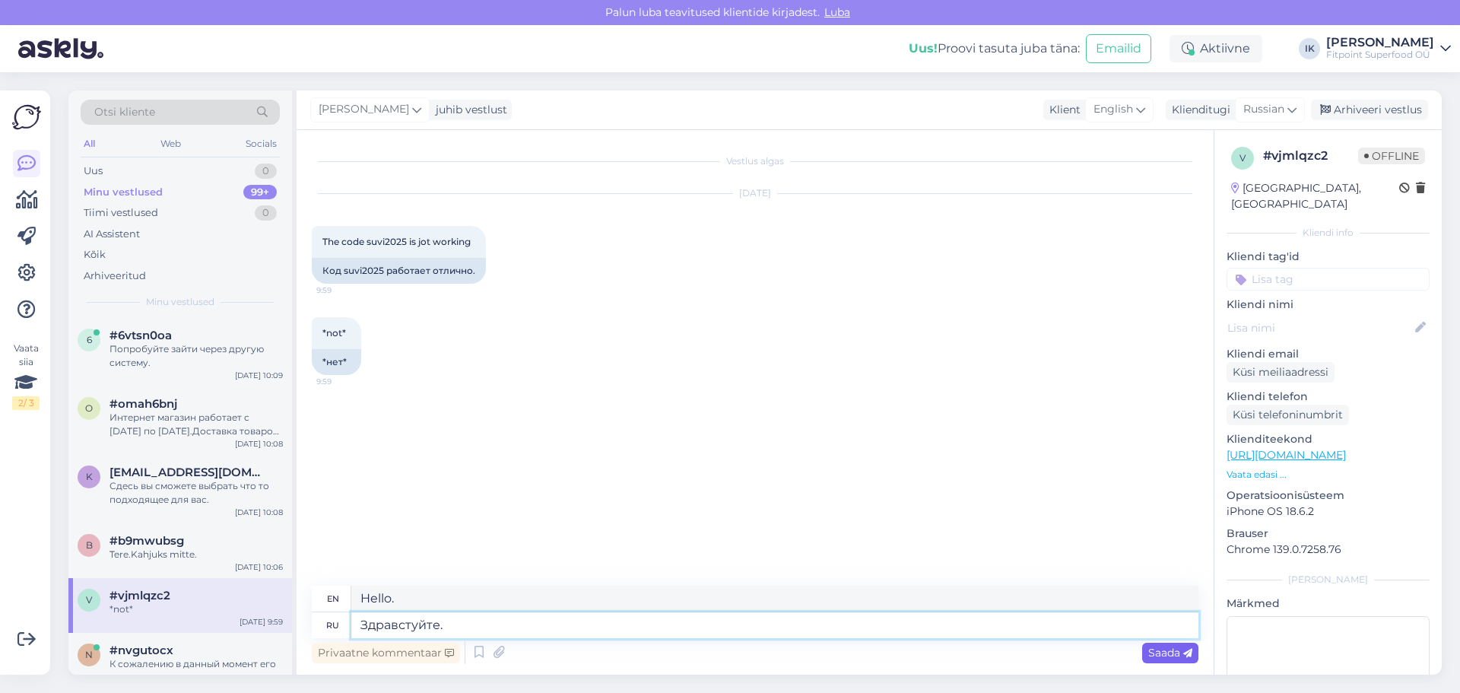
type textarea "Здравстуйте."
click at [1154, 652] on span "Saada" at bounding box center [1170, 653] width 44 height 14
click at [630, 624] on textarea at bounding box center [774, 625] width 847 height 26
type textarea "Ко"
type textarea "To"
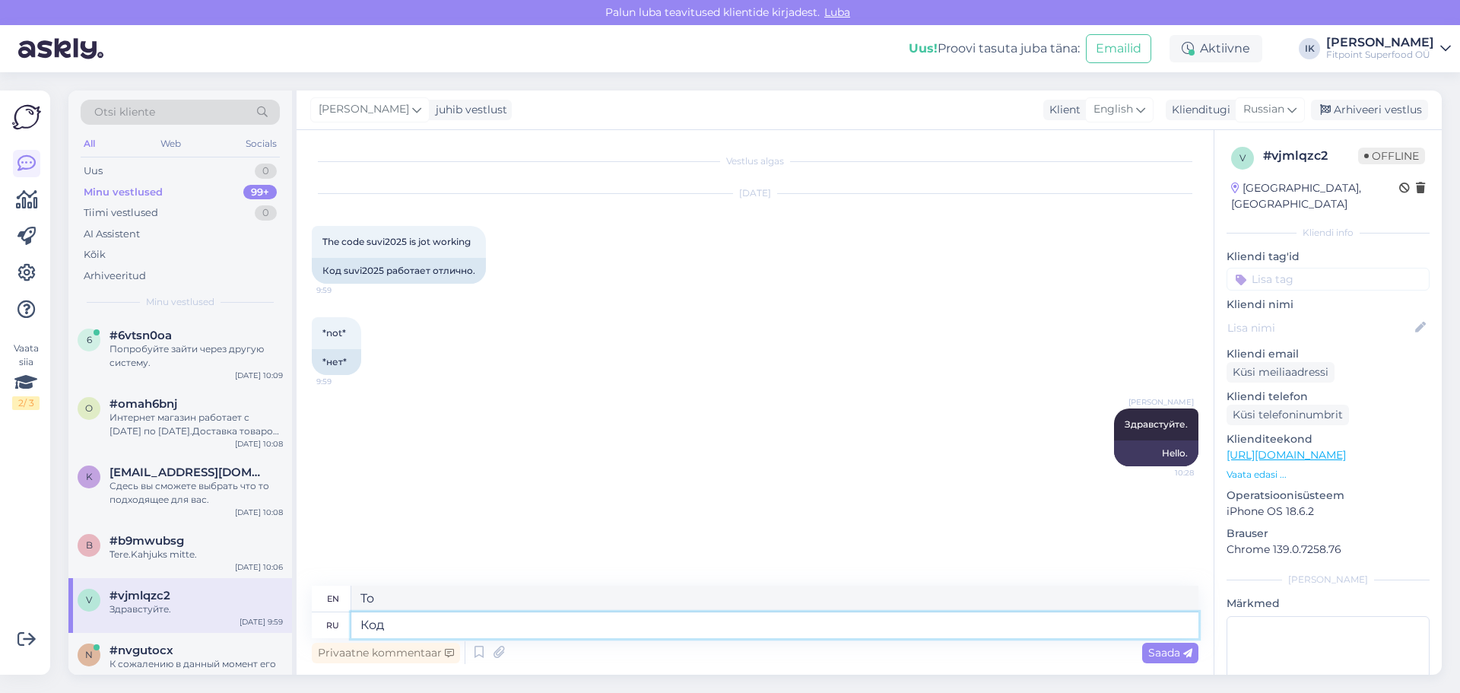
type textarea "Код"
type textarea "Code"
type textarea "Код работает"
type textarea "The code works"
type textarea "Код работает на"
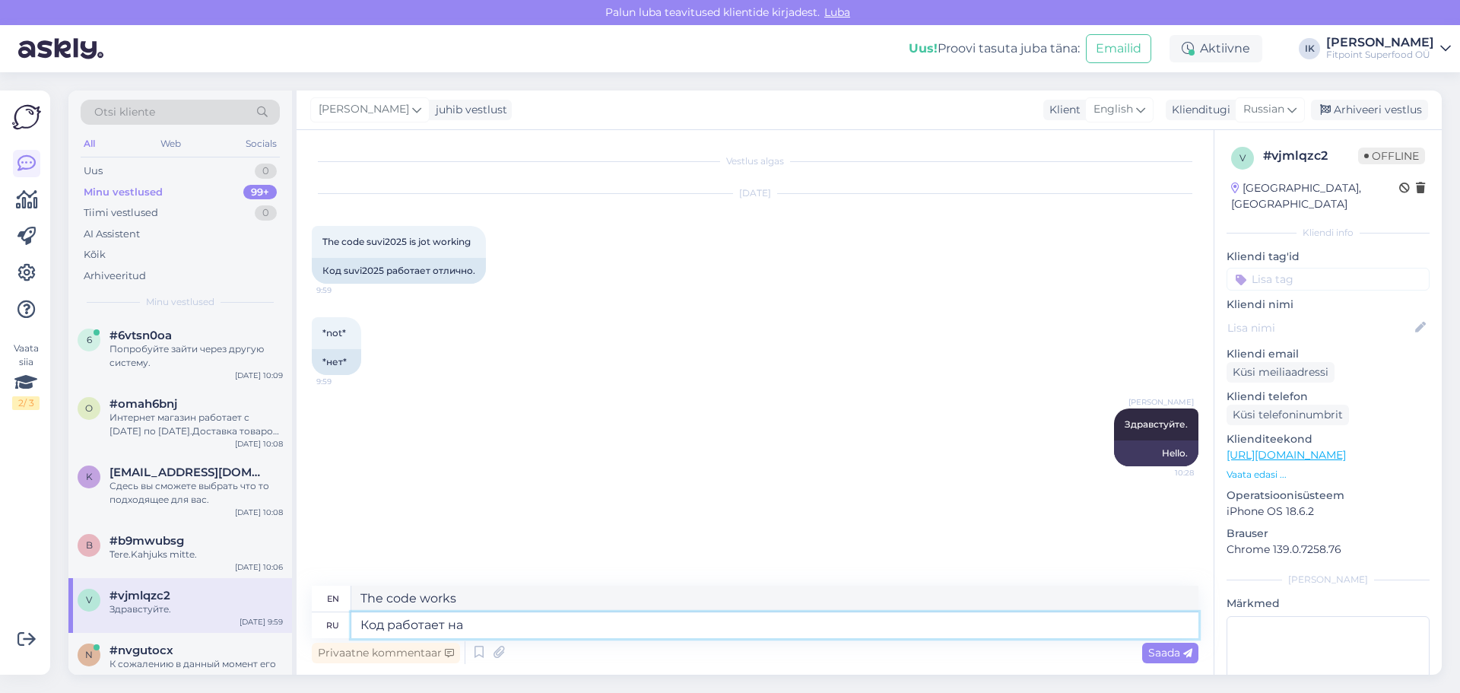
type textarea "The code works on"
type textarea "Код работает на"
type textarea "The code works on"
type textarea "Код работает на товары"
type textarea "The code works on products"
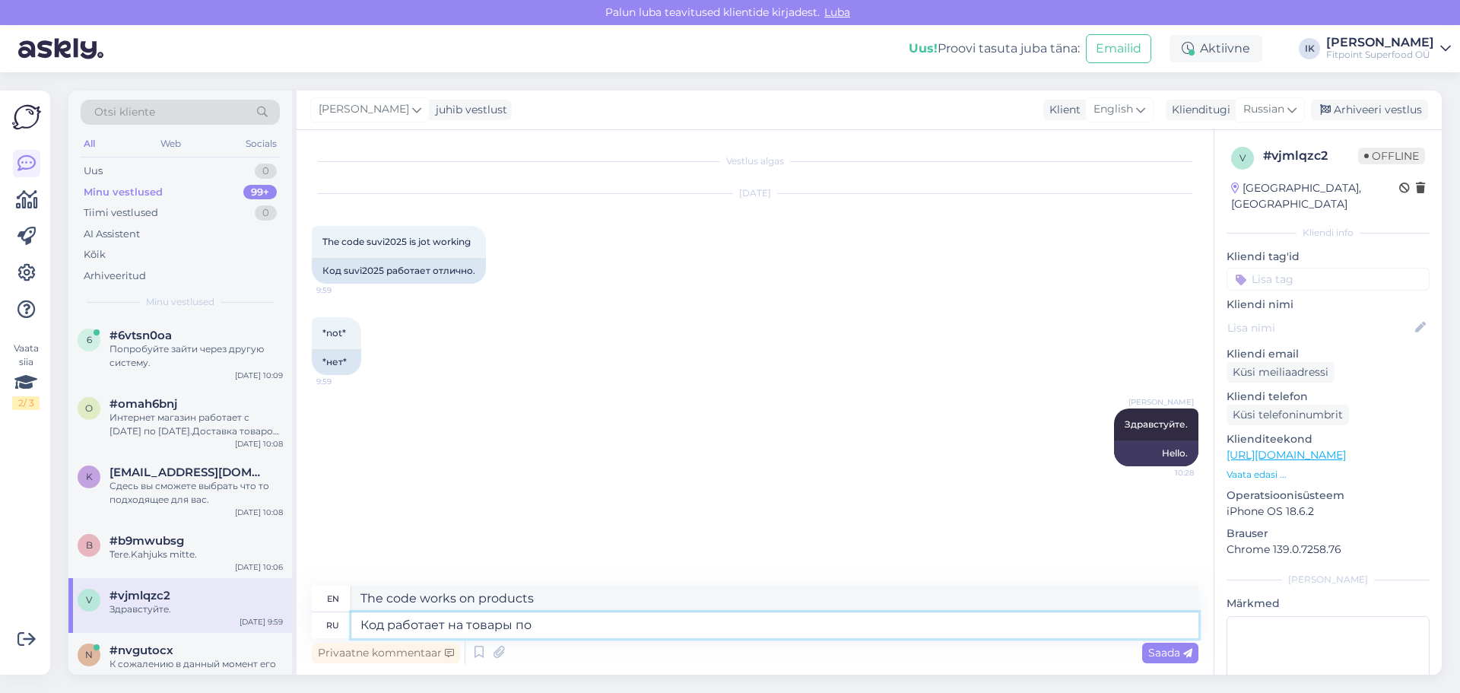
type textarea "Код работает на товары по"
type textarea "The code works on products by"
type textarea "Код работает на товары по обычной"
type textarea "The code works on products at regular prices"
type textarea "Код работает на товары по обычной цене,"
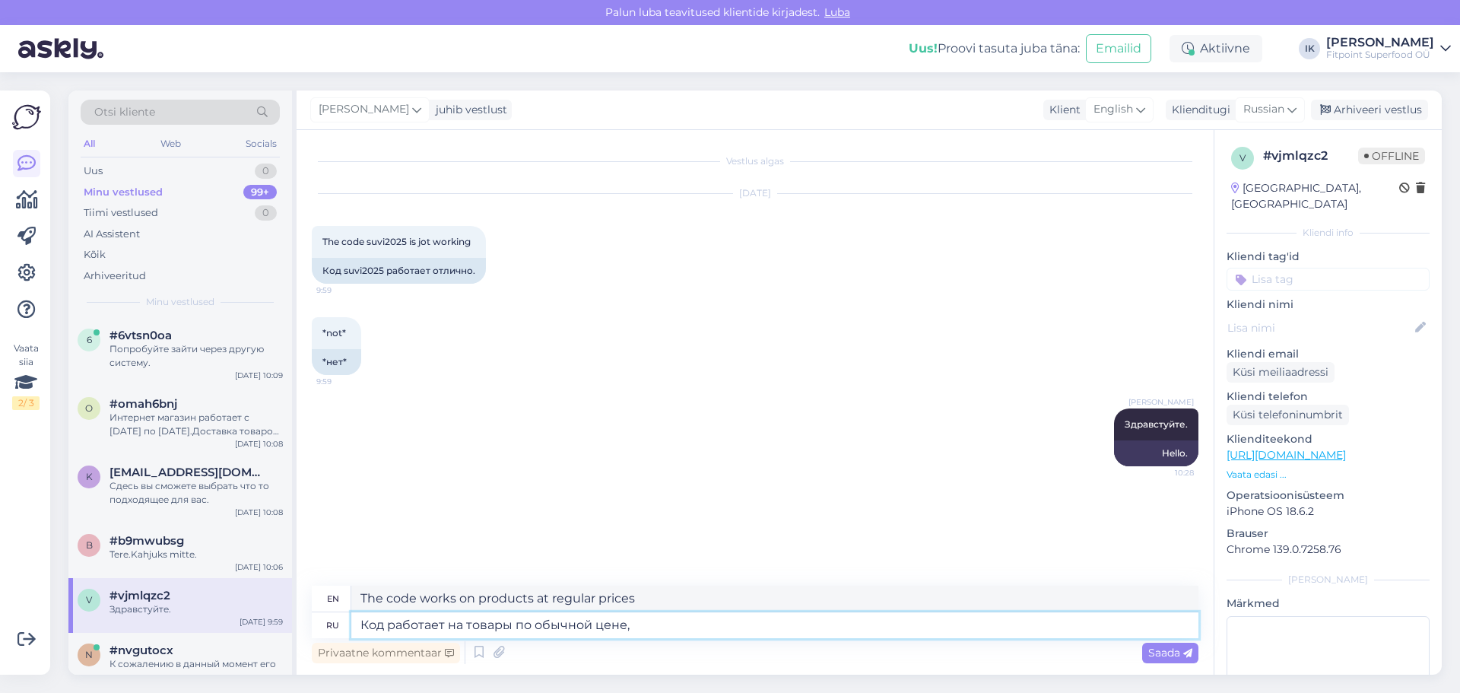
type textarea "The code works on regular priced items."
type textarea "Код работает на товары по обычной цене,е"
type textarea "The code works on items at regular price,"
type textarea "Код работает на товары по обычной цене,если в"
type textarea "The code works on regular priced items if"
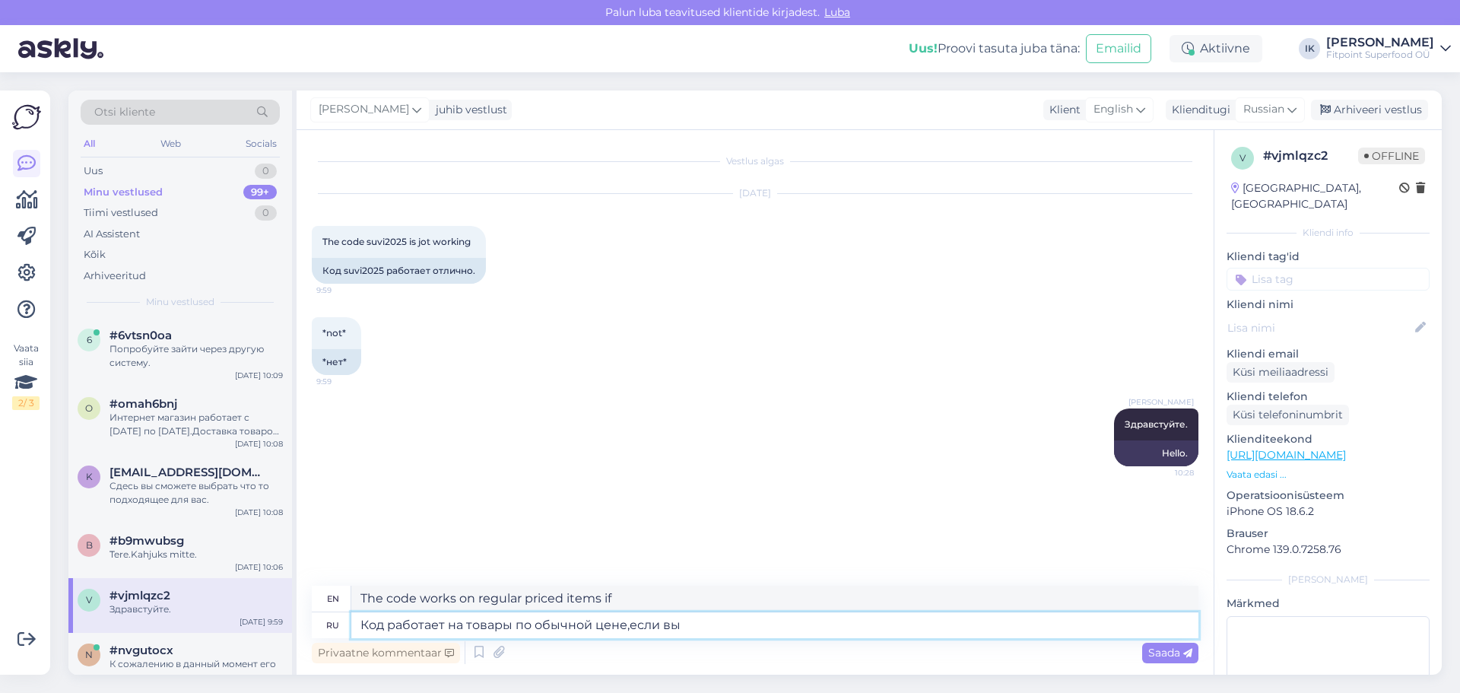
type textarea "Код работает на товары по обычной цене,если вы"
type textarea "The code works on regular priced items if you"
type textarea "Код работает на товары по обычной цене,если вы выбрали"
type textarea "The code works on regular priced items if you choose"
type textarea "Код работает на товары по обычной цене,если вы выбрали товары с"
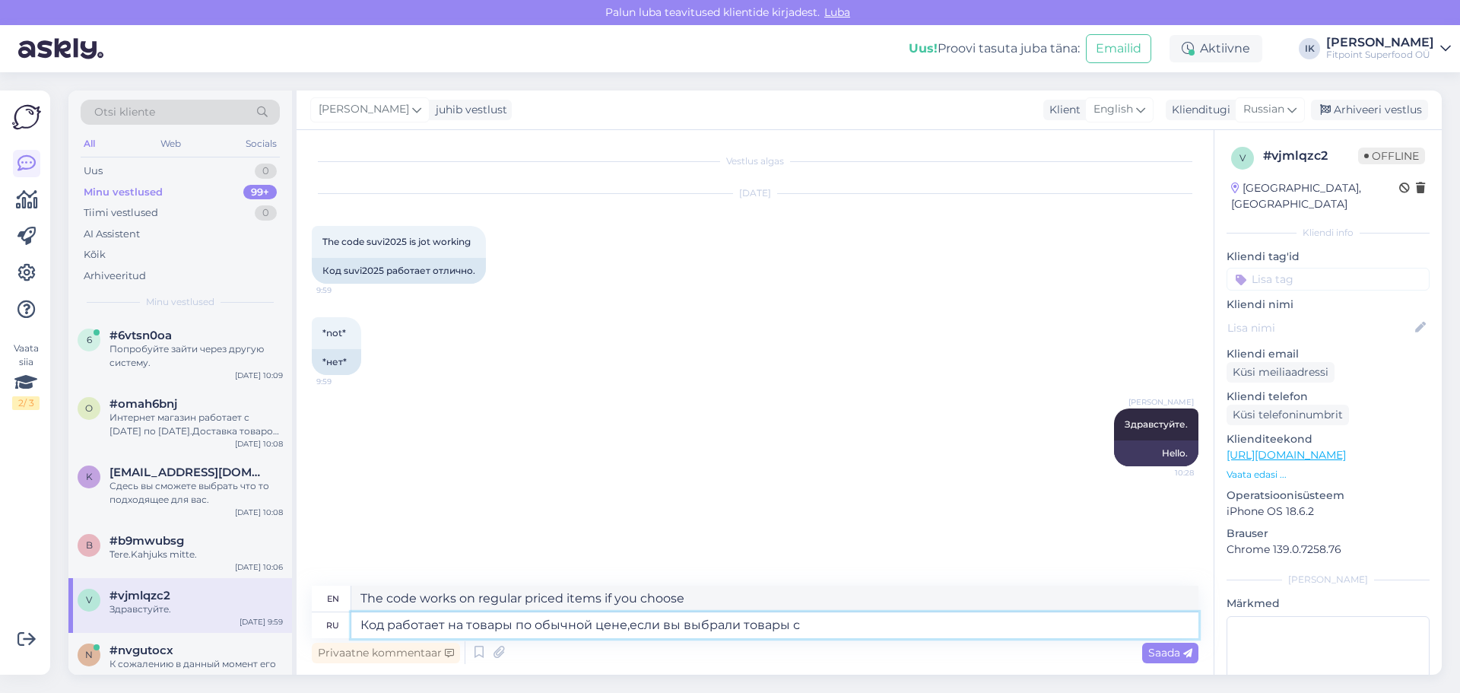
type textarea "The code works on regular priced items if you select items"
type textarea "Код работает на товары по обычной цене,если вы выбрали товары со с"
type textarea "The code works on regular priced items if you select items with"
type textarea "Код работает на товары по обычной цене,если вы выбрали товары со ск"
type textarea "The code works on regular priced items if you select items with a"
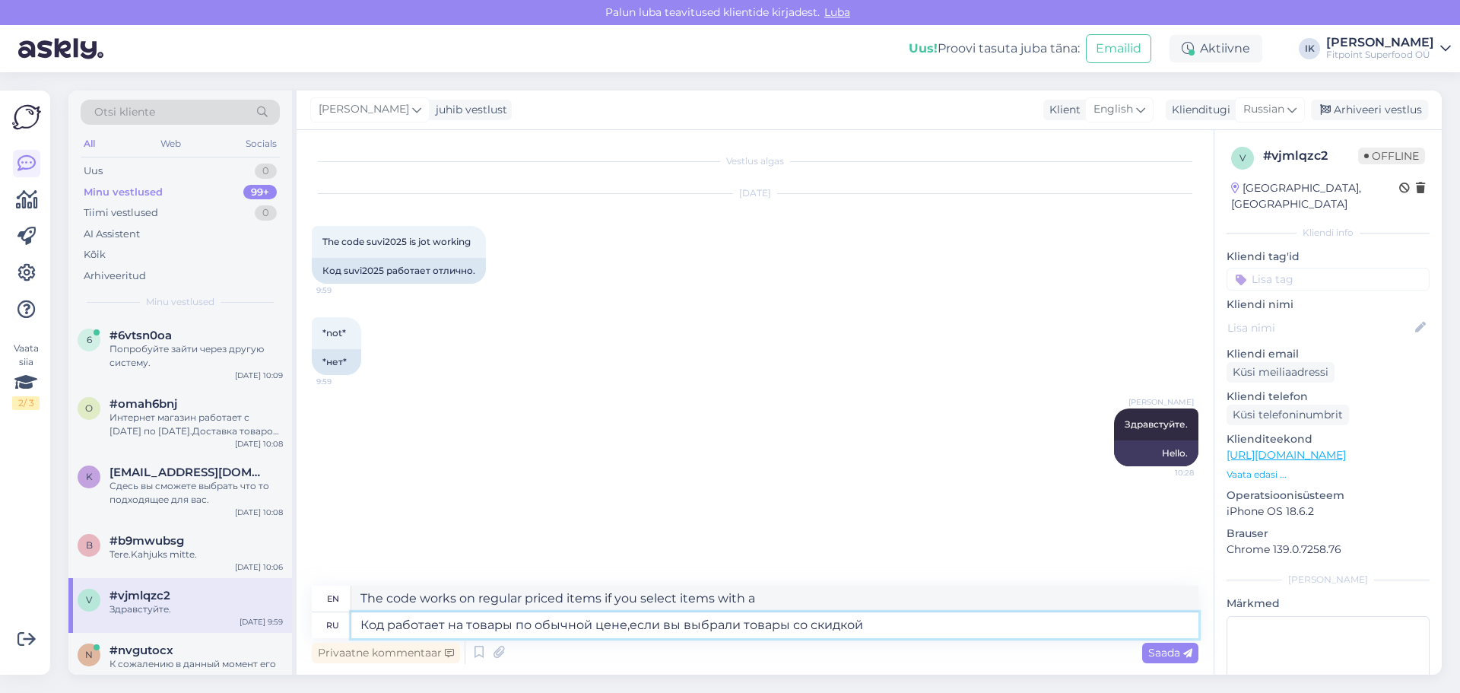
type textarea "Код работает на товары по обычной цене,если вы выбрали товары со скидкой о"
type textarea "The code works on regular priced items if you select discounted items."
type textarea "Код работает на товары по обычной цене,если вы выбрали товары со скидкой они"
type textarea "The code works on regular priced items, if you choose discounted items they"
type textarea "Код работает на товары по обычной цене,если вы выбрали товары со скидкой"
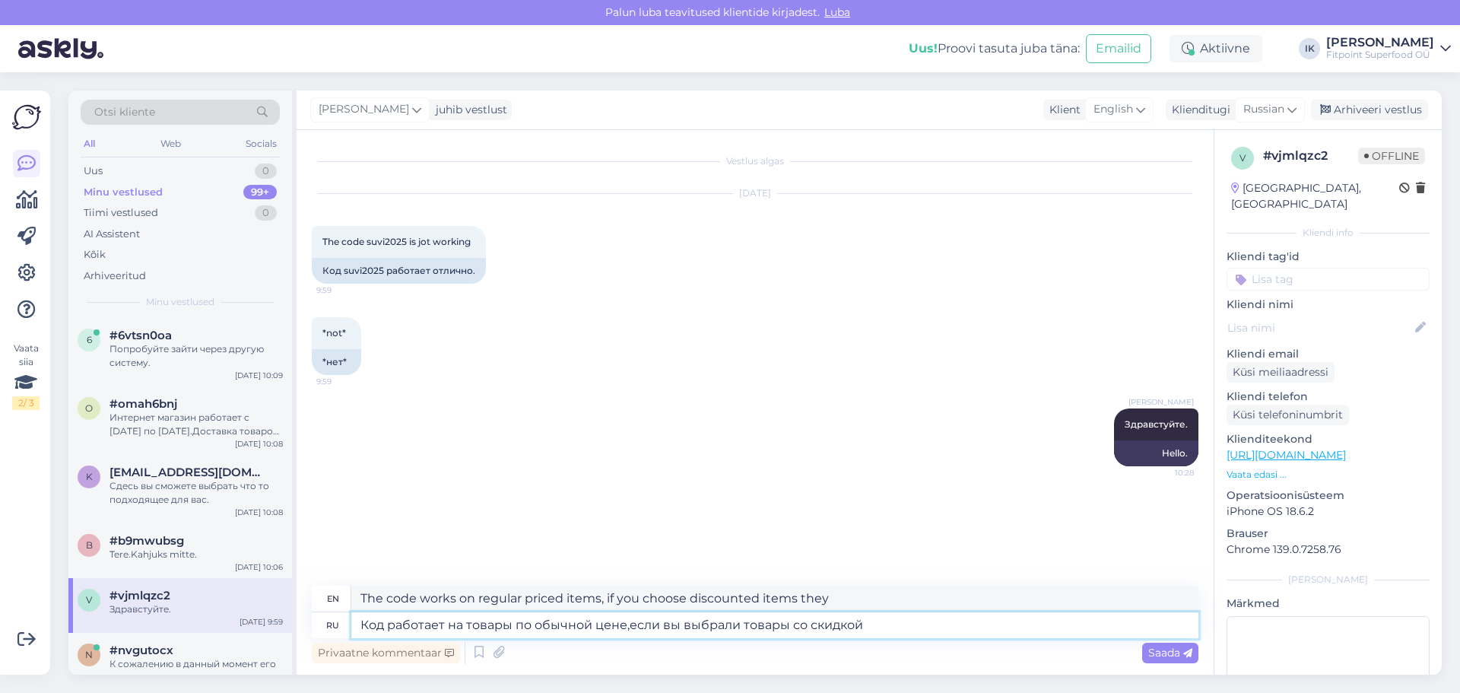
type textarea "The code works on regular priced items if you select discounted items."
type textarea "Код работает на товары по обычной цене,если вы выбрали товары со скидкой код н"
type textarea "The code works on regular priced items if you select items with a discount code"
type textarea "Код работает на товары по обычной цене,если вы выбрали товары со скидкой код не"
type textarea "The code works on regular priced items, if you choose discounted items the code…"
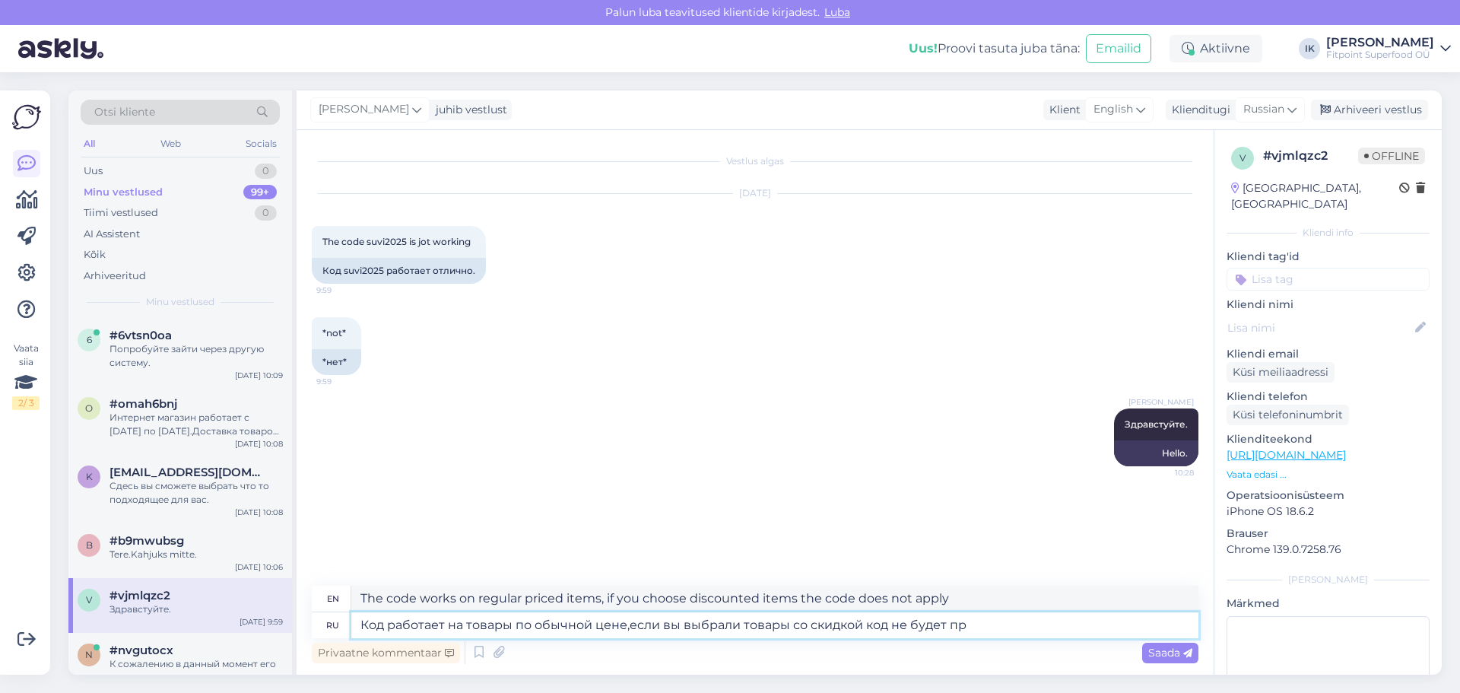
type textarea "Код работает на товары по обычной цене,если вы выбрали товары со скидкой код не…"
type textarea "The code works on regular priced items, if you choose discounted items the code…"
type textarea "Код работает на товары по обычной цене,если вы выбрали товары со скидкой код не…"
type textarea "The code works on items at regular price, if you select items with a discount t…"
type textarea "Код работает на товары по обычной цене,если вы выбрали товары со скидкой код не…"
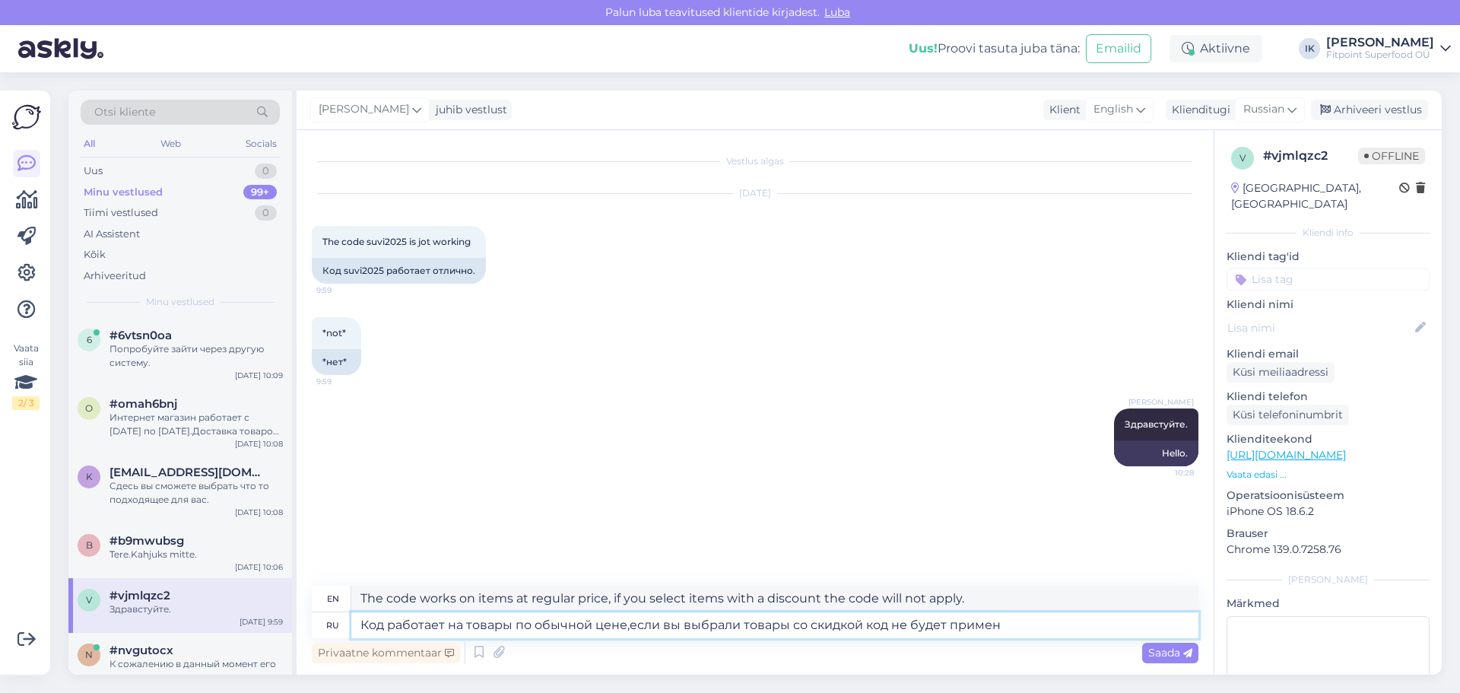
type textarea "The code works on regular priced items, if you choose discounted items the code…"
type textarea "Код работает на товары по обычной цене,если вы выбрали товары со скидкой код не…"
type textarea "The code works on regular priced items, if you select discounted items the code…"
type textarea "Код работает на товары по обычной цене,если вы выбрали товары со скидкой код не…"
type textarea "The code works on regular priced items, if you select discounted items the code…"
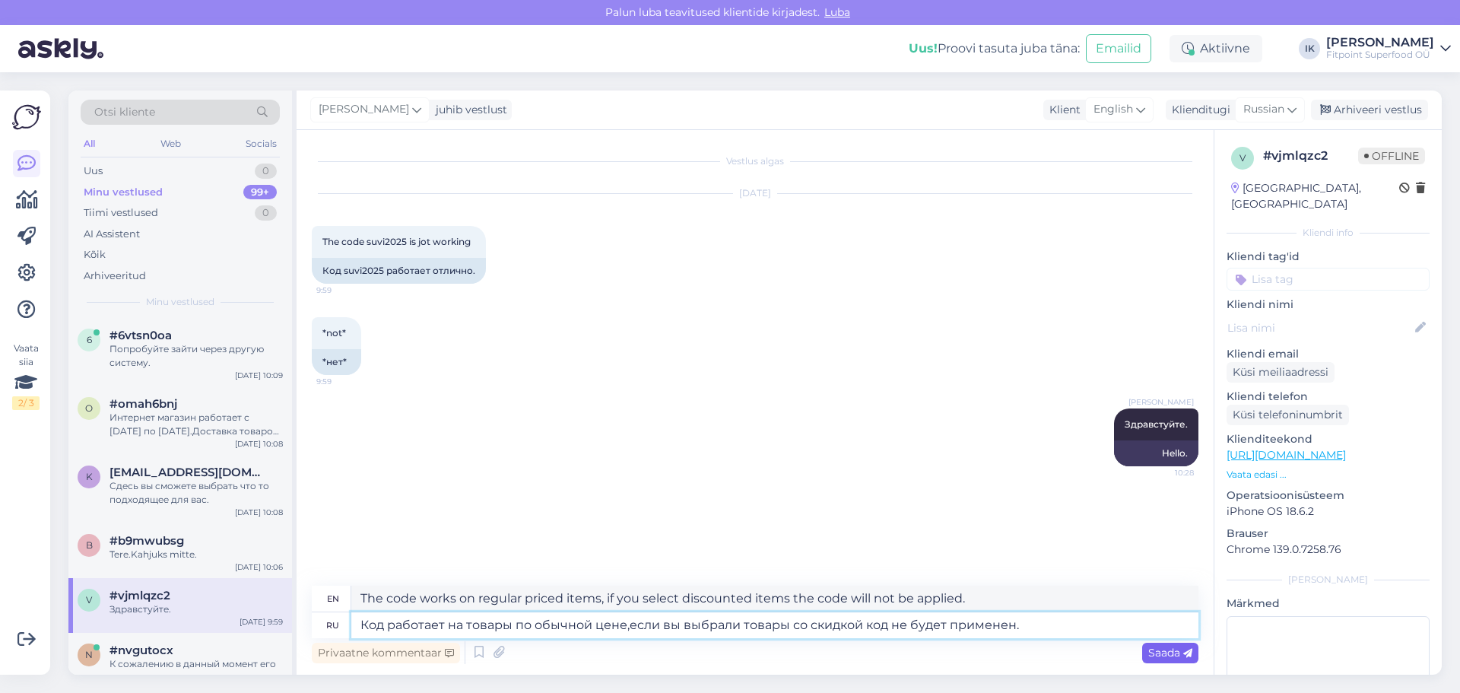
type textarea "Код работает на товары по обычной цене,если вы выбрали товары со скидкой код не…"
click at [1170, 654] on span "Saada" at bounding box center [1170, 653] width 44 height 14
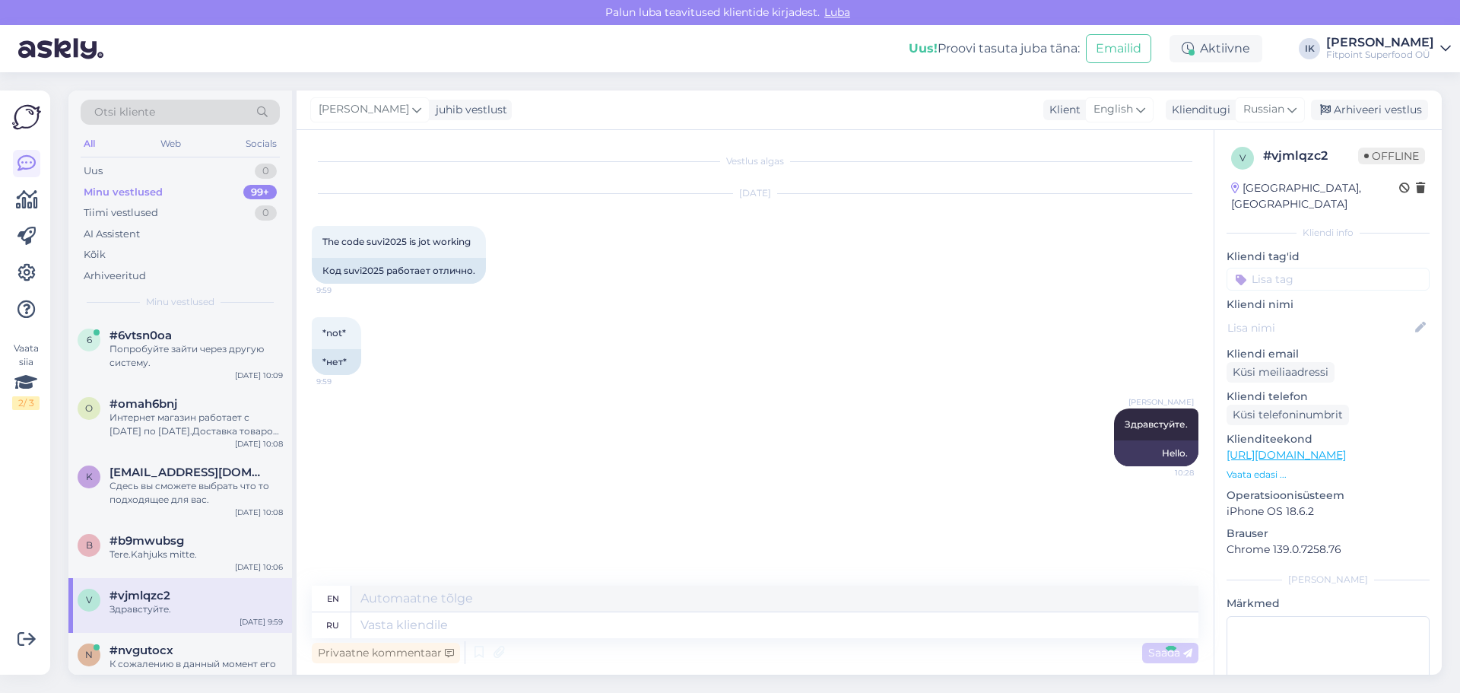
scroll to position [30, 0]
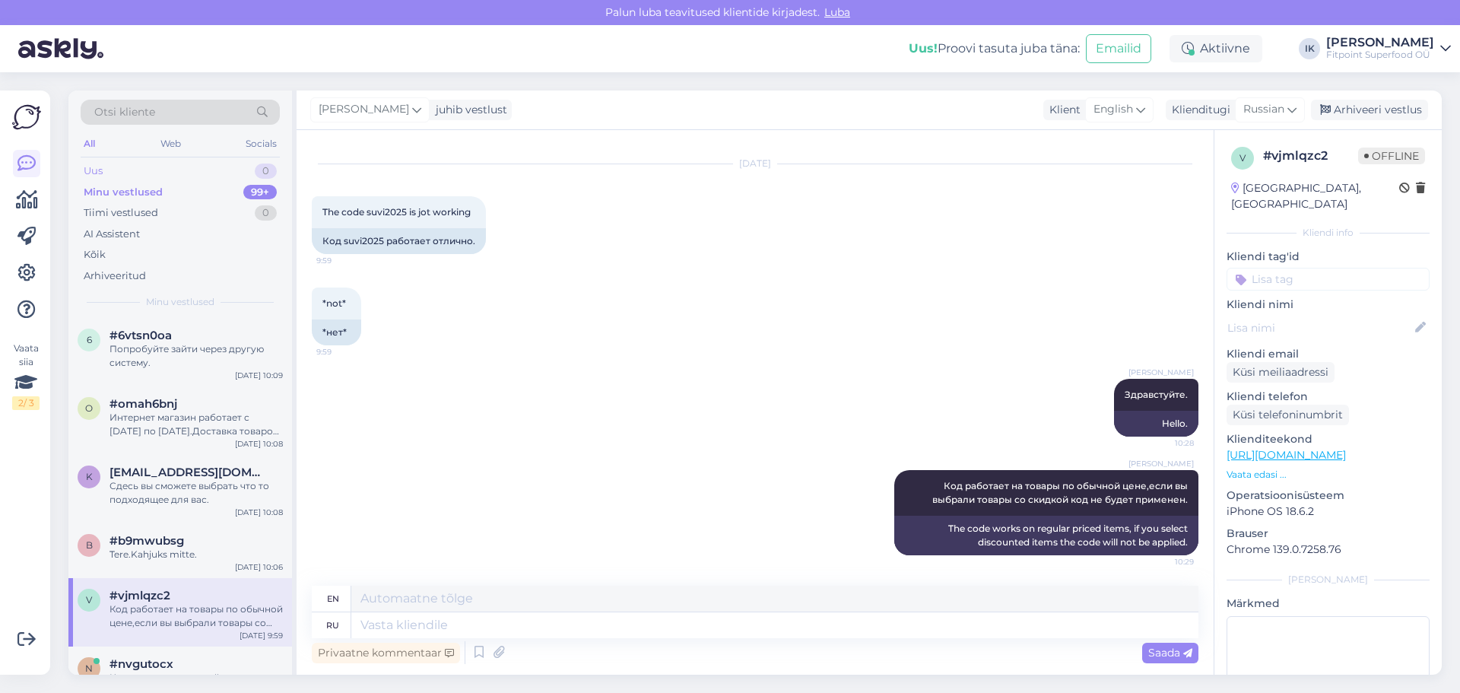
click at [169, 168] on div "Uus 0" at bounding box center [180, 170] width 199 height 21
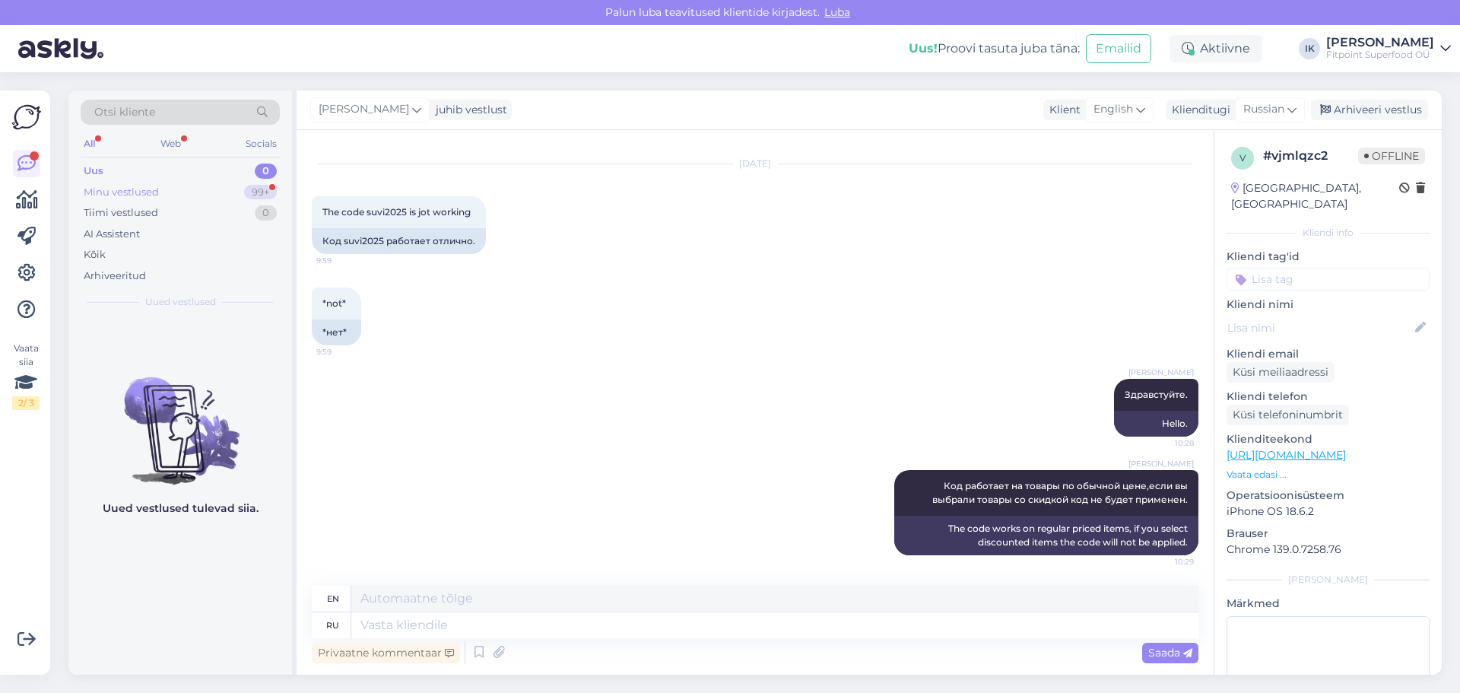
click at [211, 189] on div "Minu vestlused 99+" at bounding box center [180, 192] width 199 height 21
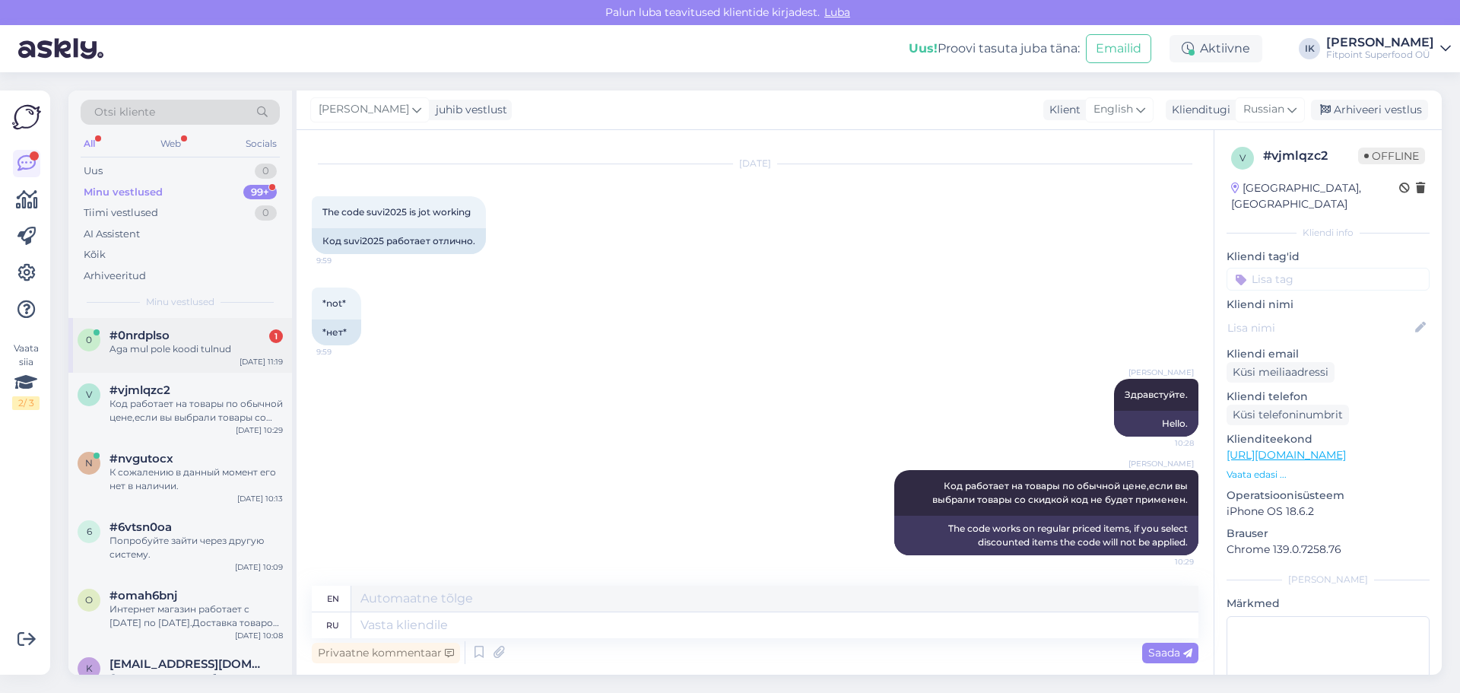
click at [189, 338] on div "#0nrdplso 1" at bounding box center [196, 336] width 173 height 14
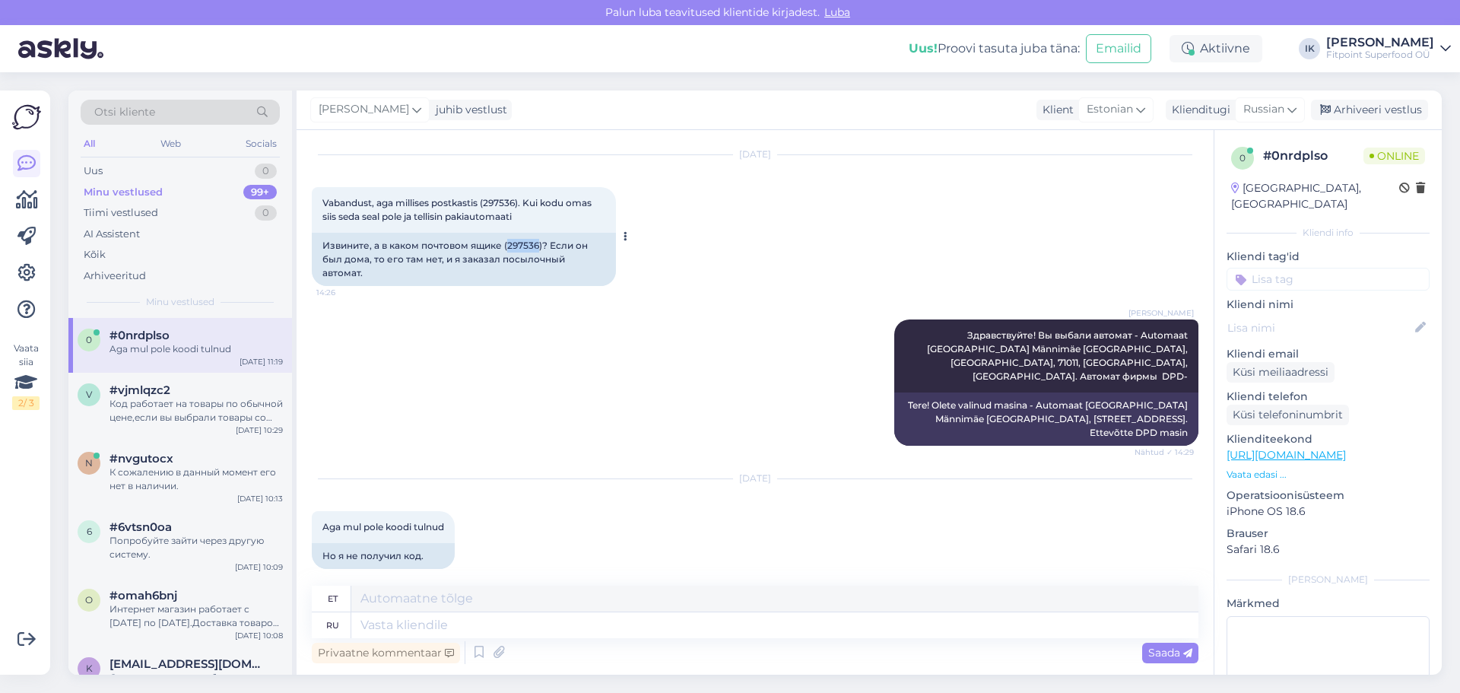
drag, startPoint x: 539, startPoint y: 245, endPoint x: 507, endPoint y: 245, distance: 31.9
click at [507, 245] on div "Извините, а в каком почтовом ящике (297536)? Если он был дома, то его там нет, …" at bounding box center [464, 259] width 304 height 53
copy div "297536"
click at [555, 623] on textarea at bounding box center [774, 625] width 847 height 26
type textarea "Здравствуйте."
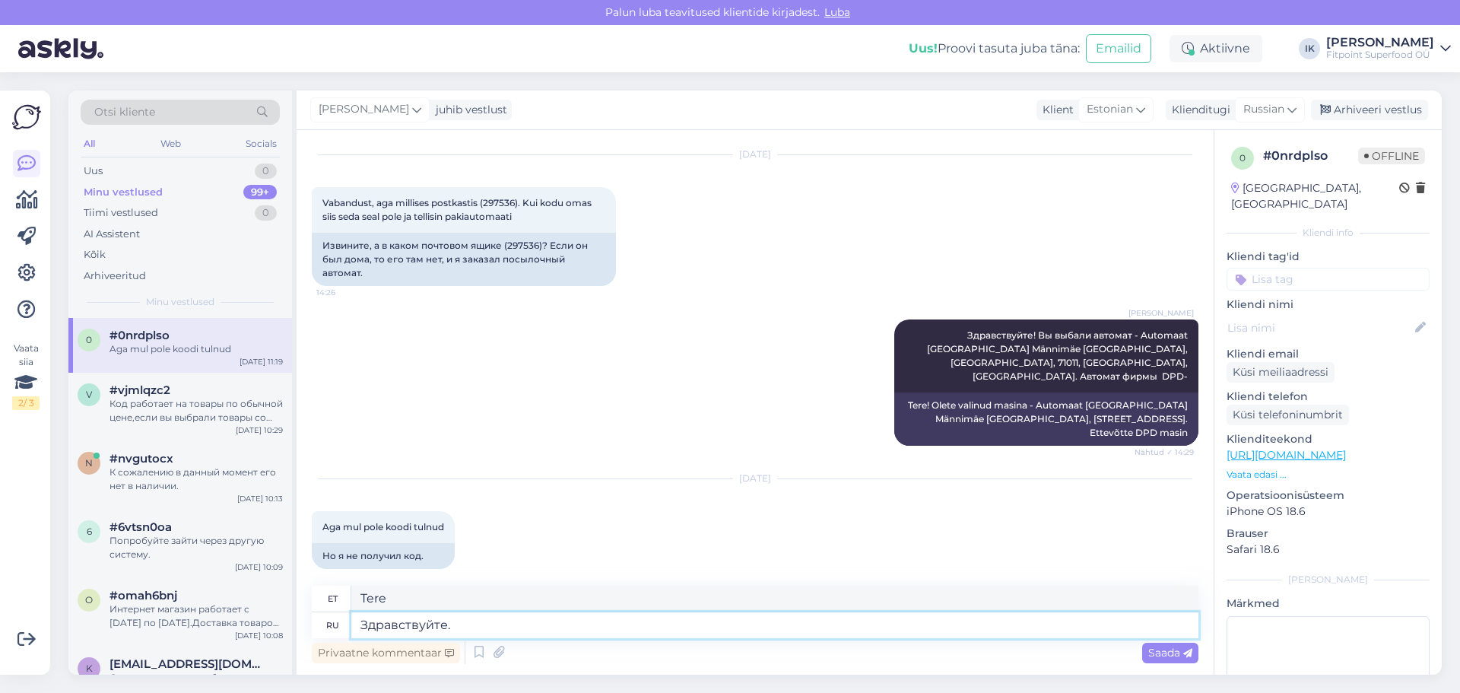
type textarea "Tere."
type textarea "Здравствуйте."
click at [1180, 652] on span "Saada" at bounding box center [1170, 653] width 44 height 14
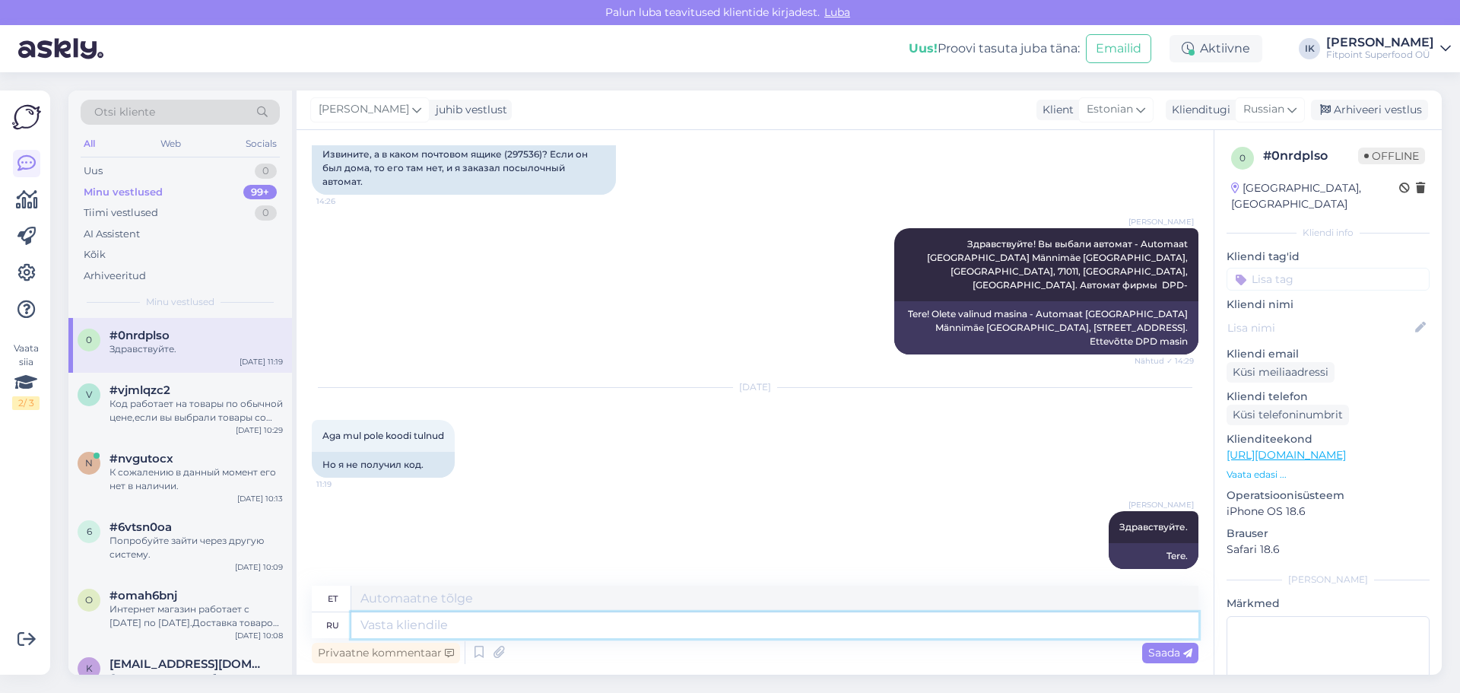
click at [703, 633] on textarea at bounding box center [774, 625] width 847 height 26
type textarea "Плсылка"
type textarea "Tellimus"
type textarea "Посылка е"
type textarea "Pakett"
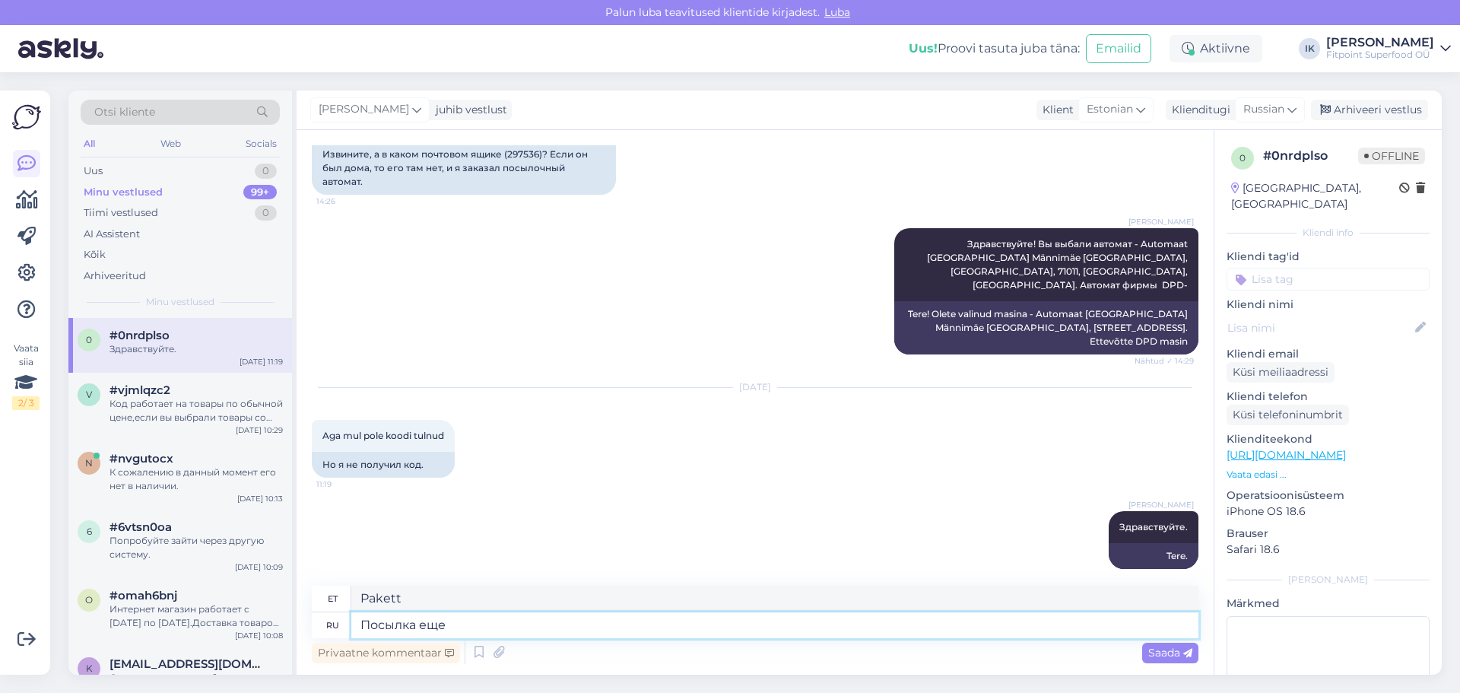
type textarea "Посылка еще"
type textarea "Pakk on ikka veel seal"
type textarea "Посылка еще в п"
type textarea "Pakk on endiselt sees"
type textarea "Посылка еще в пути."
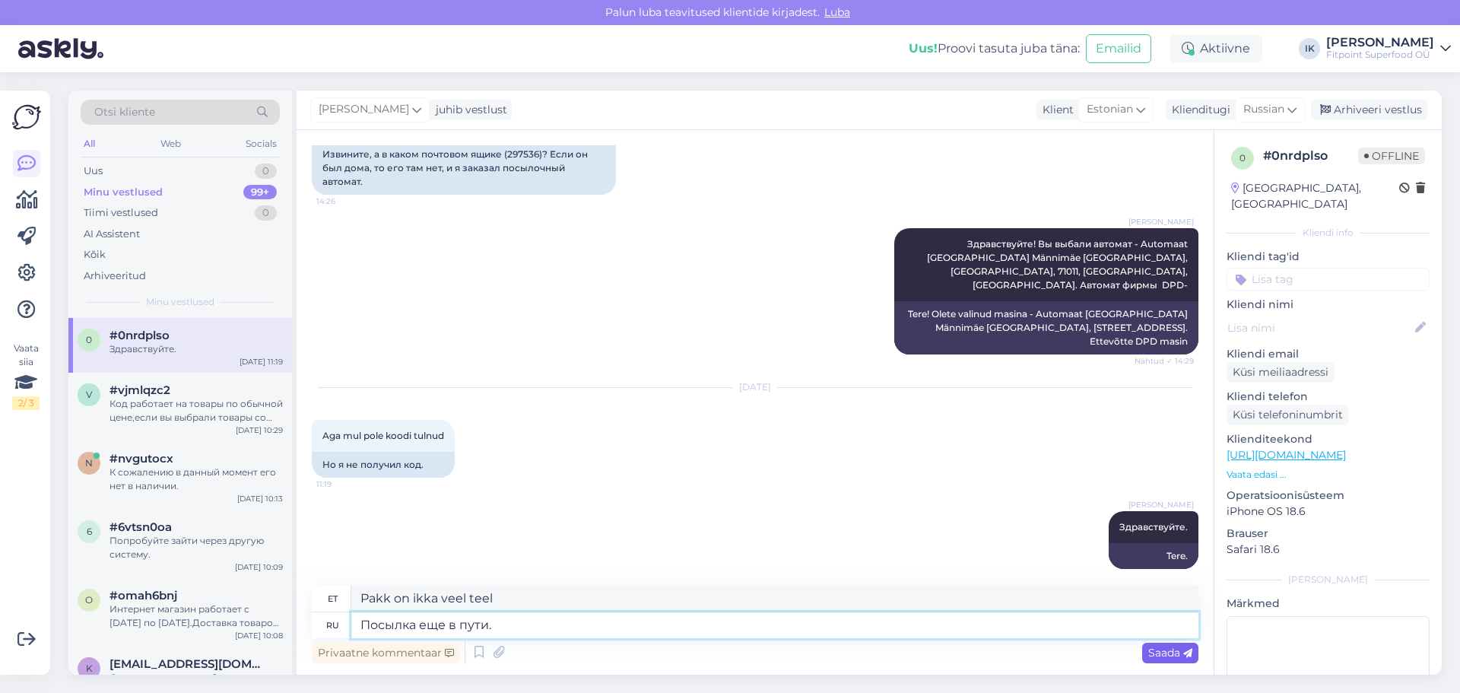
type textarea "Pakk on ikka veel teel."
type textarea "Посылка еще в пути."
click at [1148, 640] on div "Privaatne kommentaar Saada" at bounding box center [755, 652] width 887 height 29
click at [1162, 652] on span "Saada" at bounding box center [1170, 653] width 44 height 14
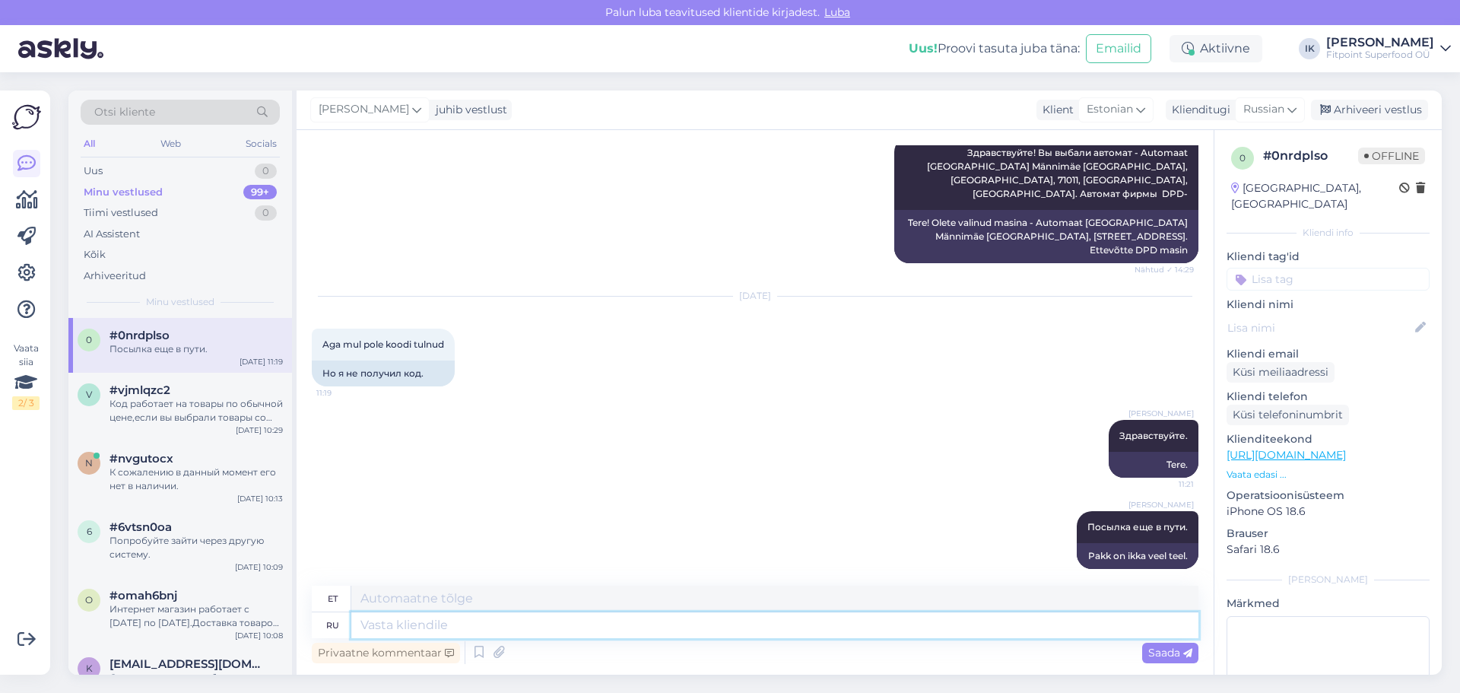
click at [851, 630] on textarea at bounding box center [774, 625] width 847 height 26
type textarea "Ващ"
type textarea "Sinu oma"
type textarea "Ваш к"
type textarea "Sinu"
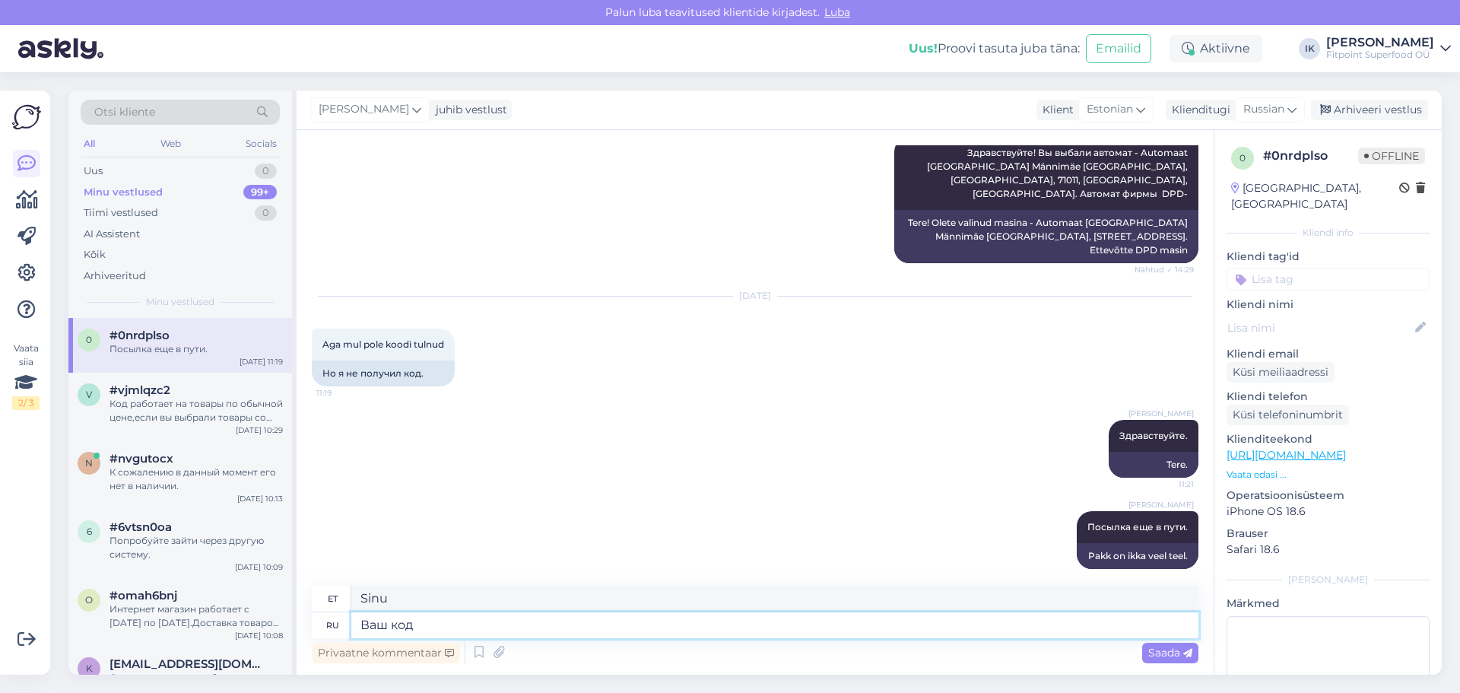
type textarea "Ваш код"
type textarea "Sinu kood"
type textarea "Ваш код отслеживания"
type textarea "[PERSON_NAME]"
click at [600, 619] on textarea "Ваш код отслеживания" at bounding box center [774, 625] width 847 height 26
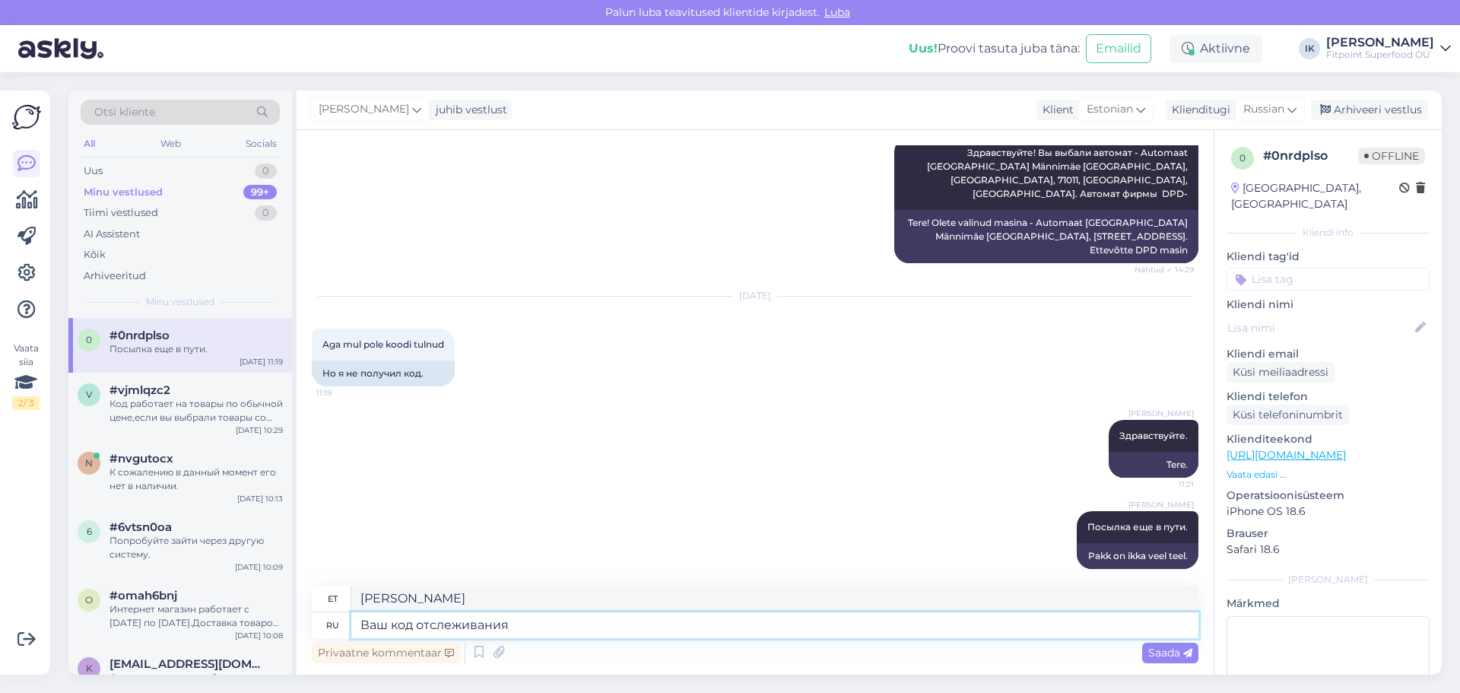
paste textarea "05605565925788"
type textarea "Ваш код отслеживания 05605565925788"
type textarea "Teie jälgimiskood on 05605565925788"
type textarea "Ваш код отслеживания 05605565925788."
type textarea "Teie jälgimiskood on 05605565925788."
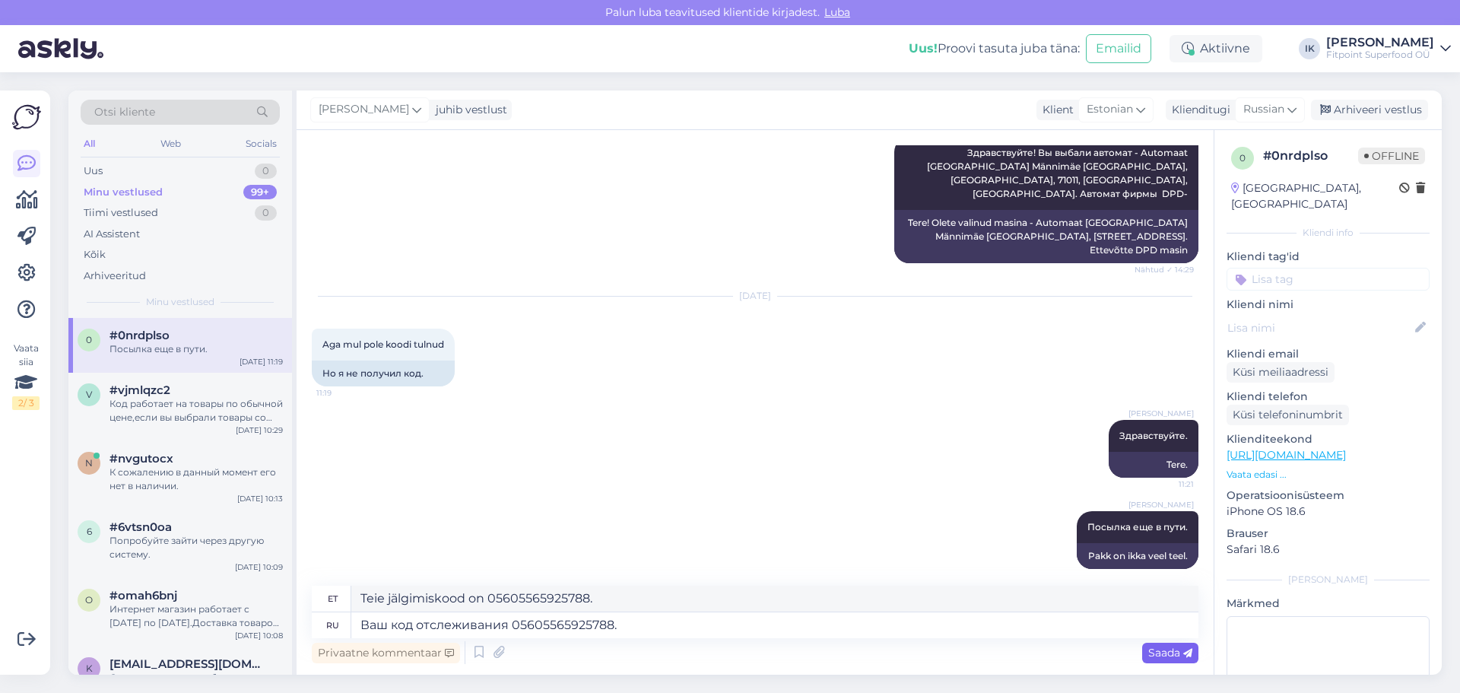
click at [1164, 656] on span "Saada" at bounding box center [1170, 653] width 44 height 14
